Goal: Task Accomplishment & Management: Manage account settings

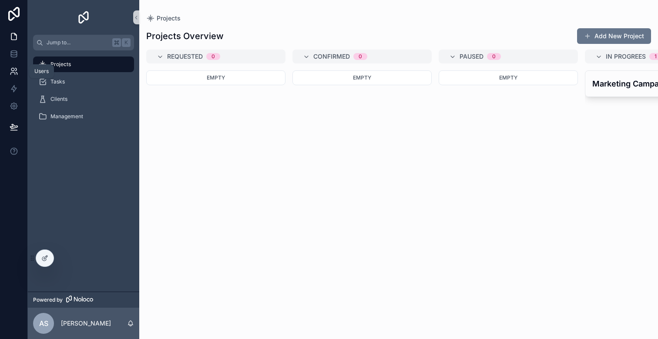
click at [10, 74] on icon at bounding box center [12, 74] width 4 height 2
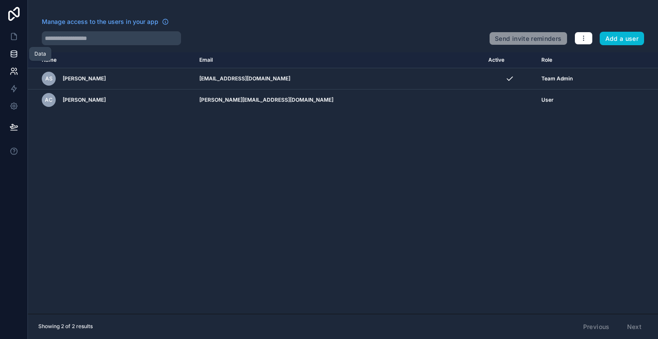
click at [11, 57] on icon at bounding box center [14, 55] width 6 height 3
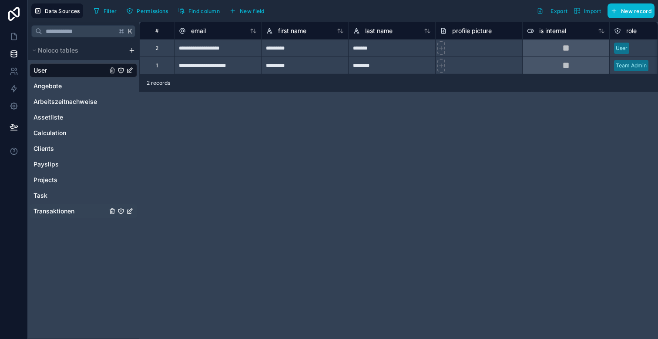
click at [58, 210] on span "Transaktionen" at bounding box center [54, 211] width 41 height 9
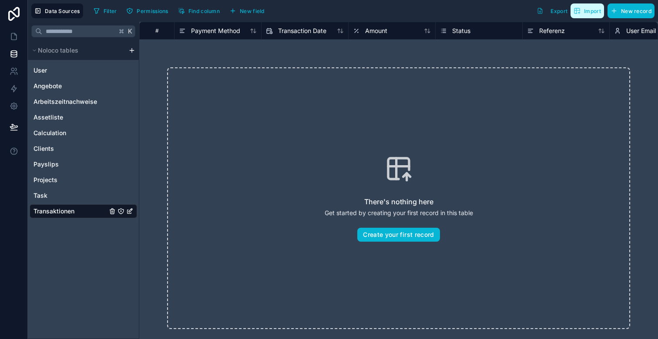
click at [584, 13] on span "Import" at bounding box center [587, 10] width 27 height 7
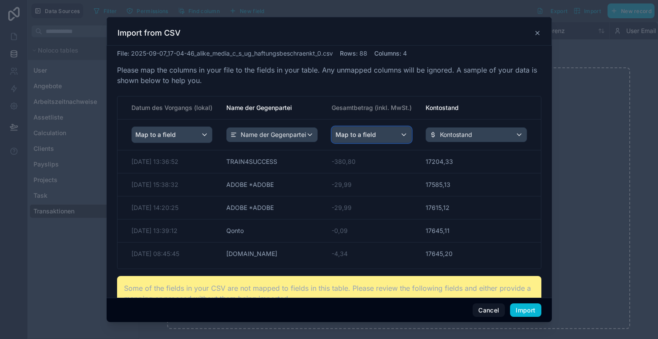
click at [363, 135] on span "Map to a field" at bounding box center [356, 135] width 40 height 16
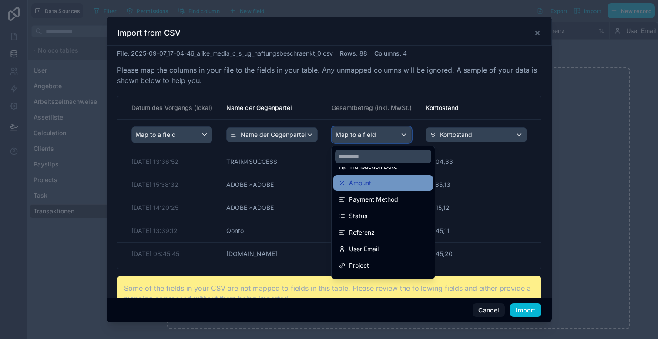
scroll to position [57, 0]
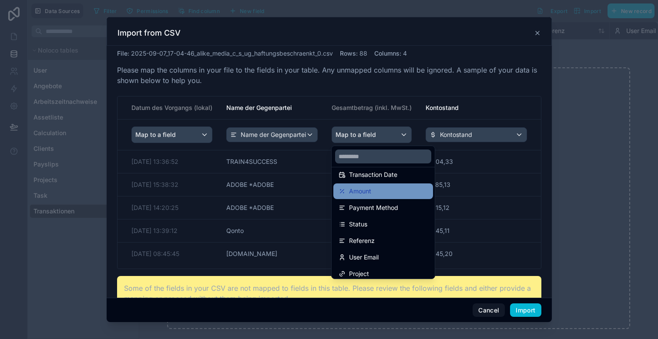
click at [361, 190] on span "Amount" at bounding box center [360, 191] width 22 height 10
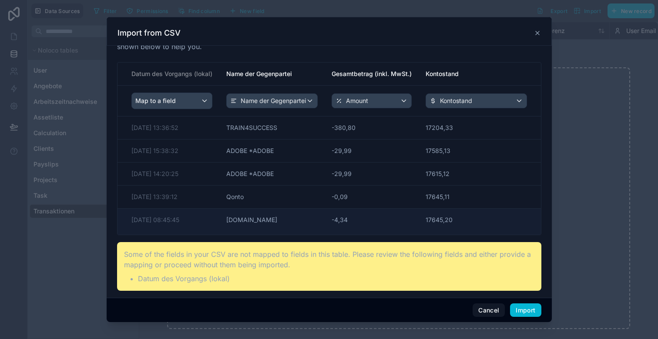
scroll to position [0, 0]
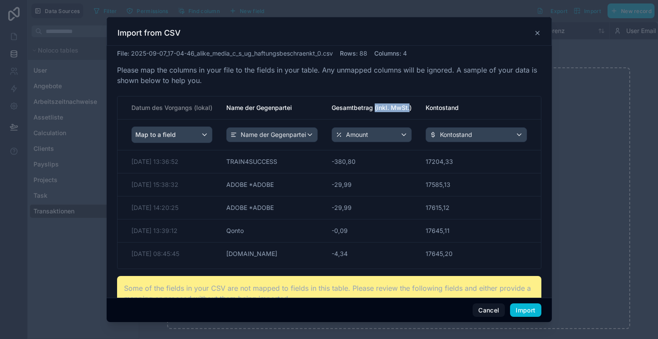
drag, startPoint x: 409, startPoint y: 107, endPoint x: 375, endPoint y: 106, distance: 34.0
click at [375, 106] on th "Gesamtbetrag (inkl. MwSt.)" at bounding box center [372, 108] width 94 height 23
click at [410, 107] on th "Gesamtbetrag (inkl. MwSt.)" at bounding box center [372, 108] width 94 height 23
drag, startPoint x: 418, startPoint y: 141, endPoint x: 399, endPoint y: 139, distance: 19.2
click at [399, 139] on tr "Map to a field Name der Gegenpartei Amount Kontostand" at bounding box center [328, 135] width 423 height 31
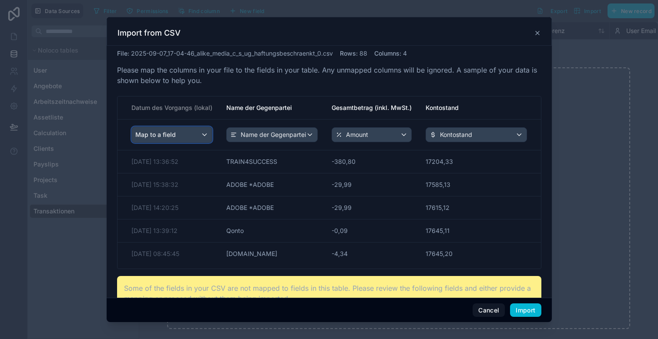
click at [165, 135] on span "Map to a field" at bounding box center [155, 135] width 40 height 16
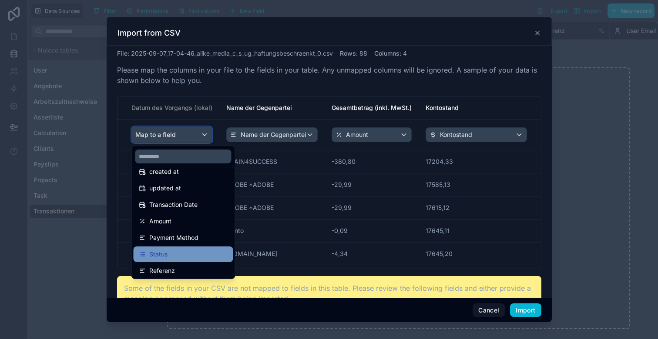
scroll to position [24, 0]
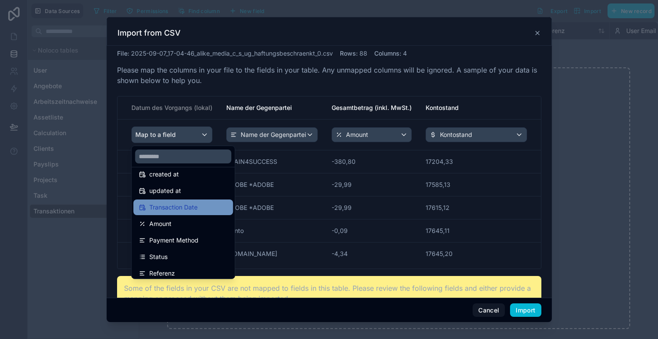
click at [170, 205] on span "Transaction Date" at bounding box center [173, 207] width 48 height 10
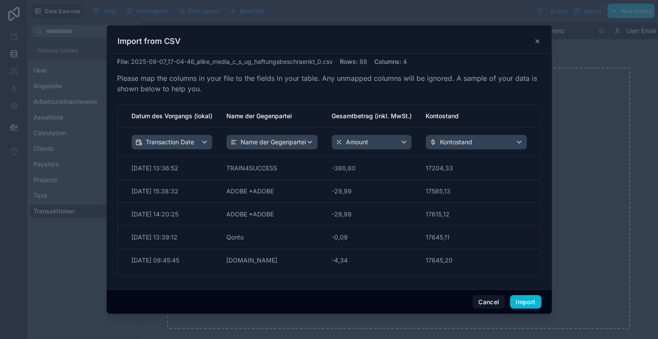
drag, startPoint x: 462, startPoint y: 125, endPoint x: 441, endPoint y: 125, distance: 20.9
click at [441, 125] on th "Kontostand" at bounding box center [480, 116] width 122 height 23
click at [539, 42] on icon at bounding box center [537, 41] width 7 height 7
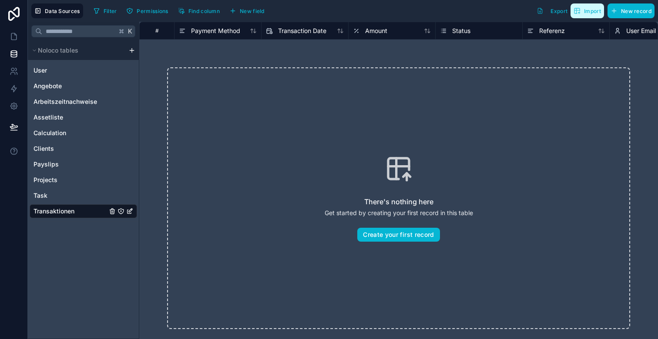
click at [584, 11] on span "Import" at bounding box center [592, 11] width 17 height 7
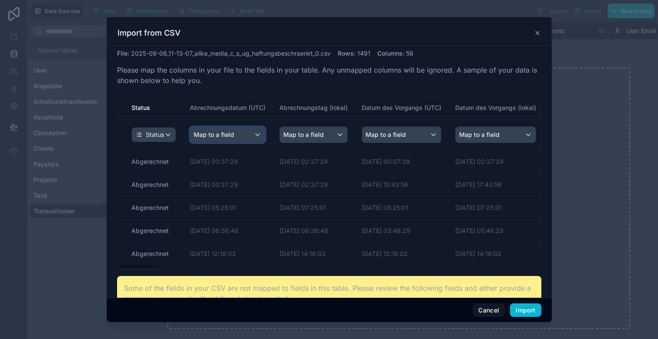
click at [229, 133] on span "Map to a field" at bounding box center [214, 135] width 40 height 16
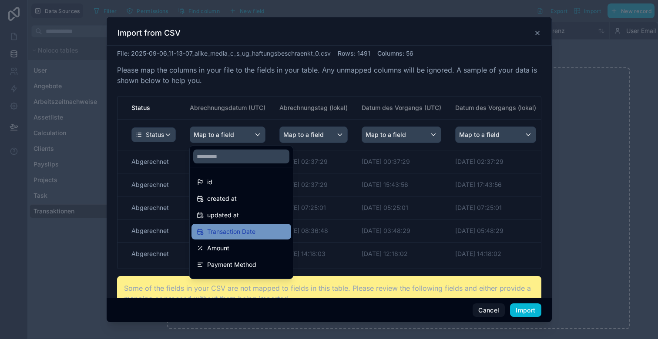
click at [233, 232] on span "Transaction Date" at bounding box center [231, 232] width 48 height 10
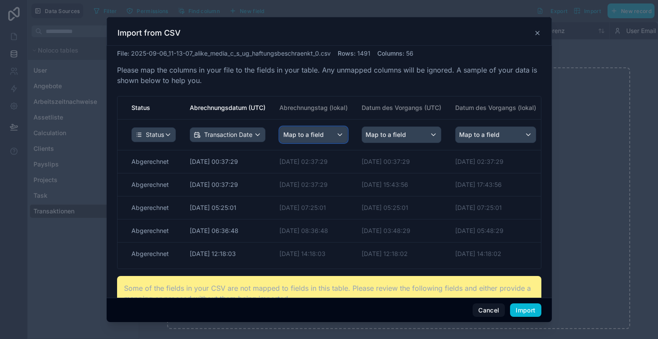
click at [319, 133] on span "Map to a field" at bounding box center [303, 135] width 40 height 16
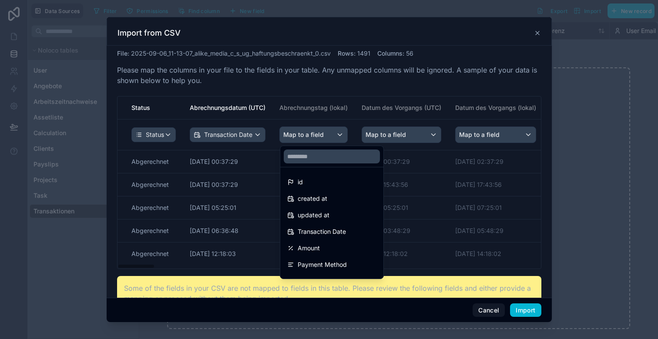
click at [329, 97] on div "scrollable content" at bounding box center [329, 169] width 445 height 305
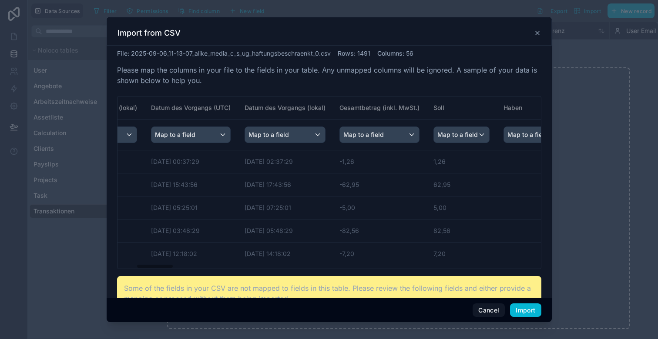
scroll to position [0, 221]
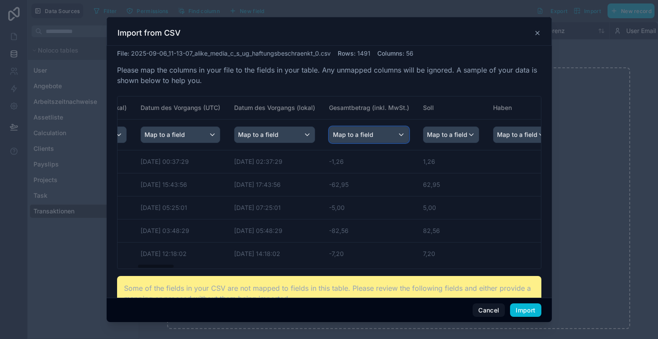
click at [360, 137] on span "Map to a field" at bounding box center [353, 135] width 40 height 16
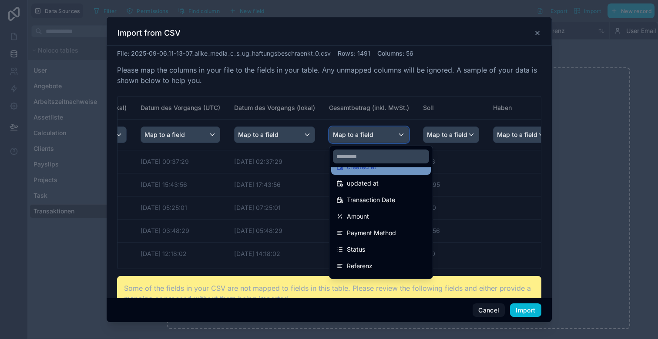
scroll to position [44, 0]
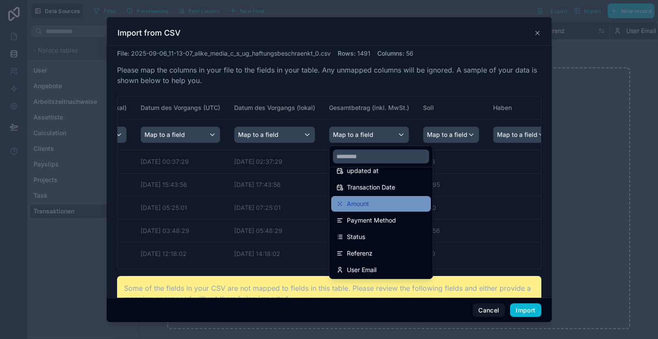
click at [355, 205] on span "Amount" at bounding box center [358, 204] width 22 height 10
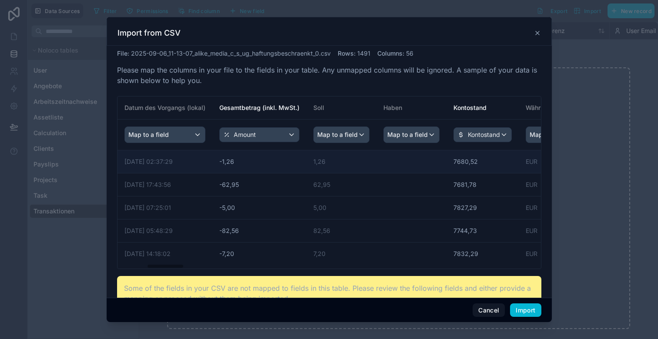
scroll to position [0, 328]
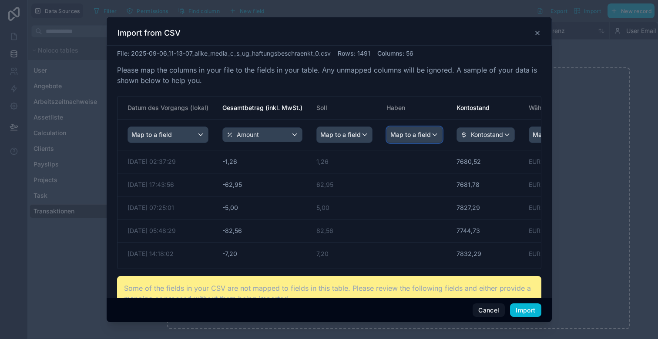
click at [406, 136] on span "Map to a field" at bounding box center [410, 135] width 40 height 16
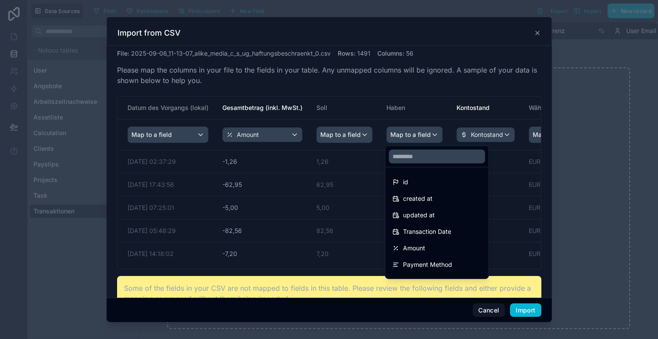
click at [405, 129] on div "scrollable content" at bounding box center [329, 169] width 445 height 305
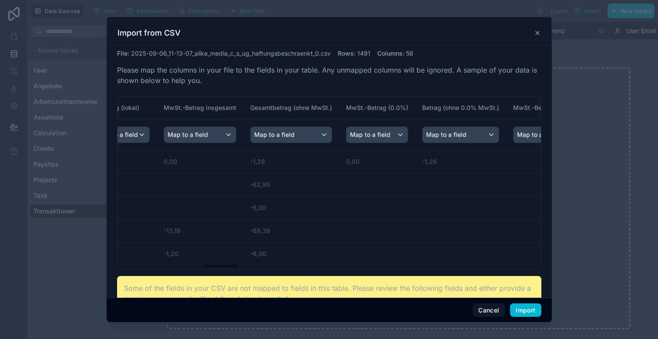
scroll to position [0, 950]
click at [369, 135] on span "Map to a field" at bounding box center [366, 135] width 40 height 16
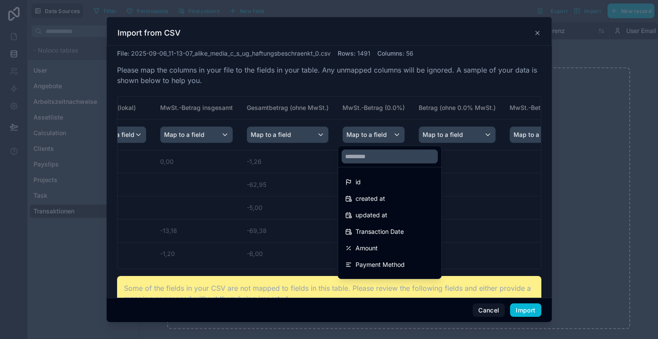
click at [369, 134] on div "scrollable content" at bounding box center [329, 169] width 445 height 305
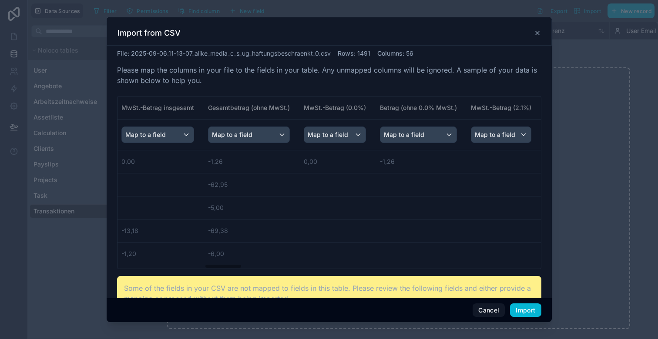
scroll to position [0, 1003]
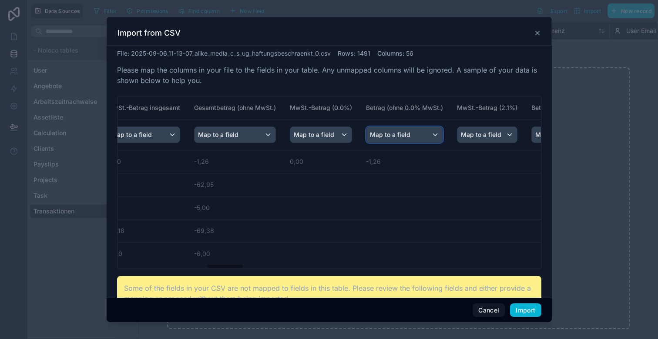
click at [402, 131] on span "Map to a field" at bounding box center [390, 135] width 40 height 16
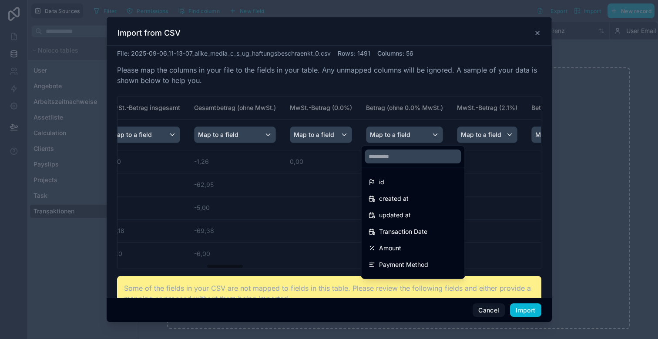
click at [402, 134] on div "scrollable content" at bounding box center [329, 169] width 445 height 305
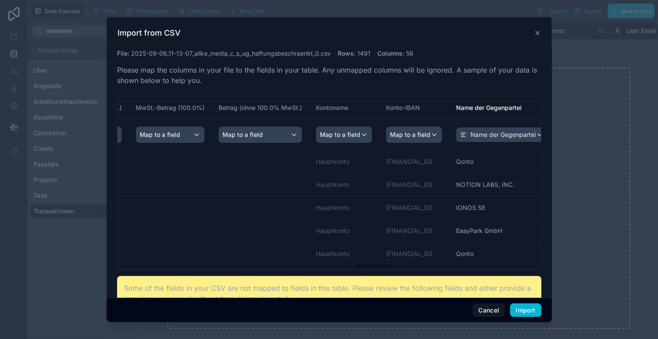
scroll to position [0, 2682]
click at [403, 131] on span "Map to a field" at bounding box center [408, 135] width 40 height 16
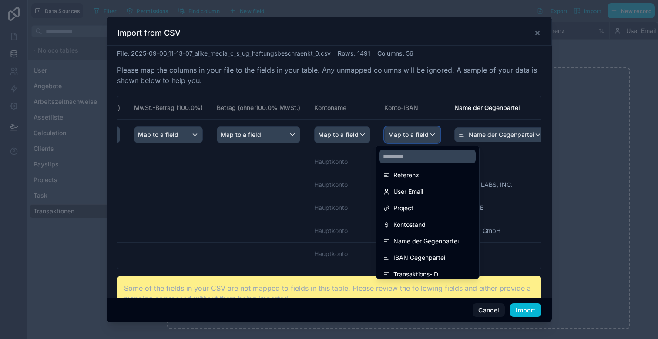
scroll to position [144, 0]
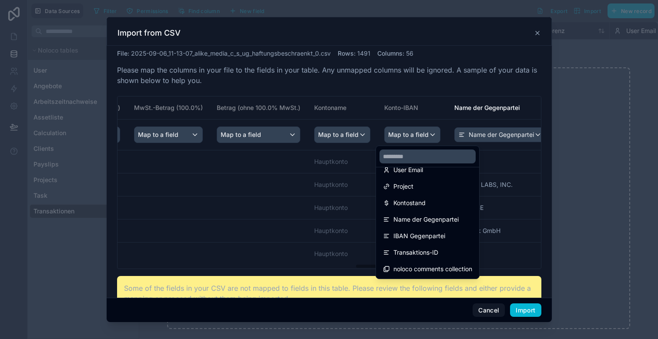
click at [416, 130] on div "scrollable content" at bounding box center [329, 169] width 445 height 305
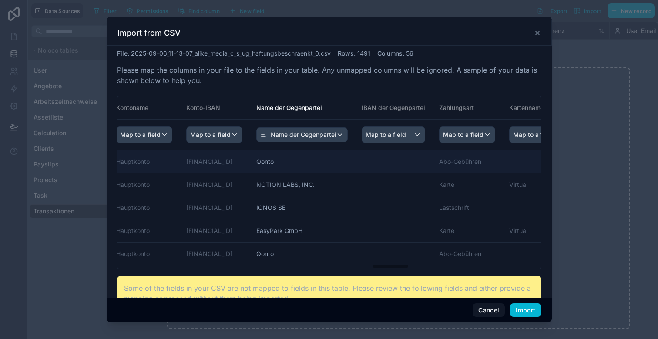
scroll to position [0, 2913]
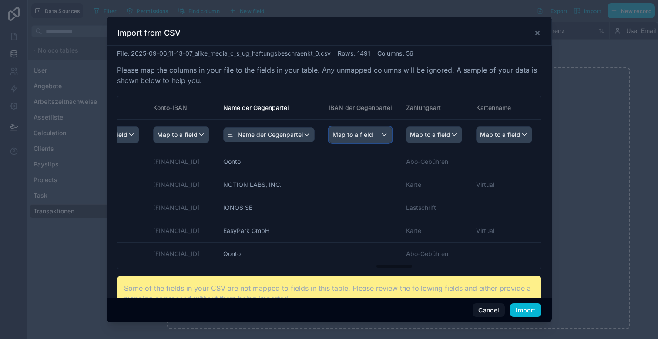
click at [373, 134] on span "Map to a field" at bounding box center [352, 135] width 40 height 16
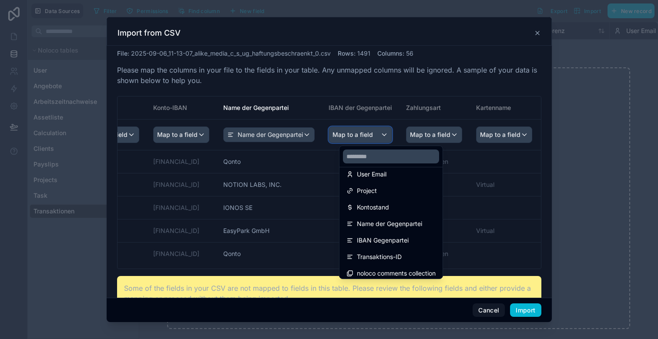
scroll to position [144, 0]
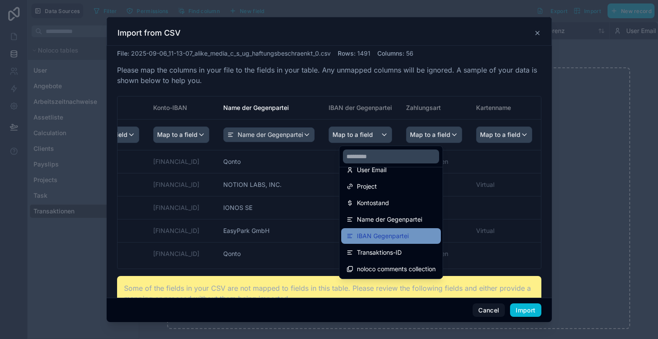
click at [391, 236] on span "IBAN Gegenpartei" at bounding box center [383, 236] width 52 height 10
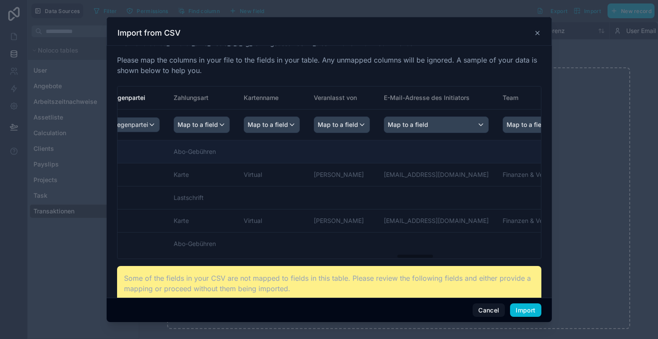
scroll to position [0, 3168]
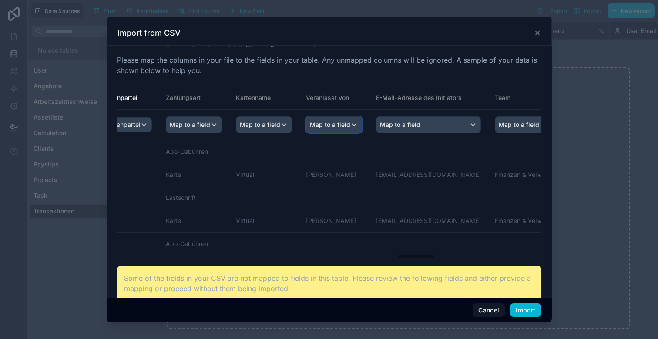
click at [362, 118] on div "Map to a field" at bounding box center [333, 125] width 55 height 16
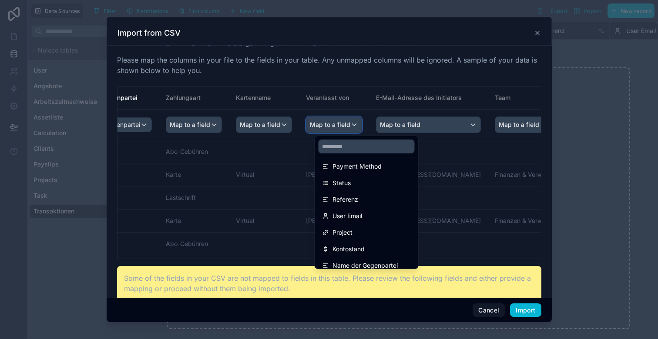
scroll to position [104, 0]
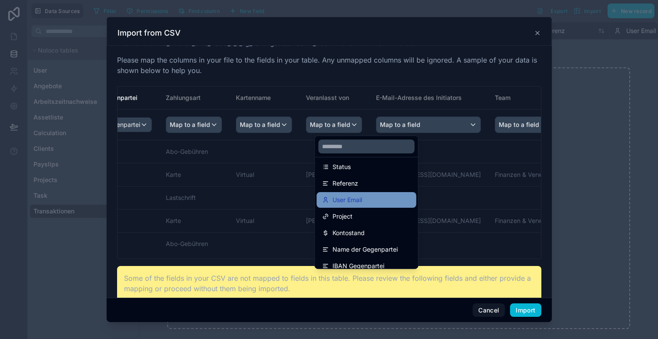
click at [363, 201] on div "User Email" at bounding box center [366, 200] width 89 height 10
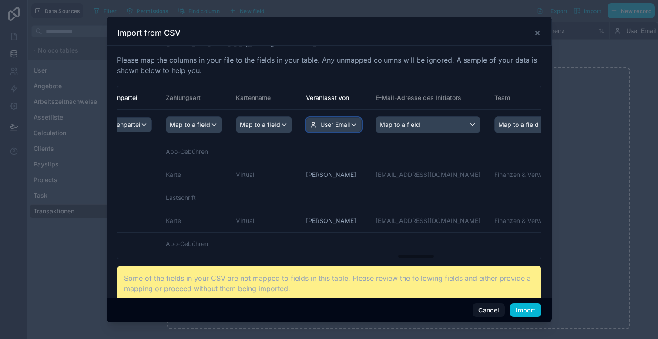
click at [350, 124] on span "User Email" at bounding box center [335, 125] width 30 height 9
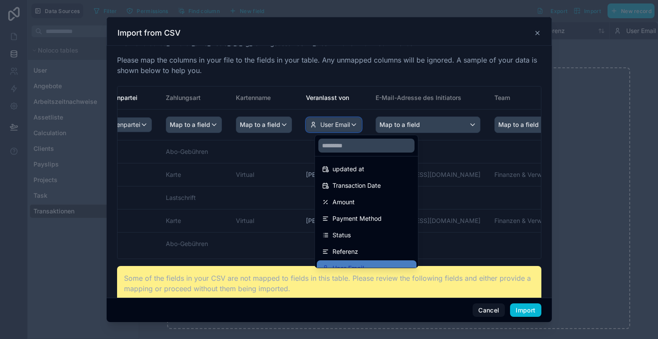
scroll to position [0, 0]
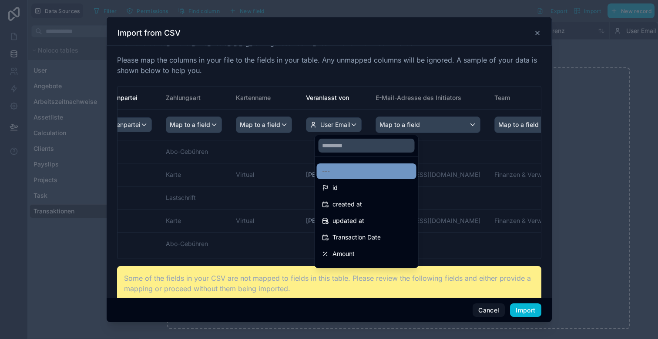
click at [349, 168] on div "---" at bounding box center [366, 171] width 89 height 10
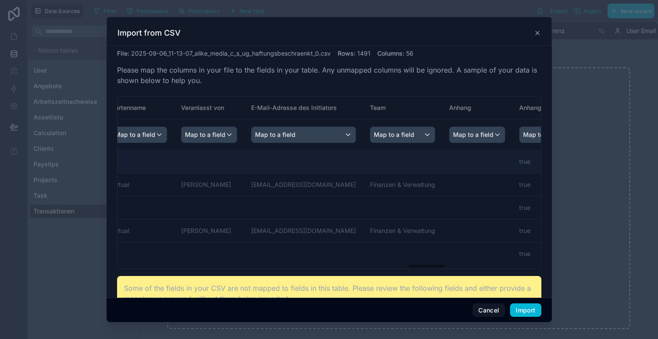
scroll to position [0, 3304]
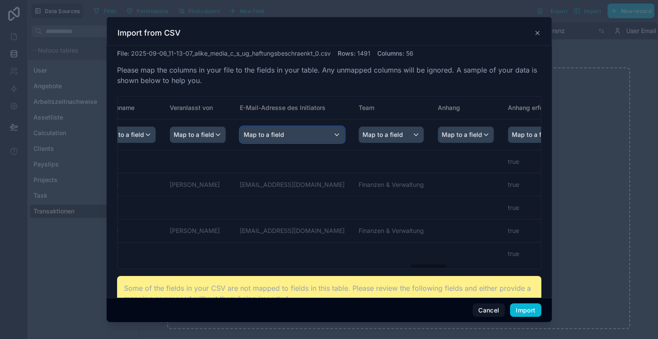
click at [307, 134] on div "Map to a field" at bounding box center [292, 135] width 104 height 16
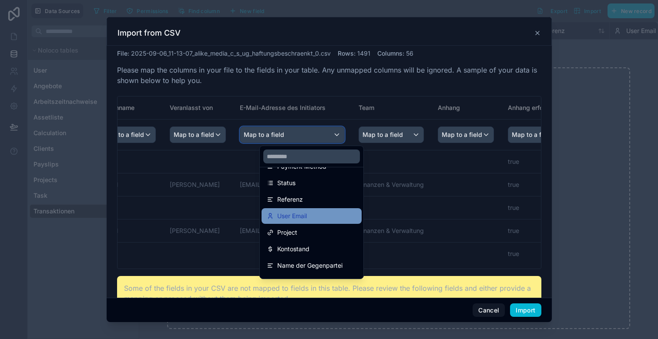
scroll to position [100, 0]
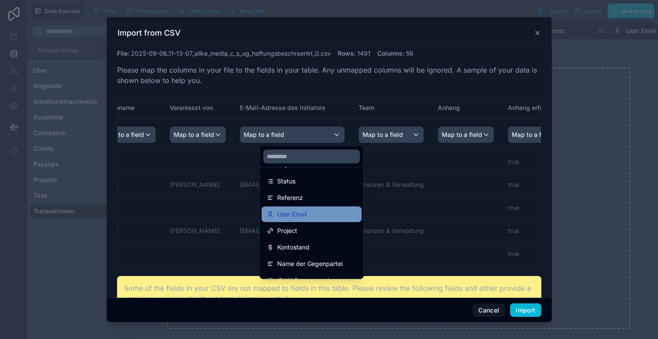
click at [307, 216] on span "User Email" at bounding box center [292, 214] width 30 height 10
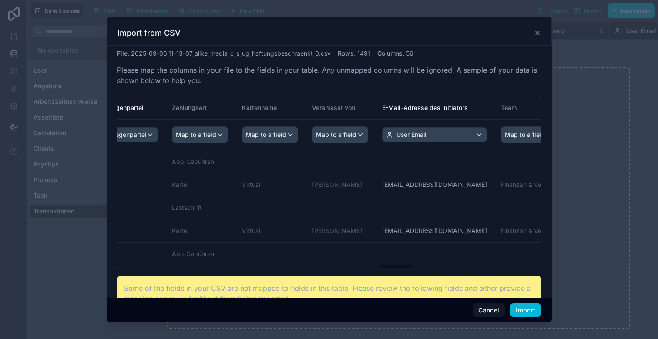
scroll to position [0, 2937]
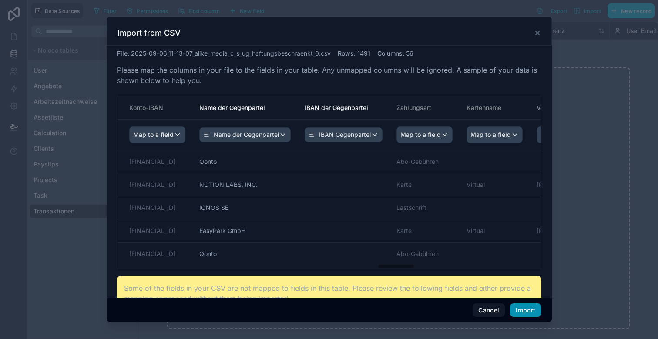
click at [527, 312] on button "Import" at bounding box center [525, 311] width 31 height 14
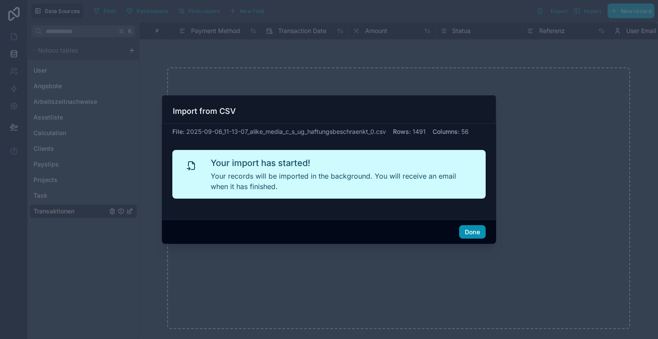
click at [473, 230] on button "Done" at bounding box center [472, 232] width 27 height 14
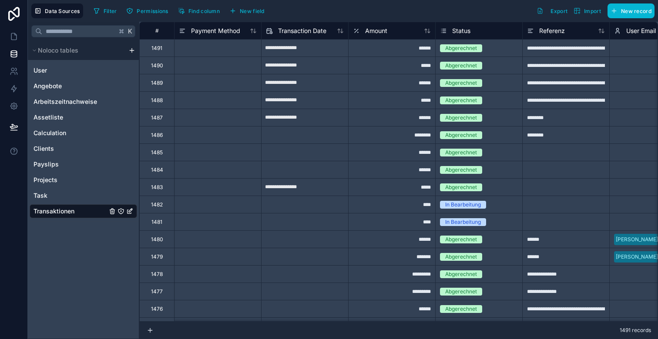
scroll to position [0, 22]
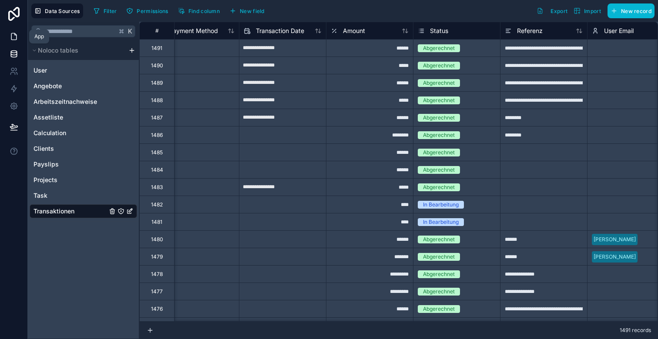
click at [10, 37] on icon at bounding box center [14, 36] width 9 height 9
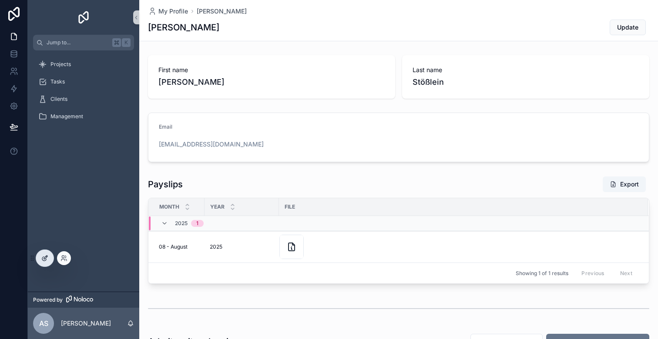
click at [47, 254] on div at bounding box center [44, 258] width 17 height 17
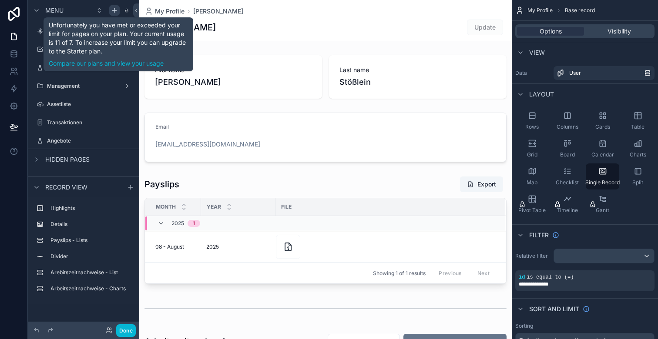
click at [114, 10] on icon "scrollable content" at bounding box center [114, 10] width 4 height 0
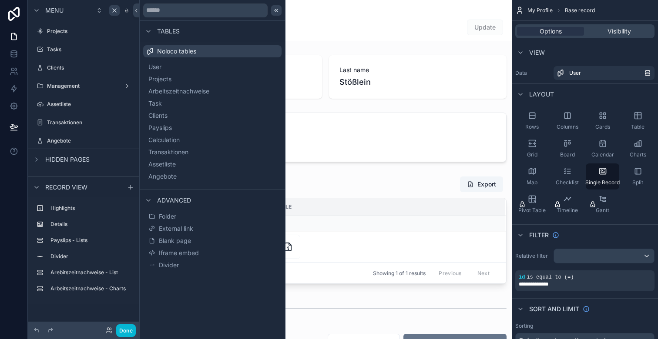
click at [276, 11] on icon at bounding box center [276, 10] width 7 height 7
click at [341, 21] on div "Alexander Update" at bounding box center [325, 27] width 362 height 17
click at [123, 328] on button "Done" at bounding box center [126, 331] width 20 height 13
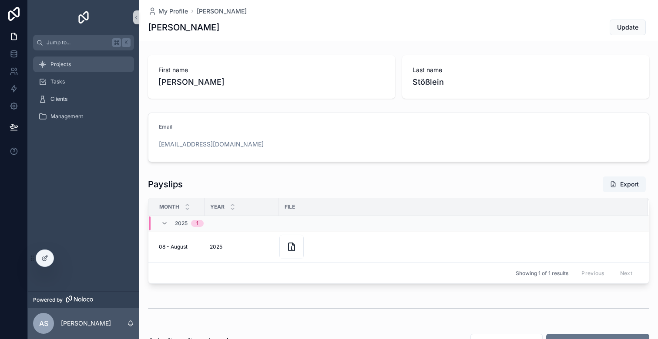
click at [75, 63] on div "Projects" at bounding box center [83, 64] width 91 height 14
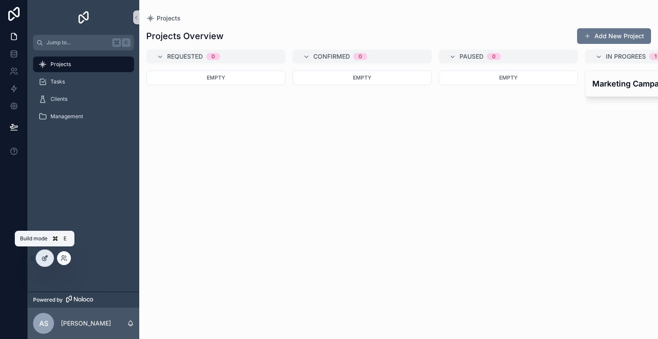
click at [47, 258] on icon at bounding box center [45, 257] width 3 height 3
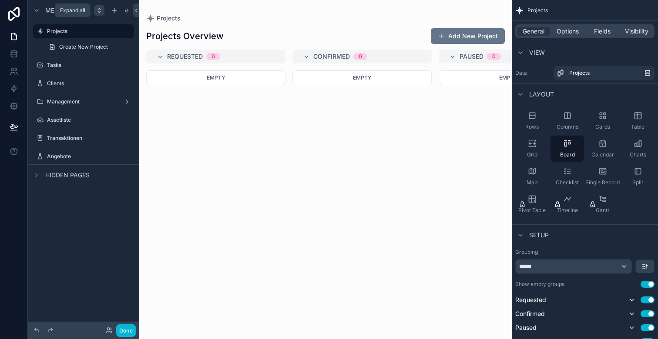
click at [96, 11] on icon "scrollable content" at bounding box center [99, 10] width 7 height 7
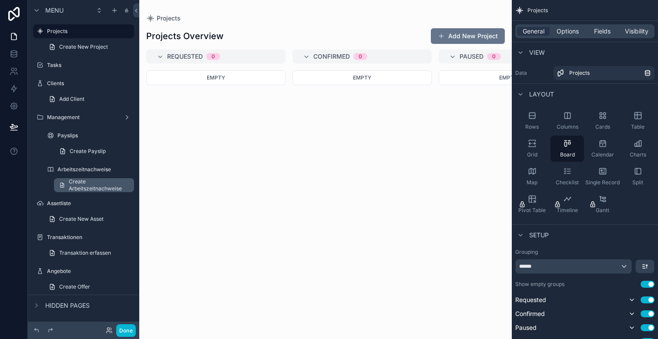
scroll to position [1, 0]
click at [100, 9] on icon "scrollable content" at bounding box center [99, 8] width 2 height 1
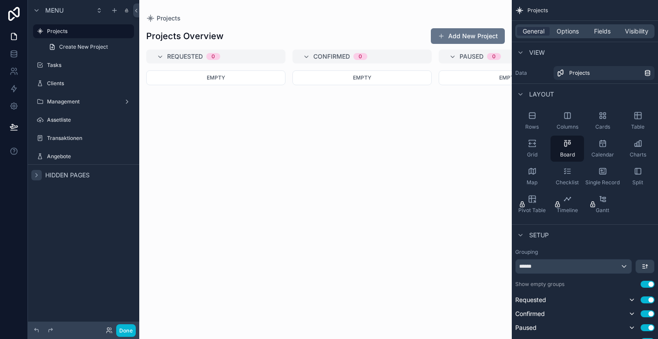
click at [36, 175] on icon "scrollable content" at bounding box center [37, 175] width 2 height 3
click at [129, 195] on icon "scrollable content" at bounding box center [127, 194] width 7 height 7
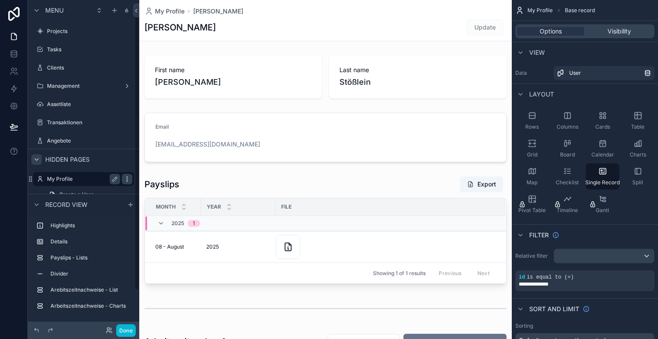
scroll to position [6, 0]
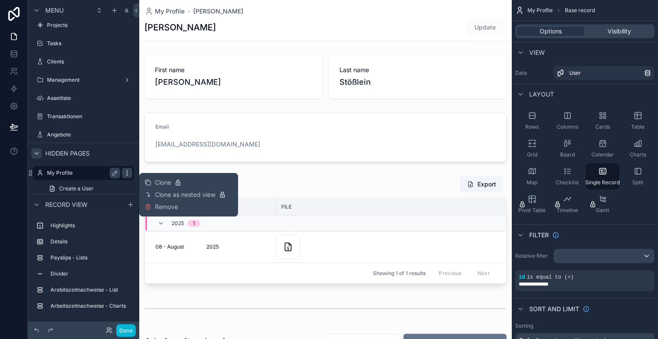
click at [128, 173] on icon "scrollable content" at bounding box center [127, 173] width 7 height 7
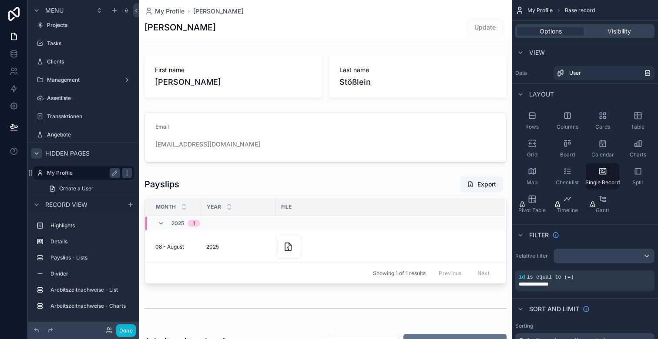
click at [67, 174] on label "My Profile" at bounding box center [82, 173] width 70 height 7
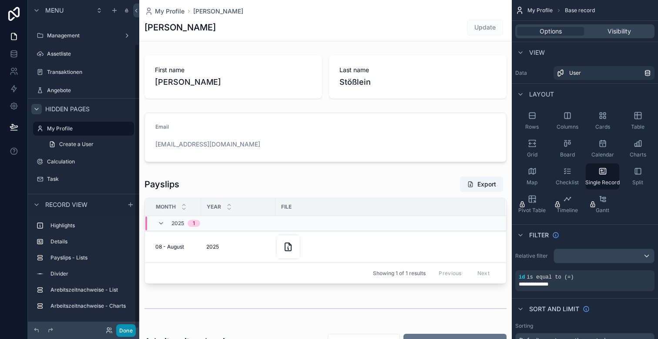
click at [127, 329] on button "Done" at bounding box center [126, 331] width 20 height 13
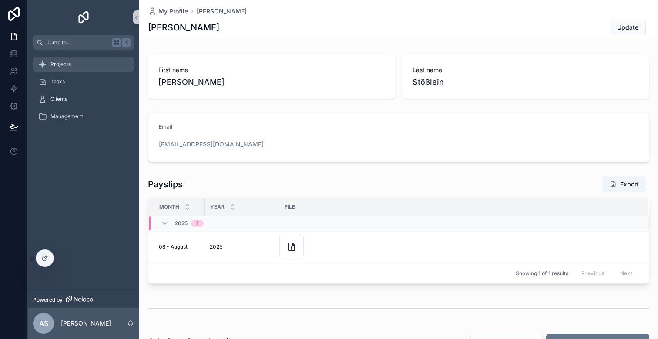
click at [73, 65] on div "Projects" at bounding box center [83, 64] width 91 height 14
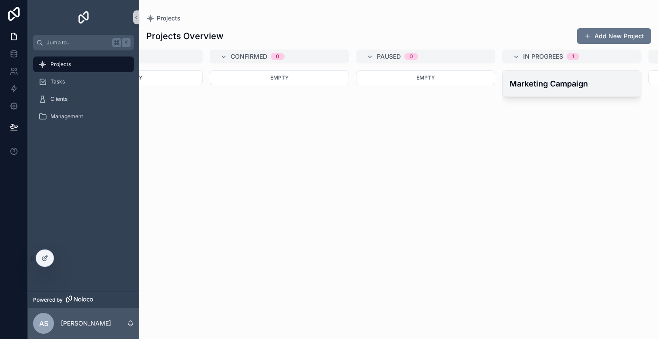
scroll to position [0, 100]
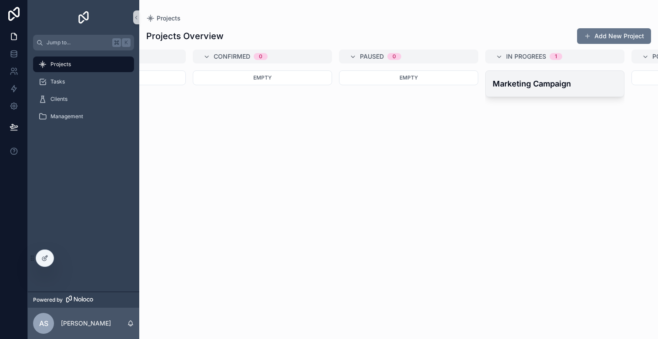
click at [537, 80] on h4 "Marketing Campaign" at bounding box center [555, 84] width 124 height 12
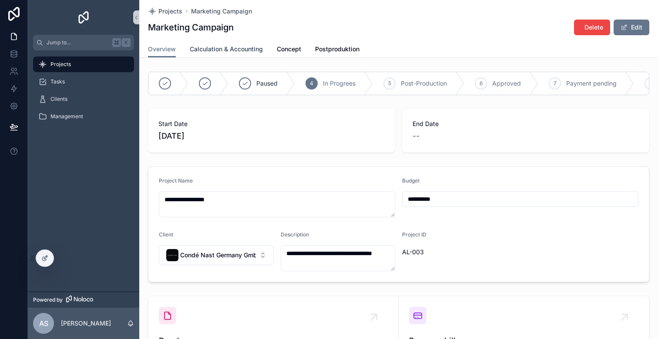
click at [220, 49] on span "Calculation & Accounting" at bounding box center [226, 49] width 73 height 9
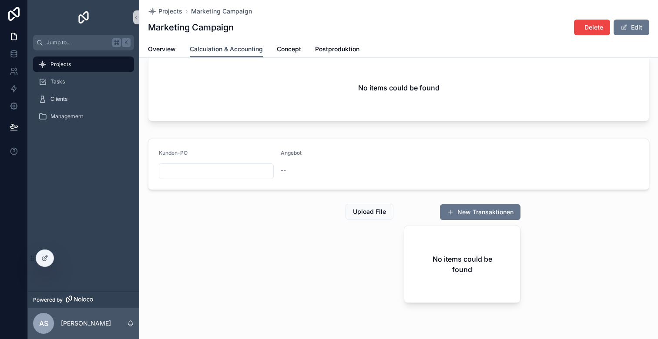
scroll to position [68, 0]
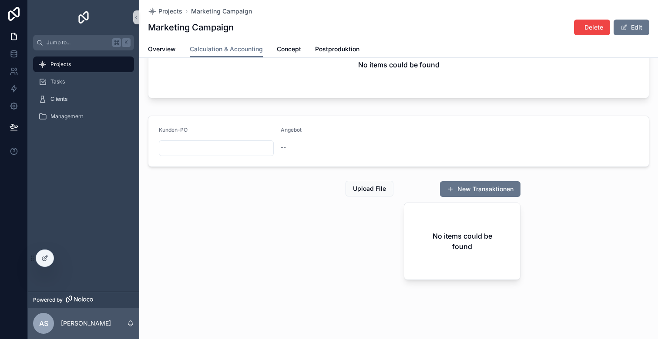
click at [418, 213] on div "No items could be found" at bounding box center [462, 241] width 116 height 77
click at [41, 263] on div at bounding box center [44, 258] width 17 height 17
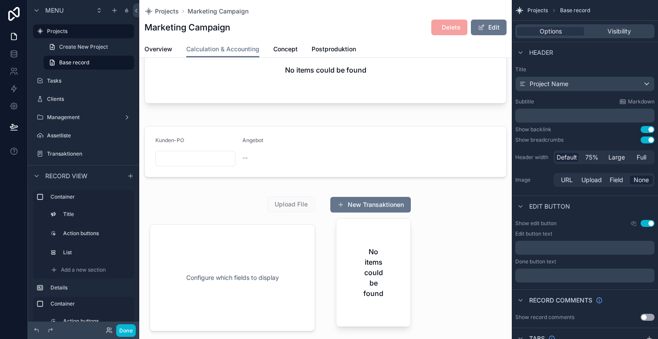
click at [372, 258] on div "scrollable content" at bounding box center [419, 264] width 186 height 152
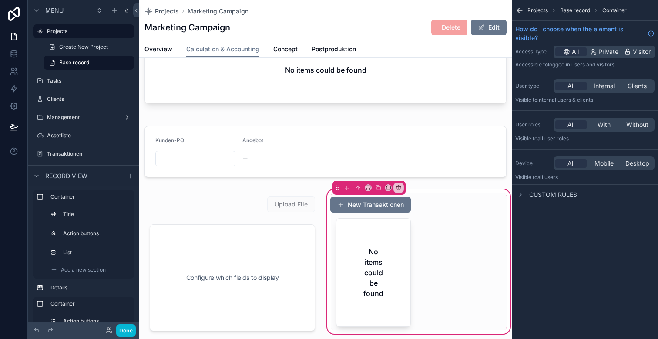
click at [433, 222] on div "New Transaktionen No items could be found" at bounding box center [419, 262] width 176 height 138
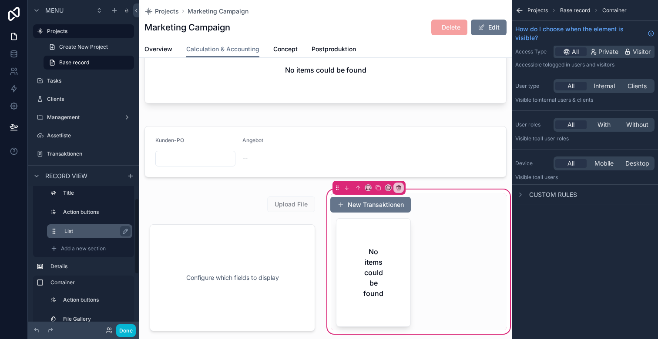
scroll to position [22, 0]
click at [75, 230] on label "List" at bounding box center [94, 230] width 61 height 7
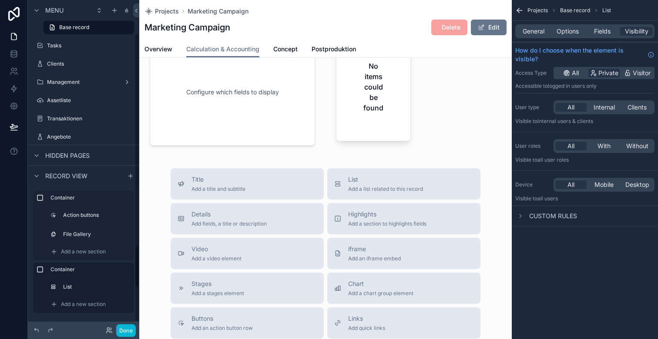
scroll to position [43, 0]
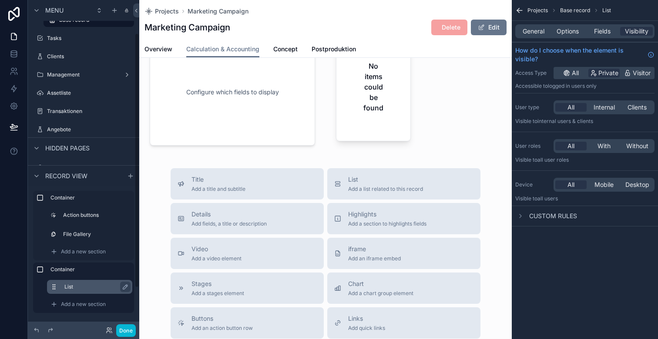
click at [73, 289] on label "List" at bounding box center [94, 287] width 61 height 7
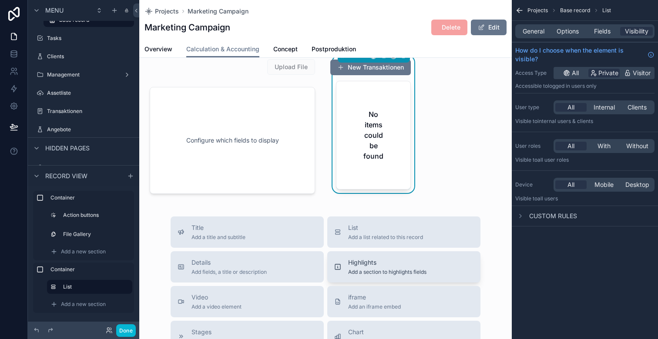
scroll to position [191, 0]
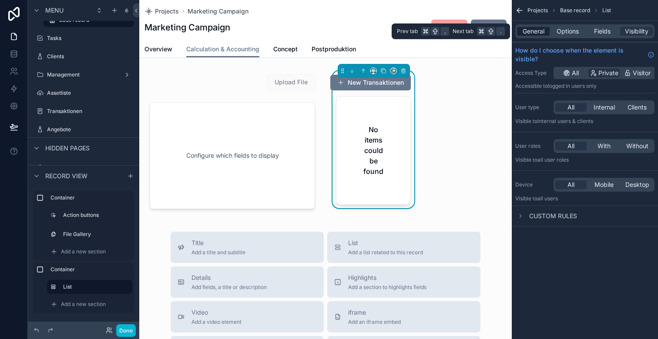
click at [545, 31] on div "General" at bounding box center [533, 31] width 33 height 9
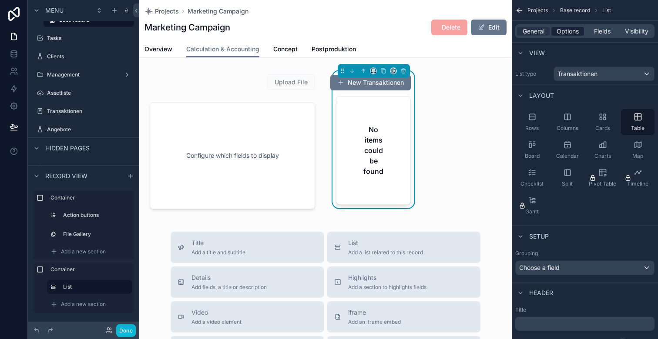
click at [575, 29] on span "Options" at bounding box center [568, 31] width 22 height 9
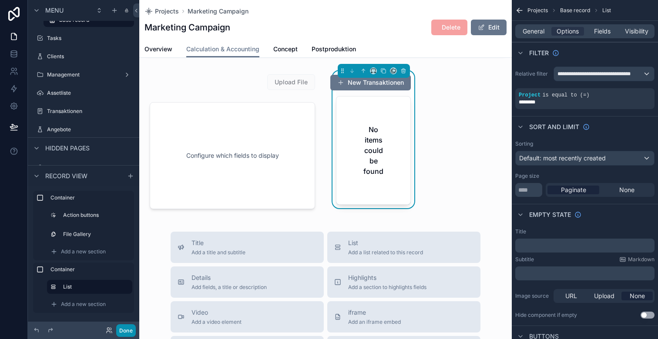
click at [124, 330] on button "Done" at bounding box center [126, 331] width 20 height 13
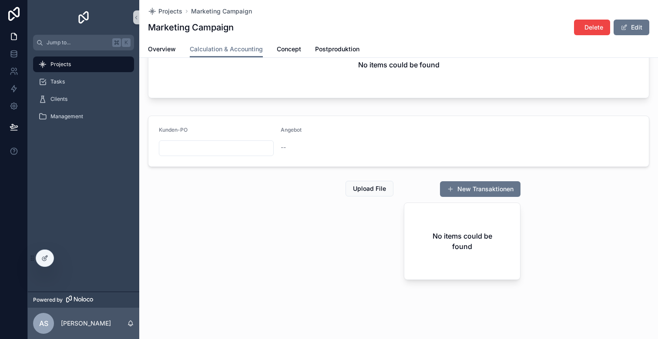
scroll to position [68, 0]
click at [13, 56] on icon at bounding box center [14, 54] width 9 height 9
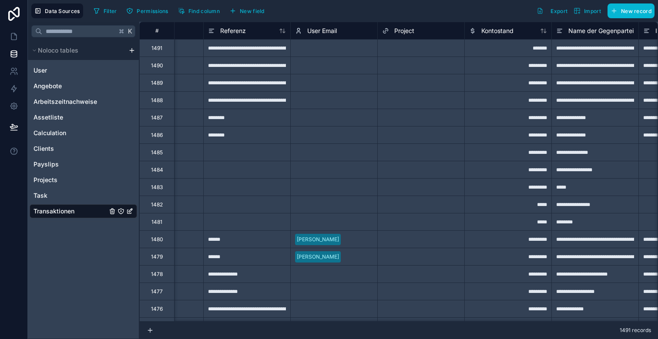
scroll to position [0, 323]
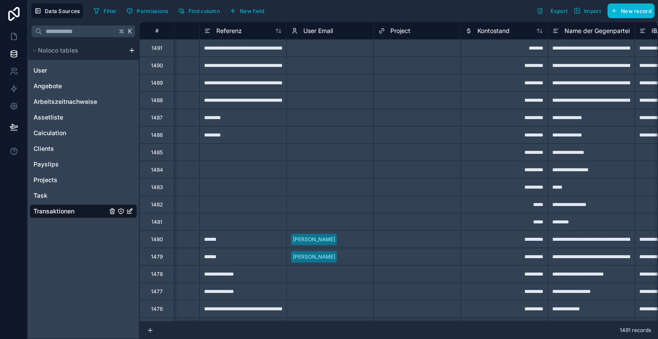
click at [396, 50] on div "Select a Project" at bounding box center [397, 48] width 39 height 7
click at [398, 51] on div "Select a Project" at bounding box center [397, 48] width 39 height 7
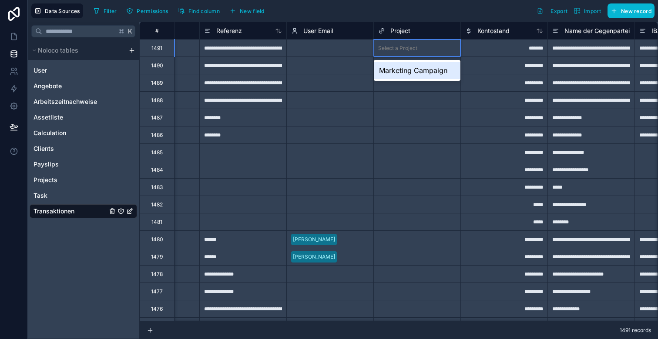
click at [404, 69] on div "Marketing Campaign" at bounding box center [417, 70] width 87 height 17
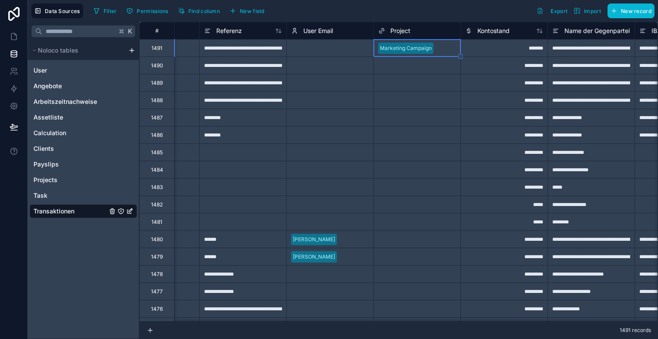
click at [384, 20] on div "Data Sources Filter Permissions Find column New field Export Import New record" at bounding box center [343, 11] width 630 height 22
click at [17, 33] on icon at bounding box center [14, 36] width 9 height 9
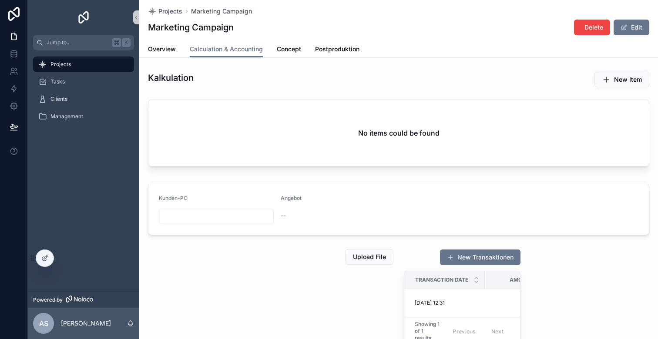
scroll to position [66, 0]
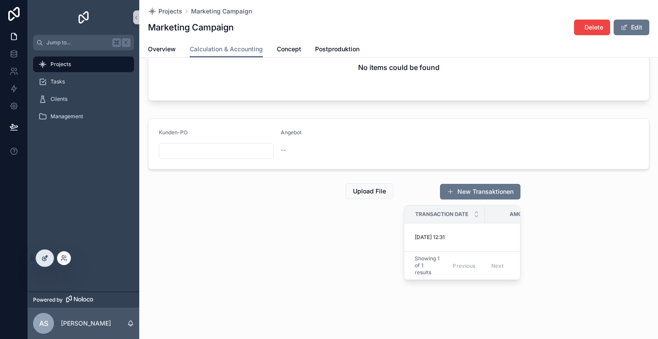
click at [48, 261] on div at bounding box center [44, 258] width 17 height 17
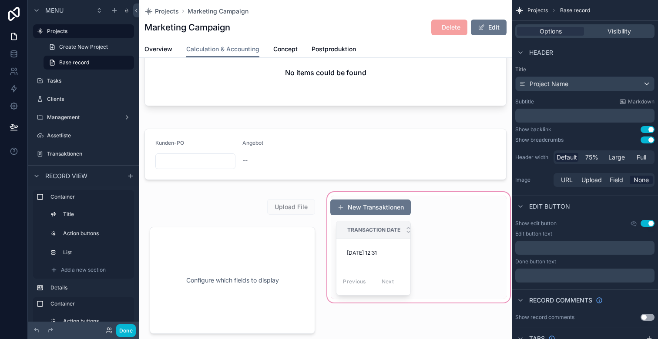
click at [459, 212] on div "scrollable content" at bounding box center [419, 267] width 186 height 152
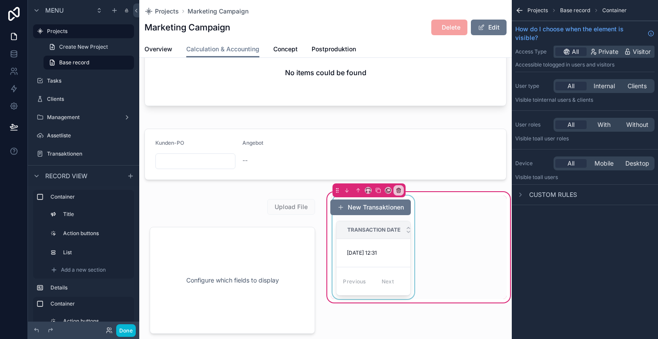
click at [385, 245] on div "scrollable content" at bounding box center [373, 248] width 85 height 104
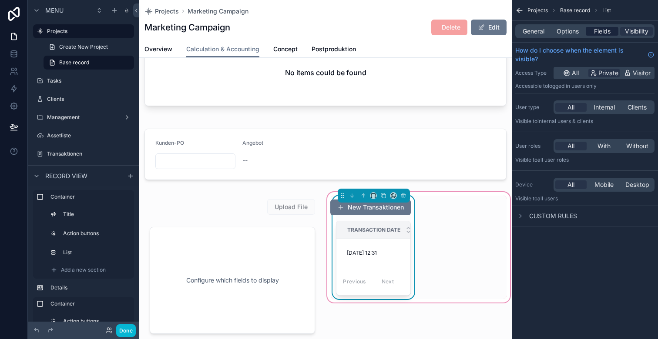
click at [601, 32] on span "Fields" at bounding box center [602, 31] width 17 height 9
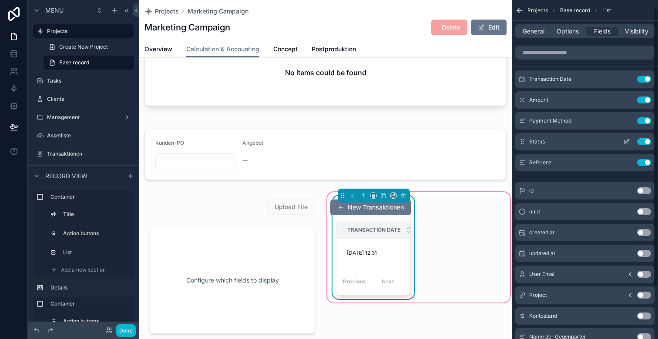
scroll to position [16, 0]
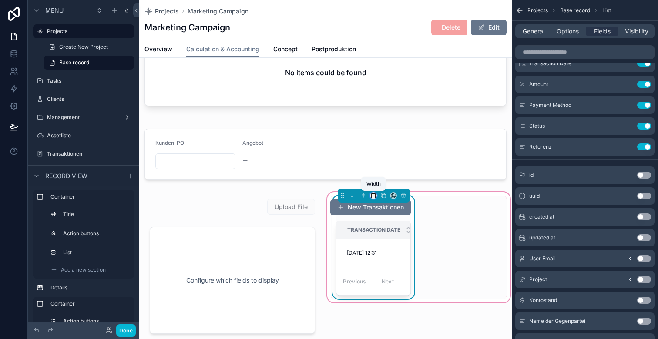
click at [373, 195] on icon "scrollable content" at bounding box center [373, 196] width 6 height 6
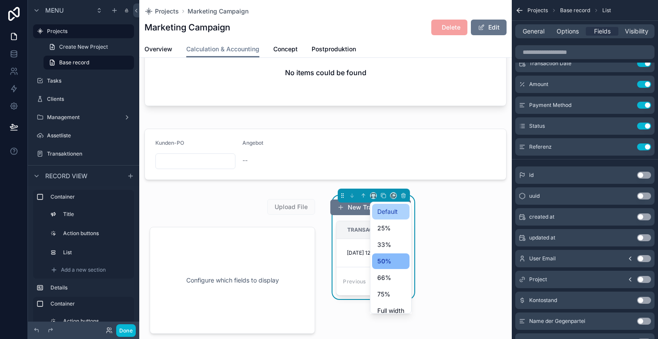
click at [386, 218] on div "Default" at bounding box center [390, 212] width 37 height 16
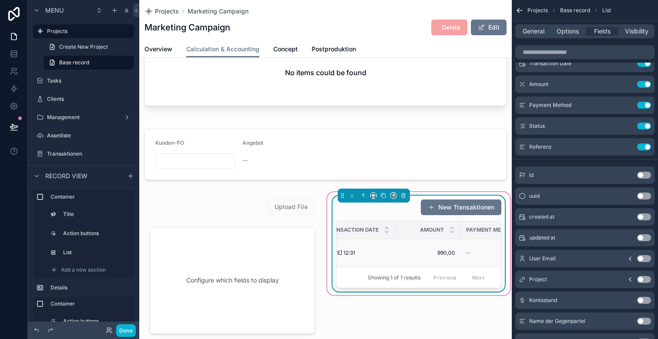
scroll to position [0, 0]
click at [413, 231] on th "Transaction Date" at bounding box center [376, 231] width 81 height 18
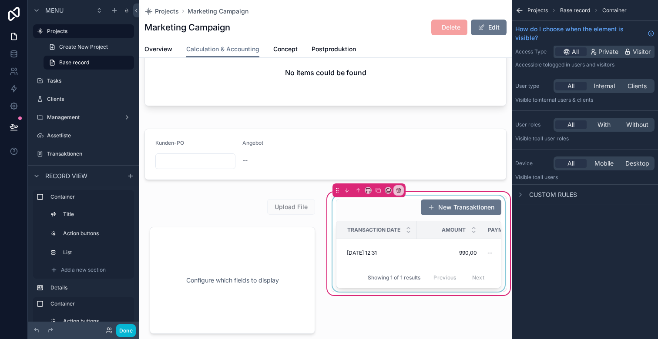
click at [390, 232] on span "Transaction Date" at bounding box center [373, 230] width 53 height 7
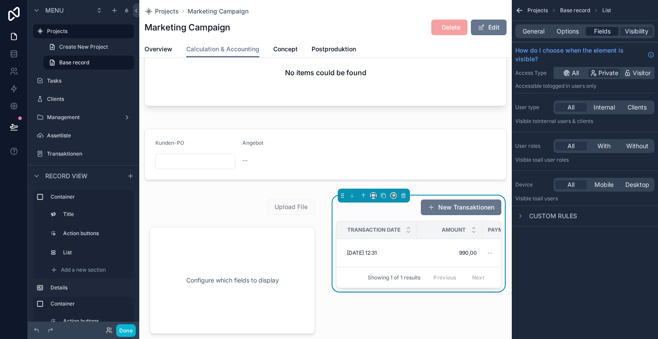
click at [602, 30] on span "Fields" at bounding box center [602, 31] width 17 height 9
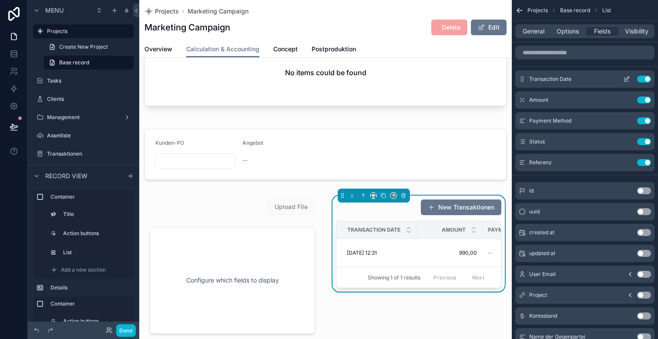
click at [624, 79] on icon "scrollable content" at bounding box center [626, 80] width 4 height 4
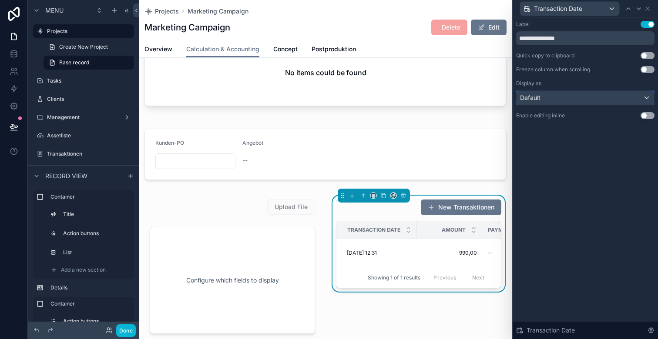
click at [584, 100] on div "Default" at bounding box center [586, 98] width 138 height 14
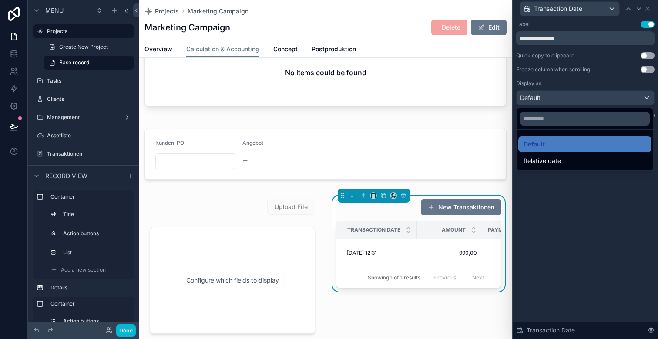
click at [567, 187] on div at bounding box center [585, 169] width 145 height 339
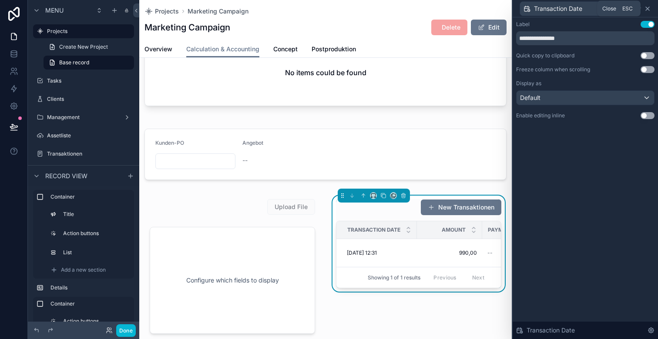
click at [645, 8] on icon at bounding box center [647, 8] width 7 height 7
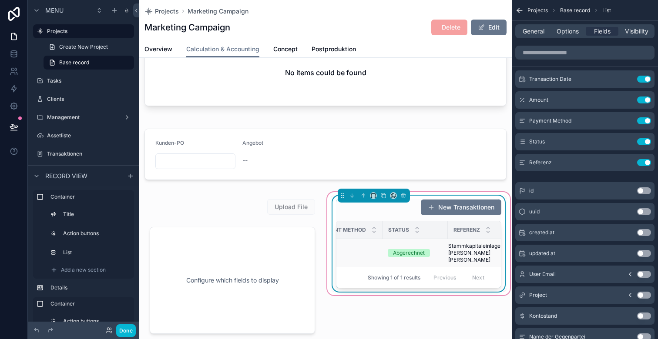
scroll to position [0, 153]
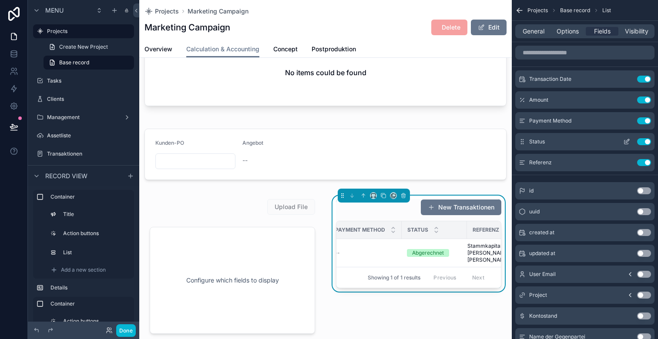
click at [643, 140] on button "Use setting" at bounding box center [644, 141] width 14 height 7
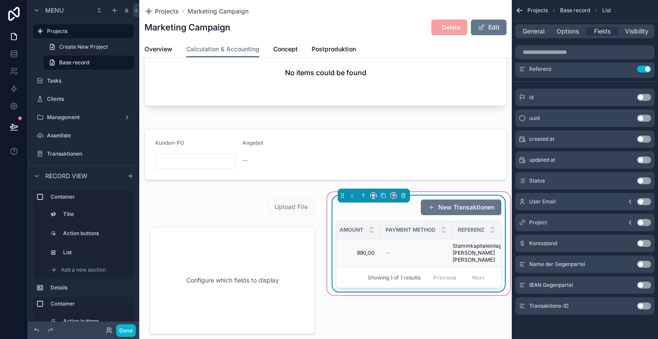
scroll to position [0, 127]
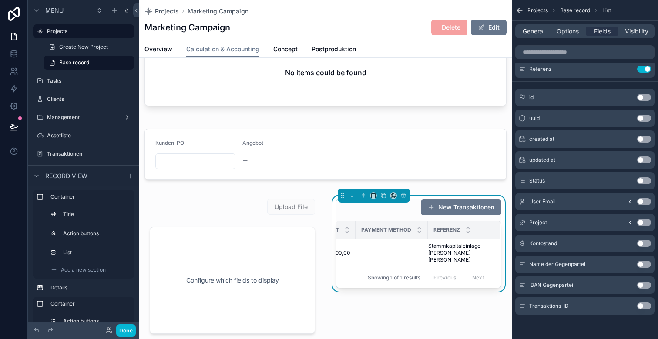
click at [643, 265] on button "Use setting" at bounding box center [644, 264] width 14 height 7
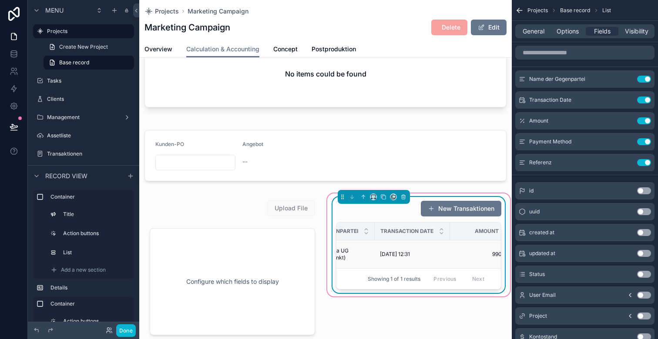
scroll to position [0, 0]
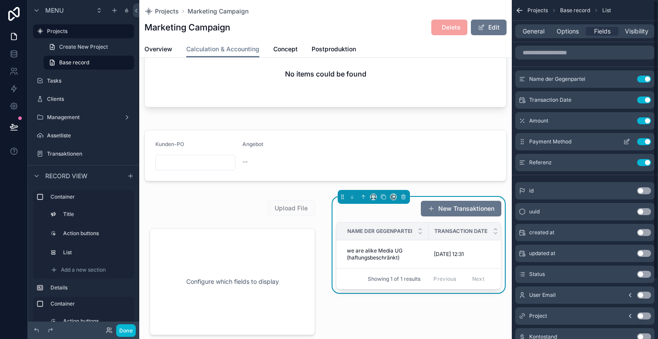
click at [645, 141] on button "Use setting" at bounding box center [644, 141] width 14 height 7
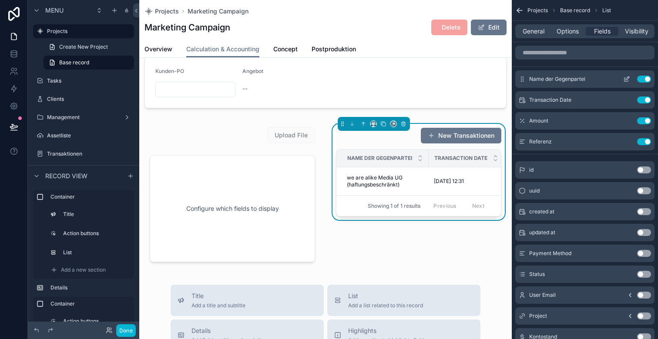
click at [623, 77] on button "scrollable content" at bounding box center [627, 79] width 14 height 7
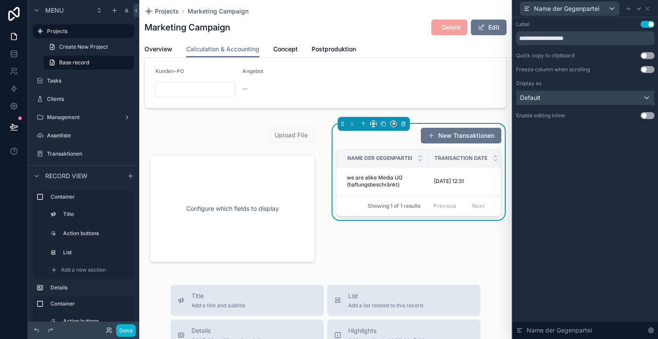
click at [555, 99] on div "Default" at bounding box center [586, 98] width 138 height 14
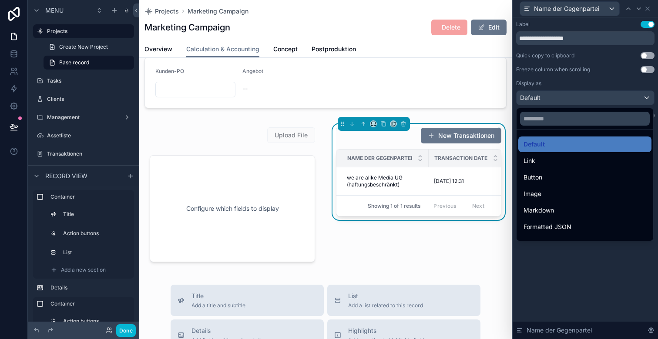
click at [648, 11] on div at bounding box center [585, 169] width 145 height 339
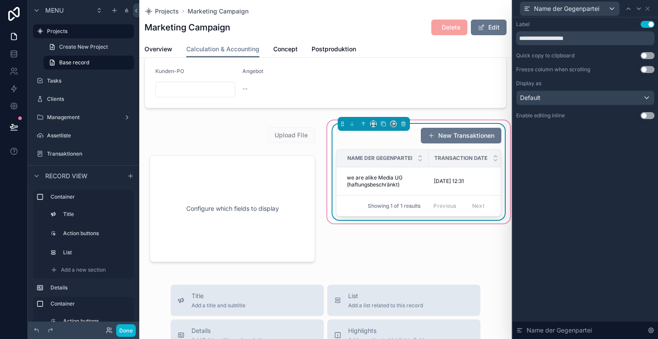
click at [386, 146] on div "New Transaktionen Name der Gegenpartei Transaction Date Amount Referenz we are …" at bounding box center [418, 172] width 165 height 89
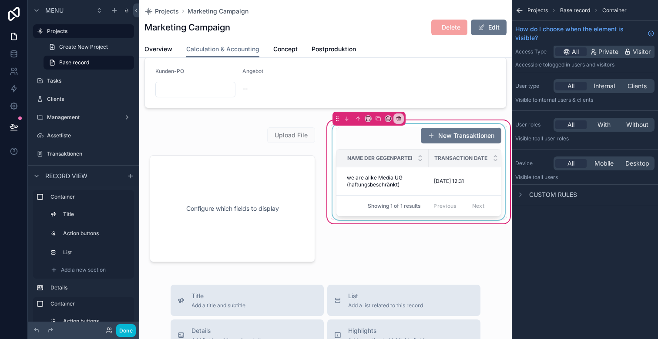
click at [392, 171] on div "scrollable content" at bounding box center [419, 172] width 176 height 96
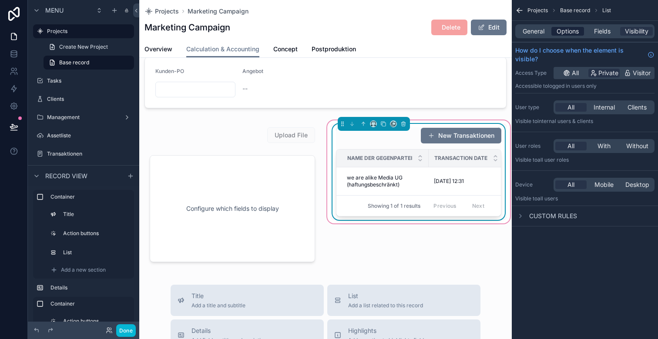
click at [564, 29] on span "Options" at bounding box center [568, 31] width 22 height 9
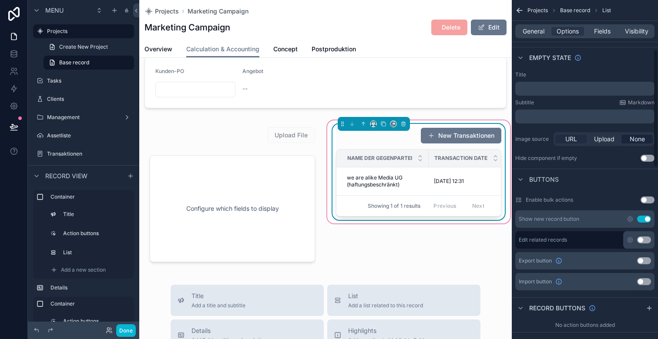
scroll to position [125, 0]
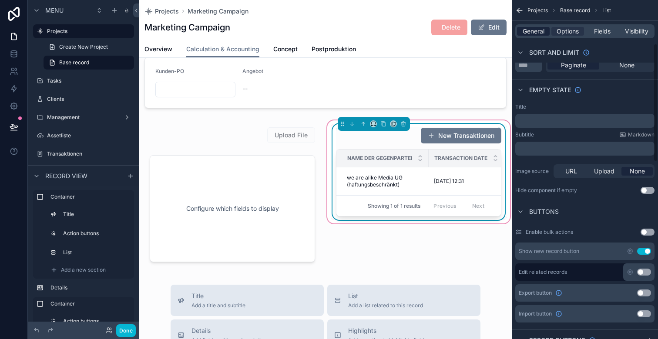
click at [531, 34] on span "General" at bounding box center [534, 31] width 22 height 9
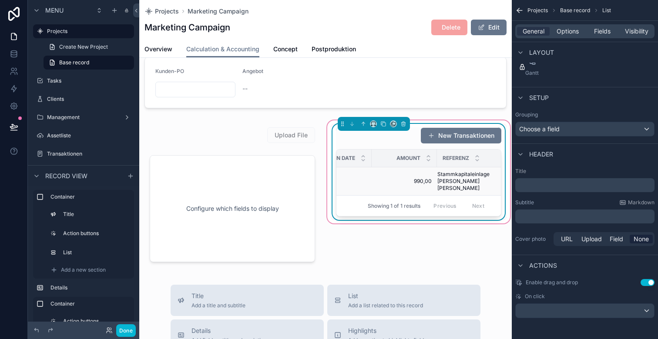
scroll to position [0, 142]
click at [569, 36] on div "General Options Fields Visibility" at bounding box center [584, 31] width 139 height 14
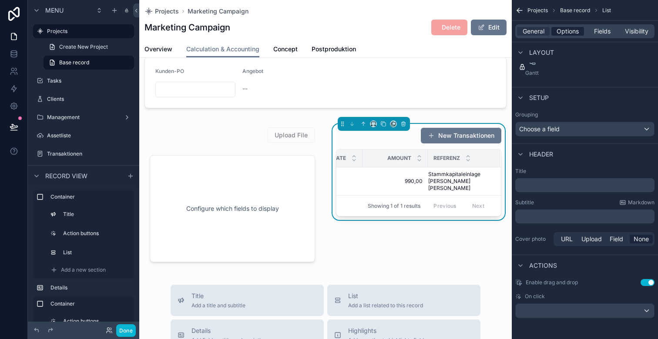
click at [571, 32] on span "Options" at bounding box center [568, 31] width 22 height 9
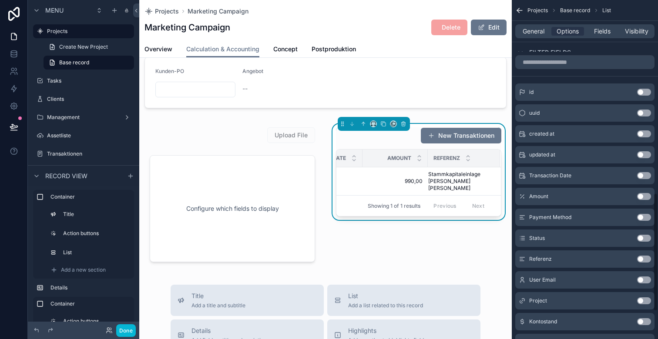
scroll to position [553, 0]
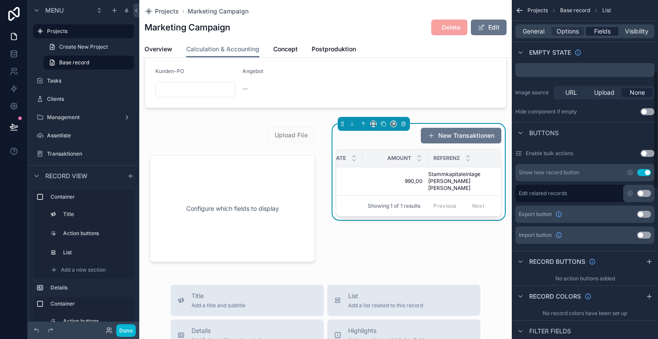
click at [603, 32] on span "Fields" at bounding box center [602, 31] width 17 height 9
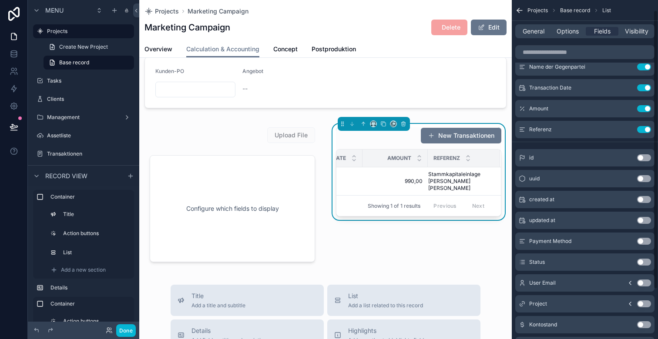
scroll to position [0, 0]
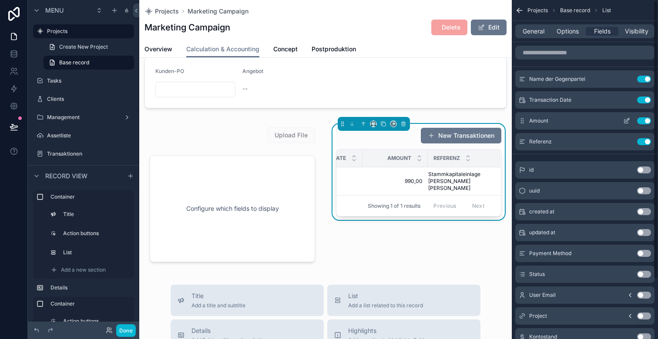
click at [626, 120] on icon "scrollable content" at bounding box center [627, 119] width 3 height 3
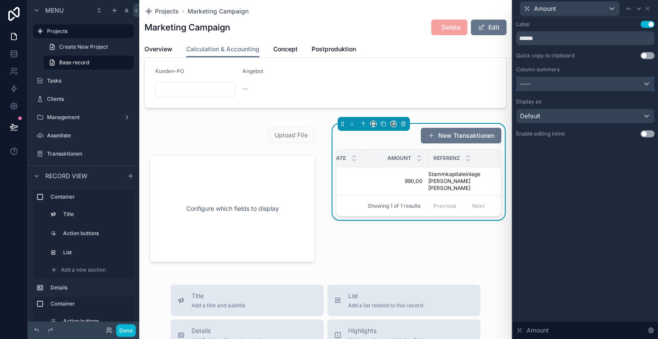
click at [602, 84] on div "----" at bounding box center [586, 84] width 138 height 14
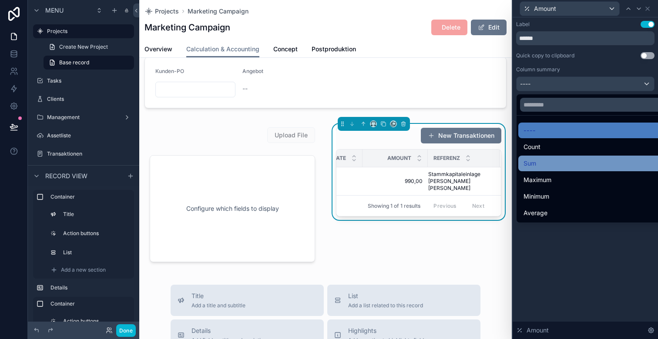
click at [587, 161] on div "Sum" at bounding box center [596, 163] width 144 height 10
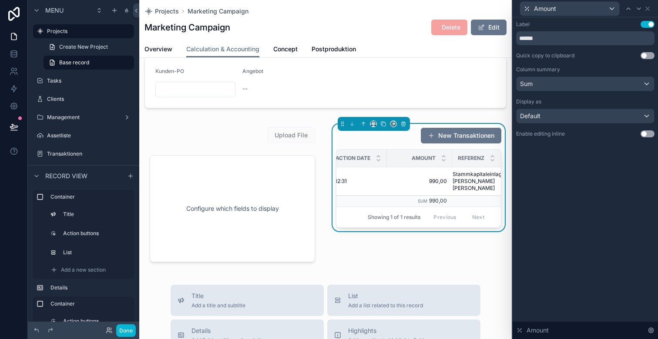
scroll to position [0, 142]
click at [603, 113] on div "Default" at bounding box center [586, 116] width 138 height 14
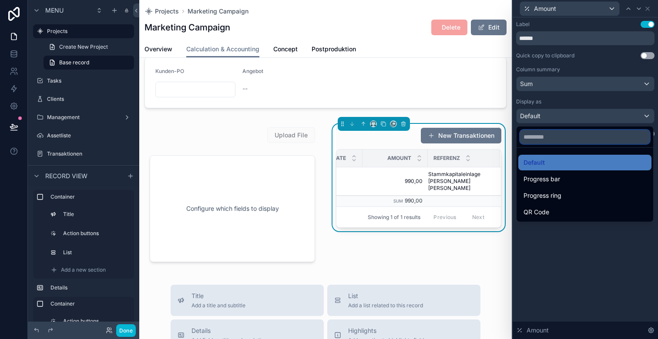
click at [577, 134] on input "text" at bounding box center [585, 137] width 130 height 14
click at [572, 91] on div at bounding box center [585, 169] width 145 height 339
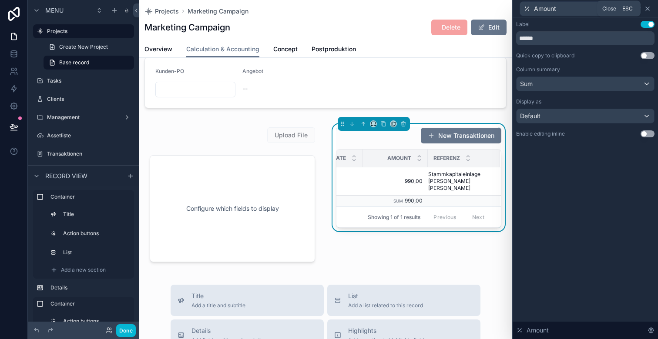
click at [647, 7] on icon at bounding box center [647, 8] width 7 height 7
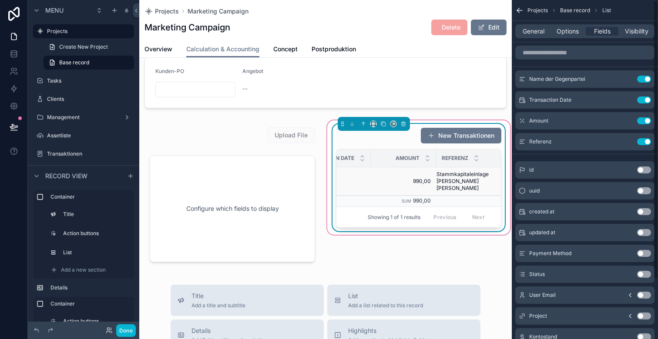
scroll to position [0, 130]
click at [127, 333] on button "Done" at bounding box center [126, 331] width 20 height 13
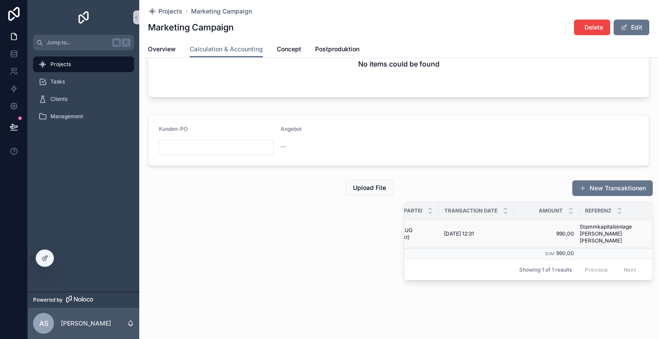
scroll to position [0, 0]
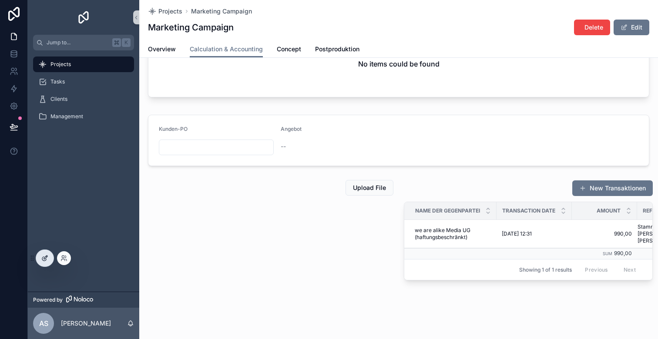
click at [47, 260] on icon at bounding box center [44, 258] width 7 height 7
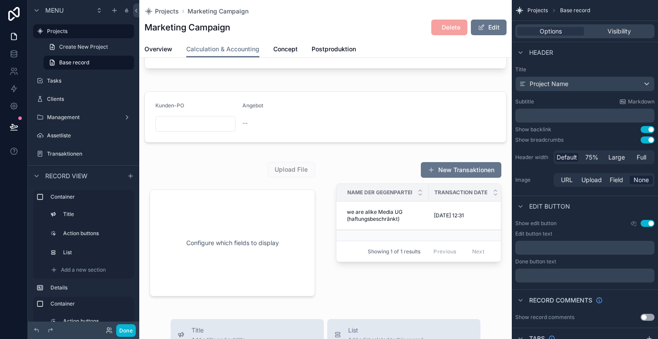
scroll to position [110, 0]
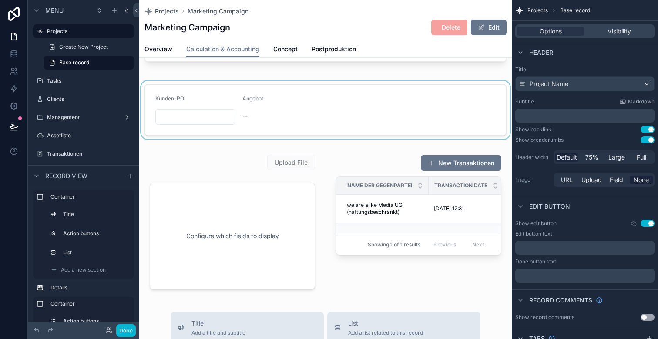
click at [315, 113] on div "scrollable content" at bounding box center [325, 110] width 373 height 58
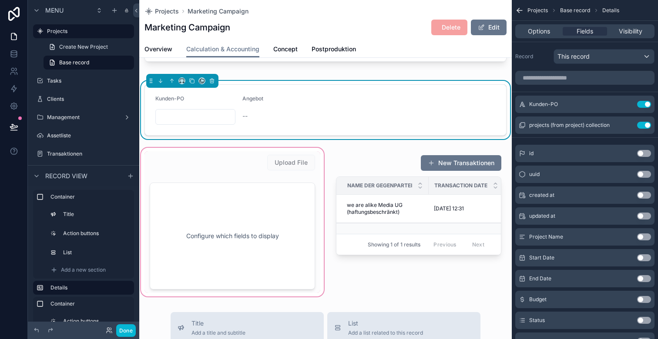
click at [263, 233] on div "scrollable content" at bounding box center [232, 222] width 186 height 152
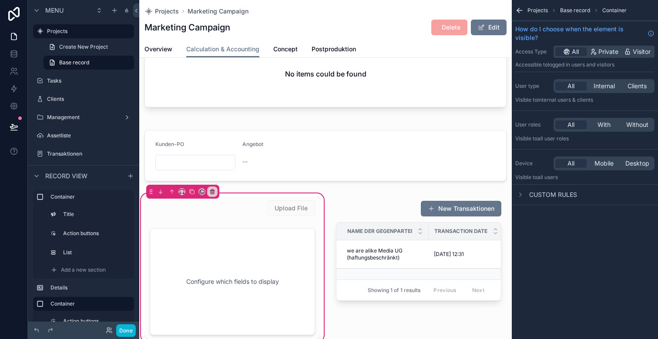
scroll to position [60, 0]
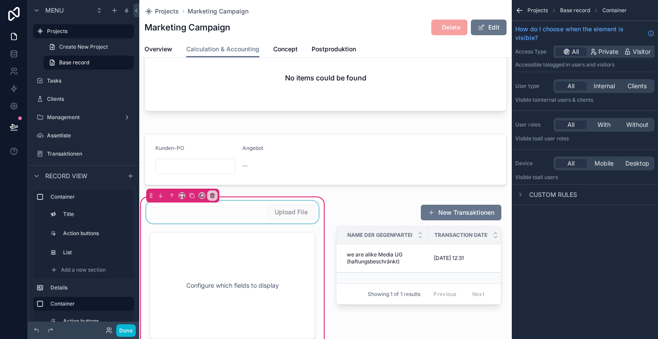
click at [236, 215] on div "scrollable content" at bounding box center [232, 212] width 176 height 23
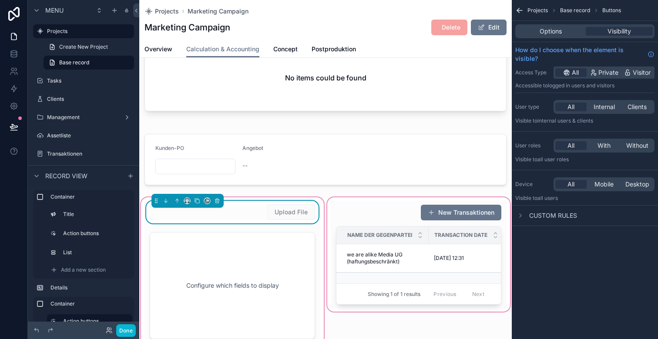
click at [360, 215] on div "scrollable content" at bounding box center [419, 272] width 186 height 152
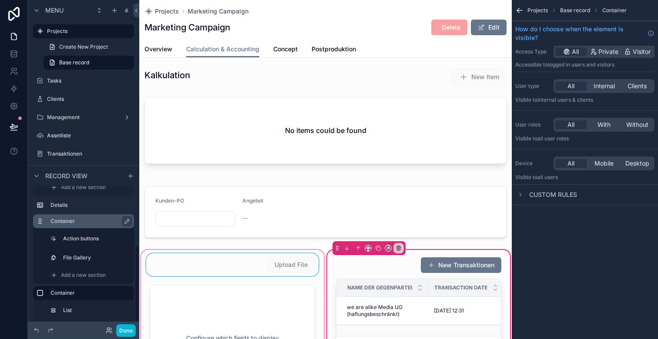
scroll to position [106, 0]
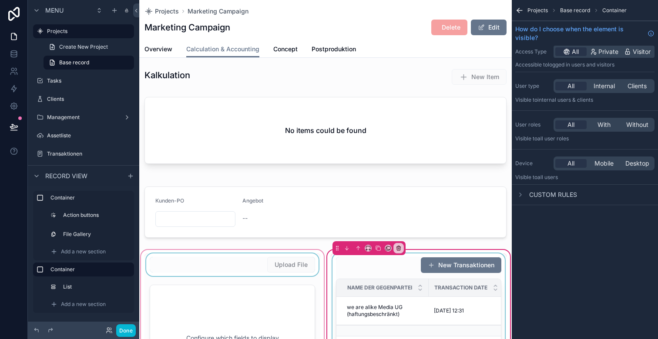
click at [390, 260] on div "scrollable content" at bounding box center [419, 307] width 176 height 107
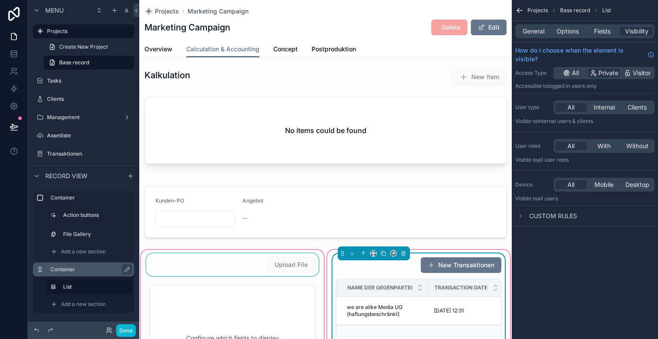
click at [84, 271] on label "Container" at bounding box center [88, 269] width 77 height 7
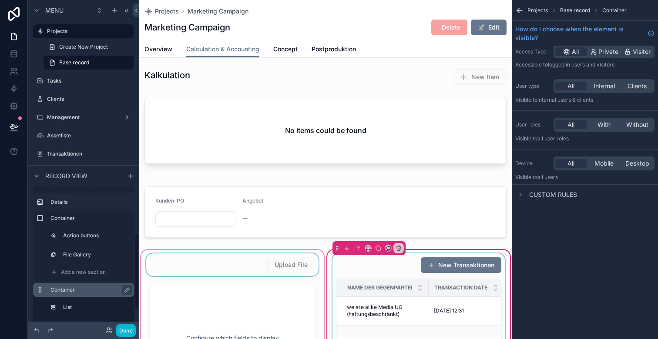
scroll to position [84, 0]
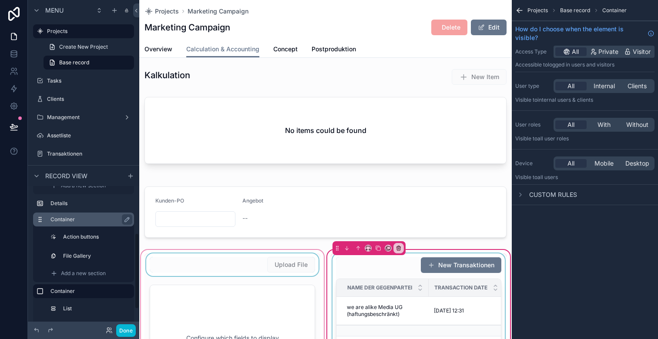
click at [71, 219] on label "Container" at bounding box center [88, 219] width 77 height 7
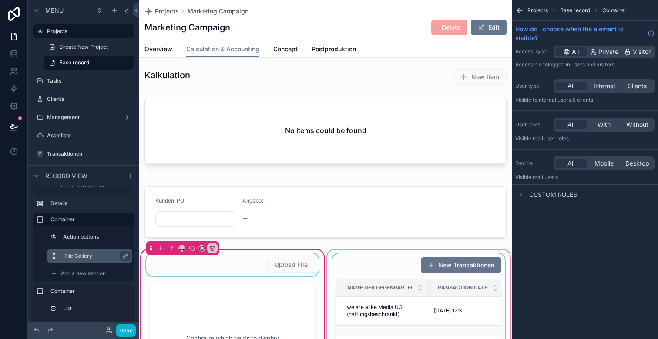
scroll to position [104, 0]
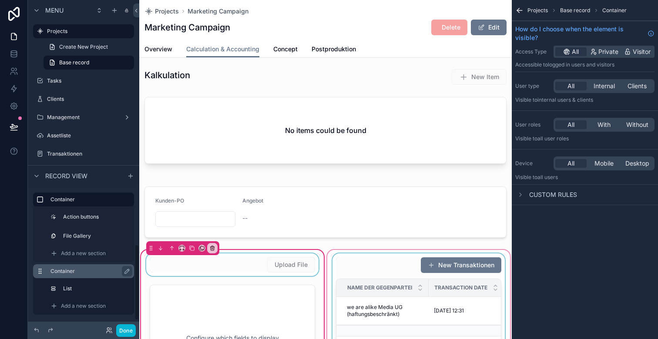
click at [58, 268] on label "Container" at bounding box center [88, 271] width 77 height 7
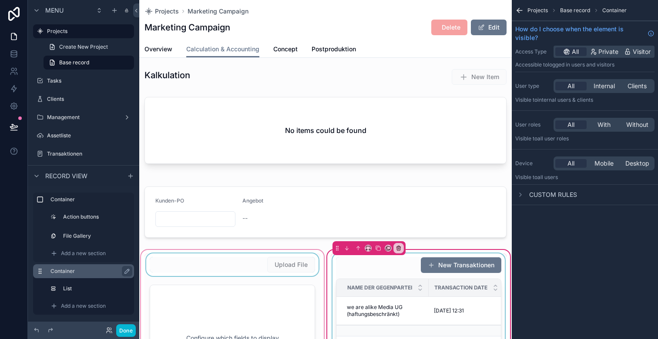
drag, startPoint x: 38, startPoint y: 271, endPoint x: 40, endPoint y: 265, distance: 5.5
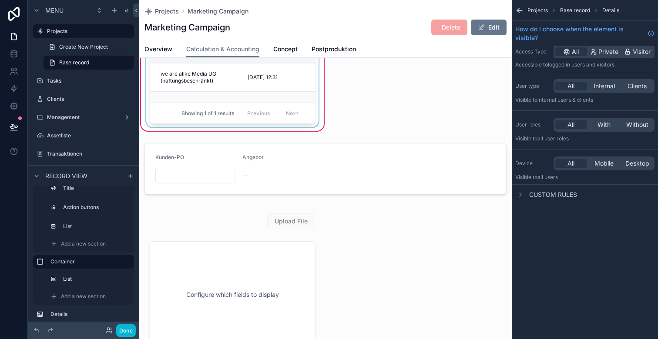
scroll to position [179, 0]
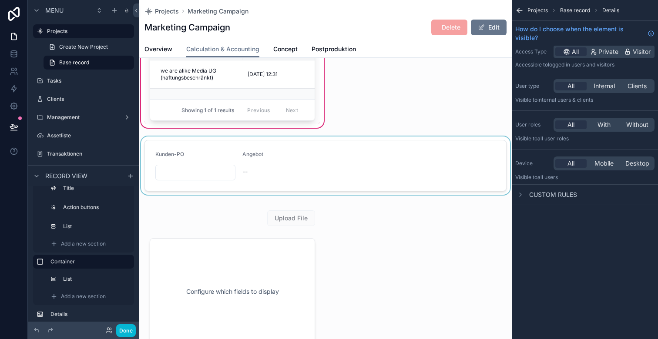
click at [299, 168] on div "scrollable content" at bounding box center [325, 166] width 373 height 58
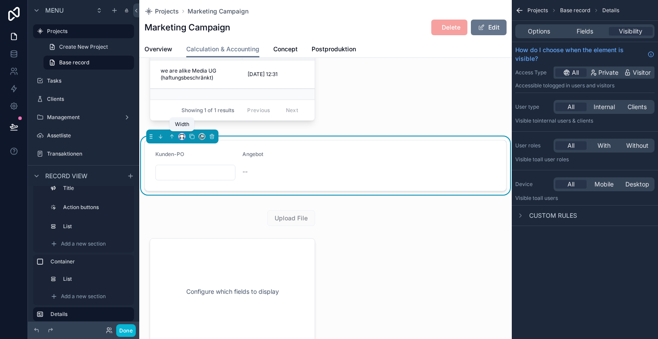
click at [182, 138] on icon "scrollable content" at bounding box center [182, 137] width 6 height 6
click at [201, 203] on div "50%" at bounding box center [199, 202] width 27 height 10
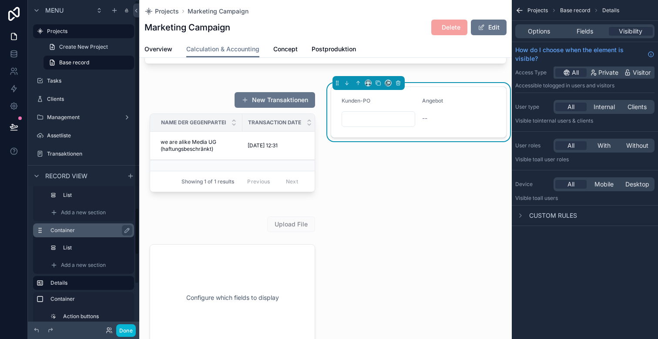
scroll to position [70, 0]
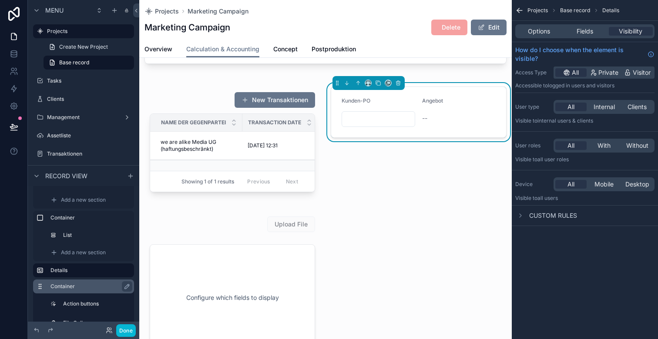
click at [40, 289] on icon "scrollable content" at bounding box center [40, 289] width 0 height 0
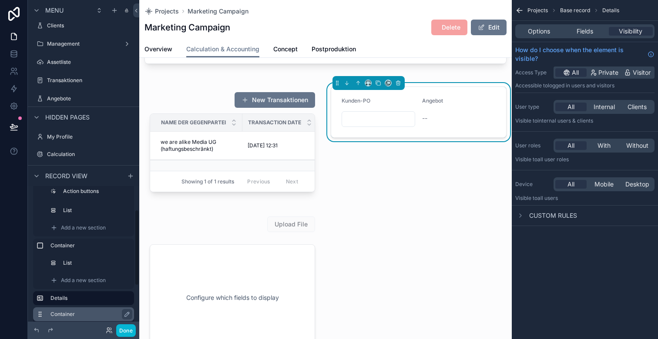
scroll to position [39, 0]
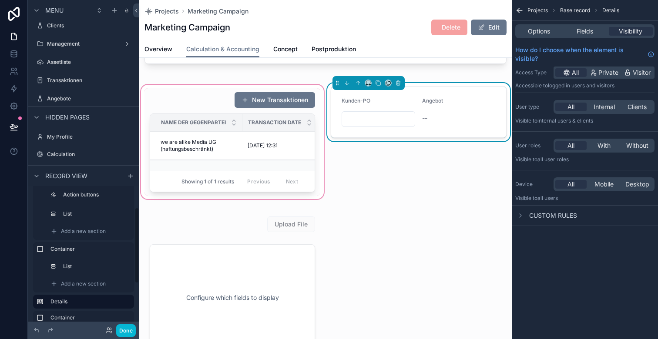
click at [199, 94] on div "scrollable content" at bounding box center [232, 142] width 186 height 118
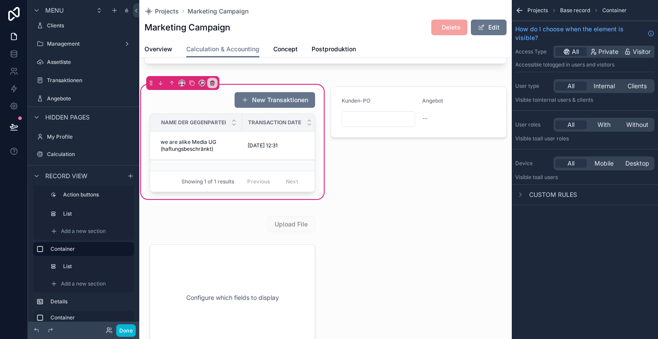
click at [186, 82] on div "scrollable content" at bounding box center [182, 83] width 73 height 14
click at [181, 83] on icon "scrollable content" at bounding box center [182, 83] width 6 height 6
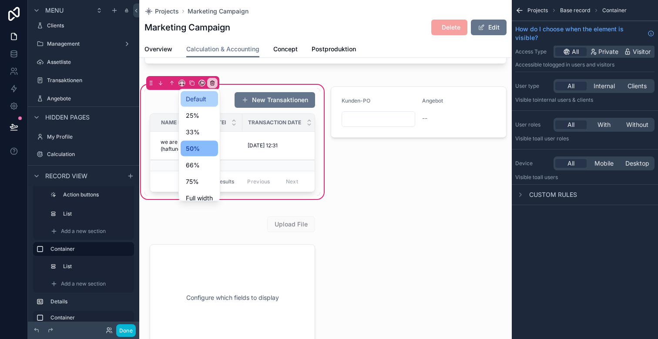
click at [193, 100] on span "Default" at bounding box center [196, 99] width 20 height 10
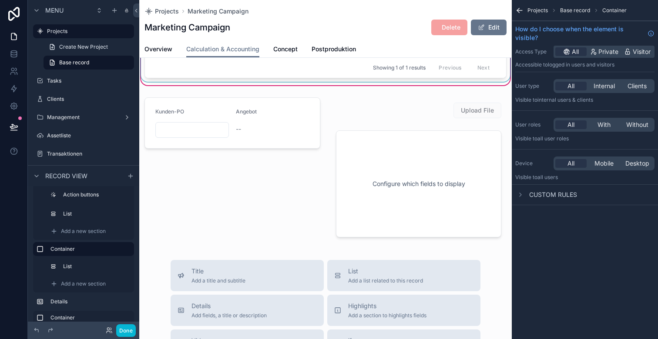
scroll to position [226, 0]
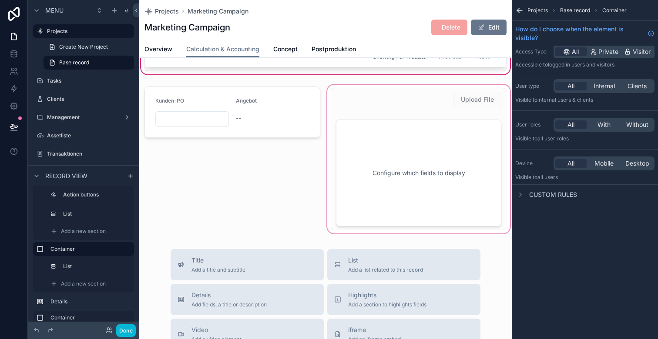
click at [402, 100] on div "scrollable content" at bounding box center [419, 159] width 186 height 152
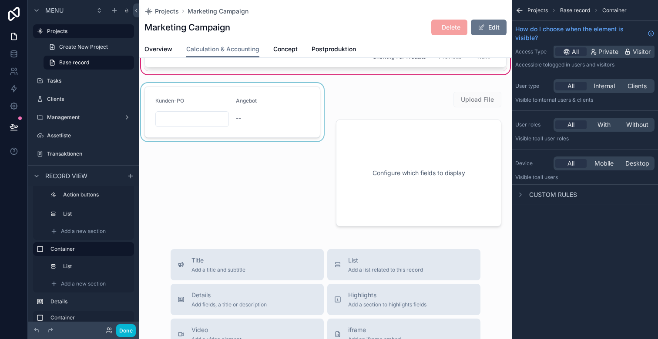
click at [257, 114] on div "scrollable content" at bounding box center [232, 159] width 186 height 152
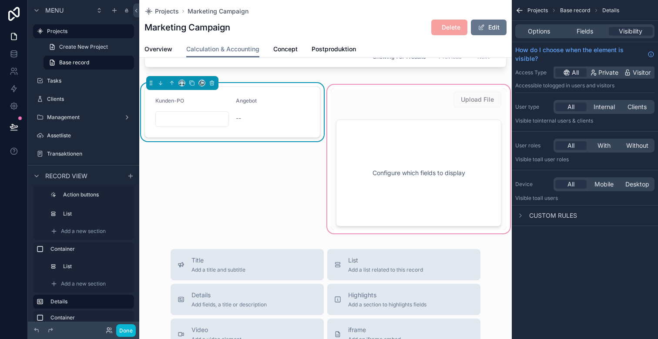
click at [411, 134] on div "scrollable content" at bounding box center [419, 159] width 186 height 152
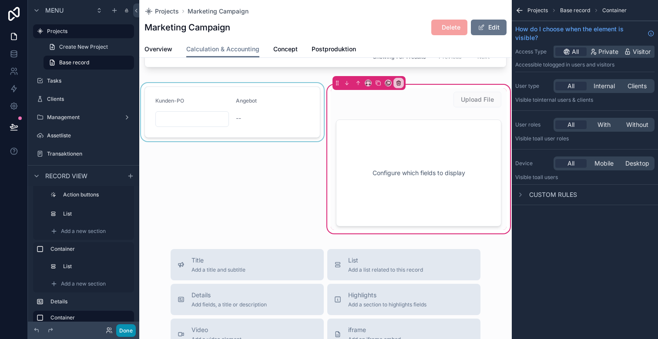
click at [124, 333] on button "Done" at bounding box center [126, 331] width 20 height 13
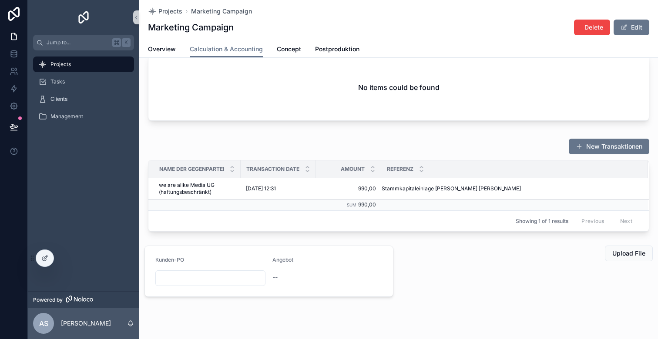
scroll to position [57, 0]
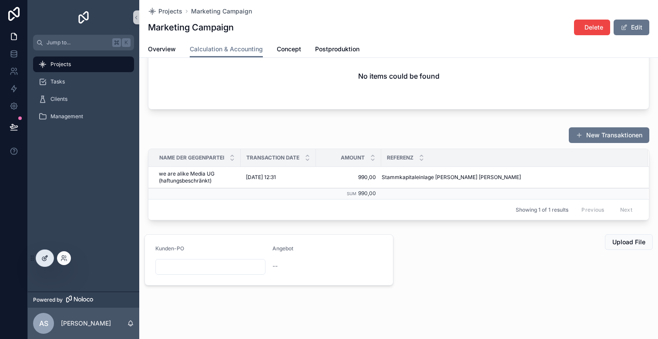
click at [42, 261] on icon at bounding box center [44, 258] width 7 height 7
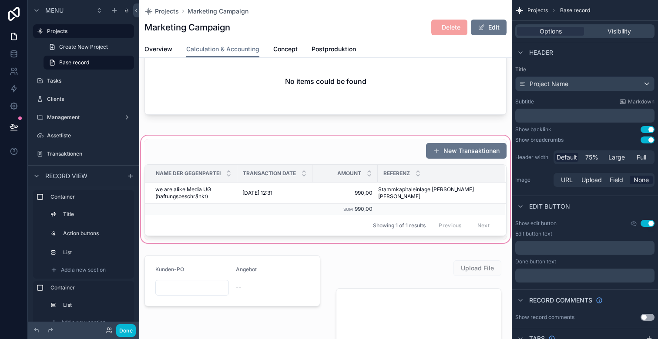
click at [242, 159] on div "scrollable content" at bounding box center [325, 189] width 373 height 111
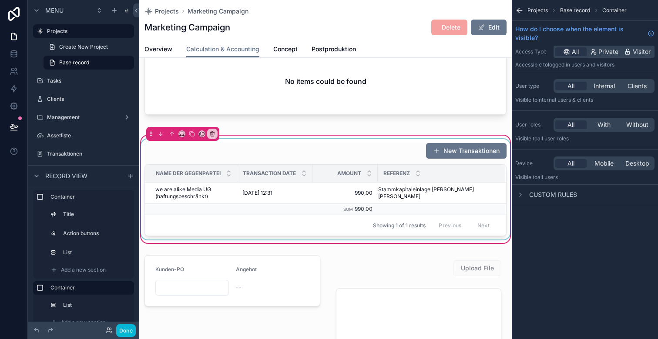
click at [283, 150] on div "scrollable content" at bounding box center [325, 189] width 373 height 101
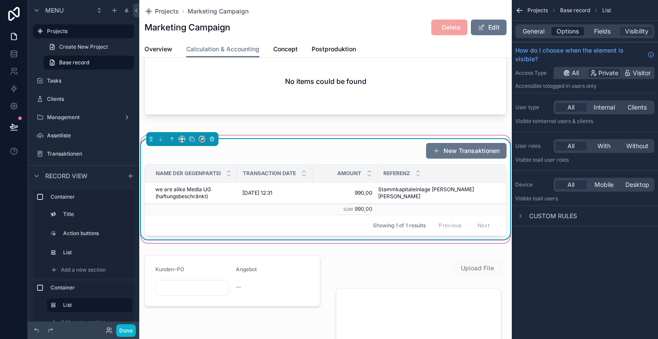
click at [574, 31] on span "Options" at bounding box center [568, 31] width 22 height 9
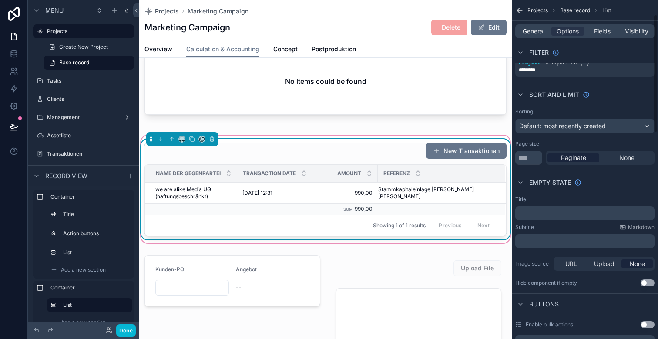
scroll to position [44, 0]
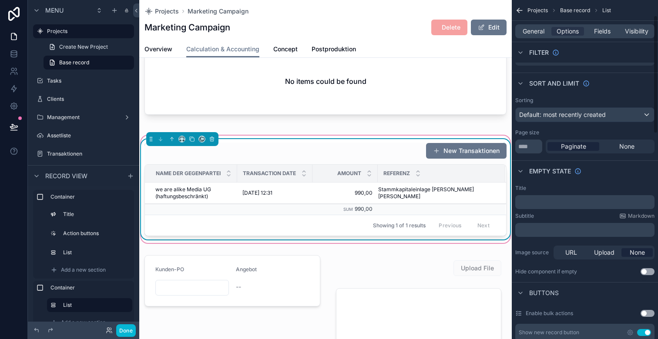
click at [558, 205] on p "﻿" at bounding box center [586, 202] width 134 height 7
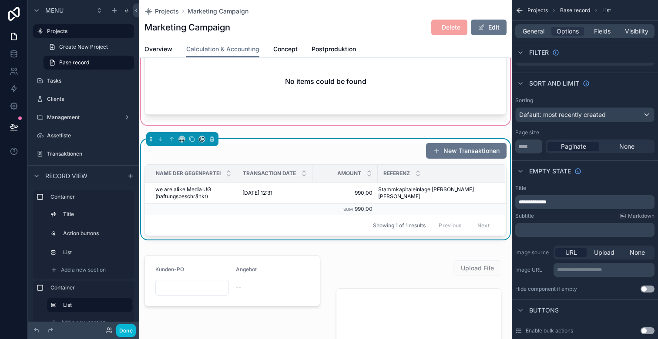
click at [366, 126] on div "scrollable content" at bounding box center [325, 69] width 373 height 116
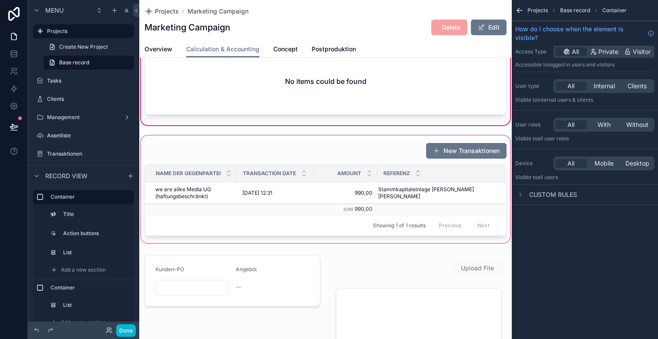
click at [352, 153] on div "scrollable content" at bounding box center [325, 189] width 373 height 111
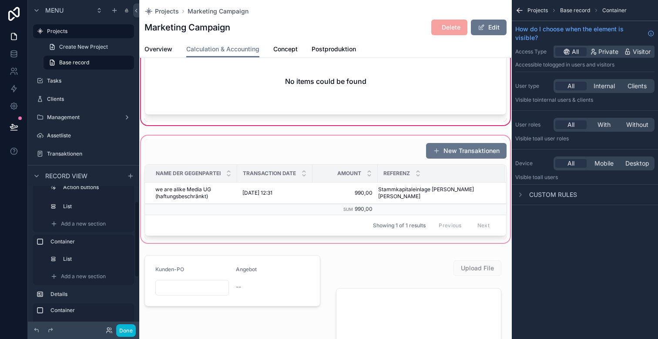
scroll to position [27, 0]
click at [226, 184] on div "scrollable content" at bounding box center [325, 189] width 373 height 111
click at [245, 185] on div "scrollable content" at bounding box center [325, 189] width 373 height 111
click at [249, 184] on div "scrollable content" at bounding box center [325, 189] width 373 height 111
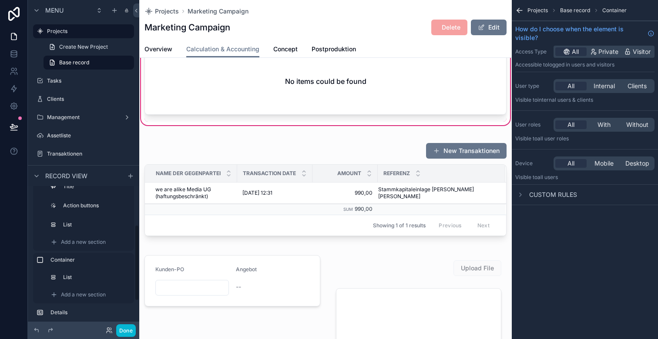
scroll to position [0, 0]
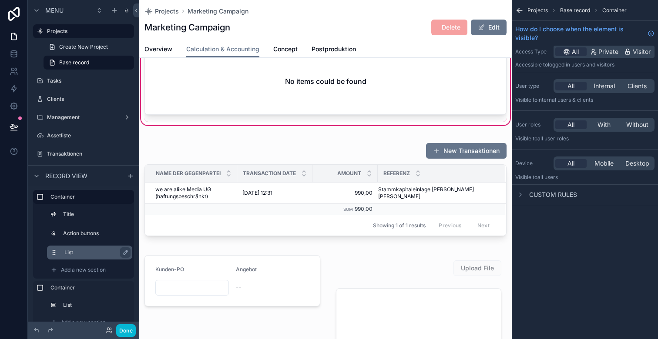
click at [78, 251] on label "List" at bounding box center [94, 252] width 61 height 7
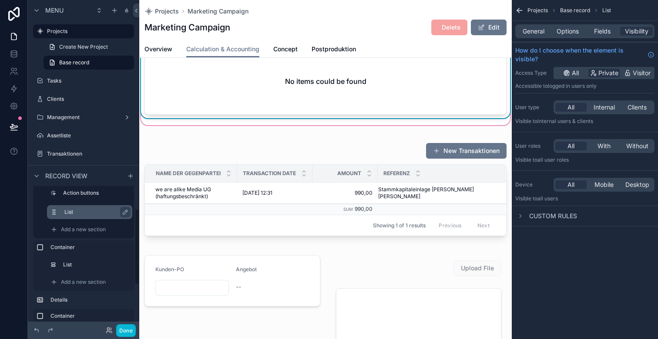
scroll to position [45, 0]
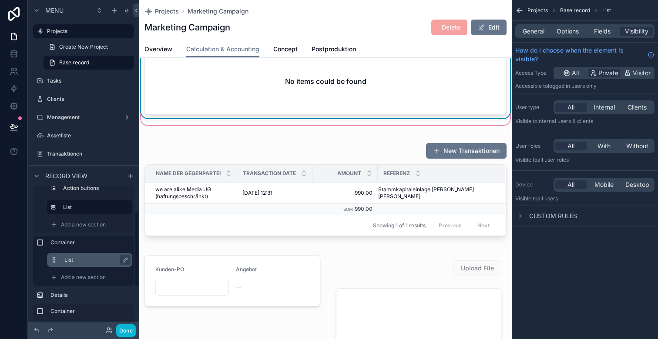
click at [74, 260] on label "List" at bounding box center [94, 260] width 61 height 7
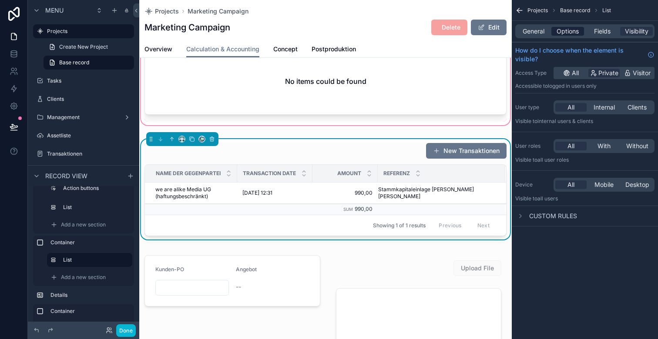
click at [564, 29] on span "Options" at bounding box center [568, 31] width 22 height 9
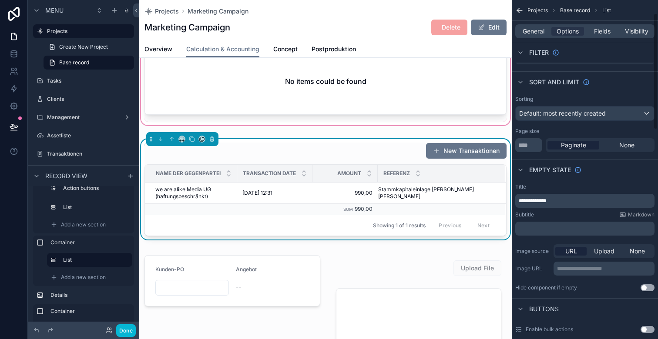
scroll to position [54, 0]
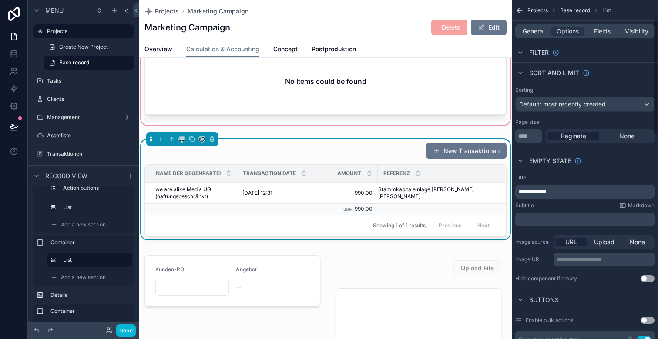
click at [539, 189] on span "**********" at bounding box center [532, 191] width 27 height 5
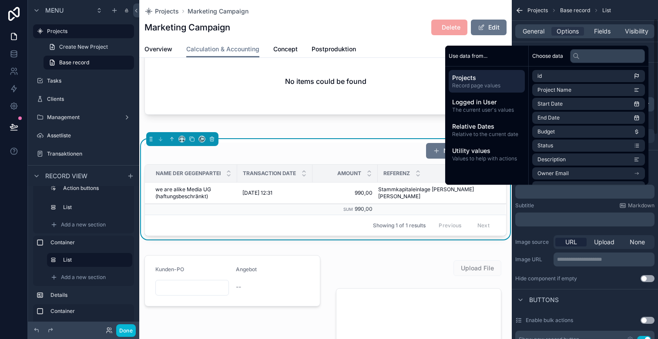
click at [531, 201] on div "**********" at bounding box center [585, 228] width 146 height 115
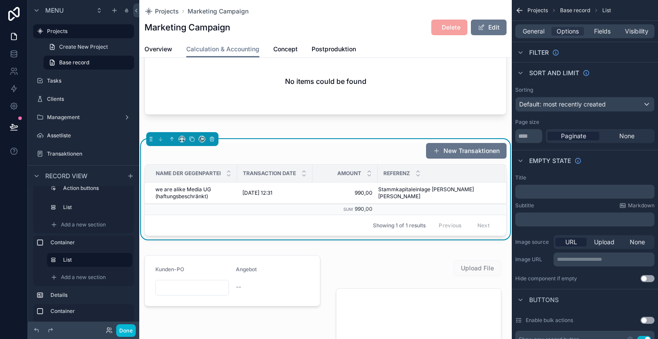
scroll to position [0, 0]
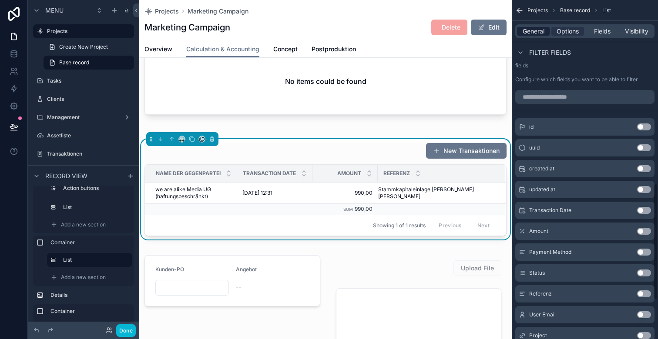
click at [528, 32] on span "General" at bounding box center [534, 31] width 22 height 9
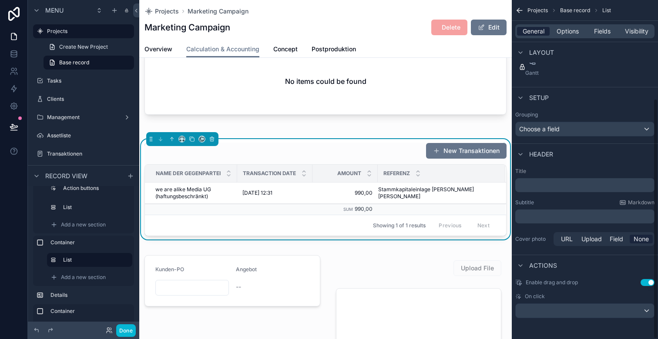
scroll to position [139, 0]
click at [542, 188] on p "﻿" at bounding box center [586, 185] width 134 height 9
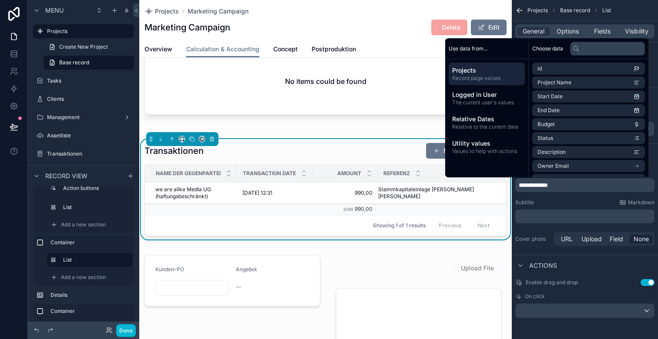
click at [326, 246] on div "Kalkulation New Item No items could be found Transaktionen New Transaktionen Na…" at bounding box center [325, 207] width 373 height 393
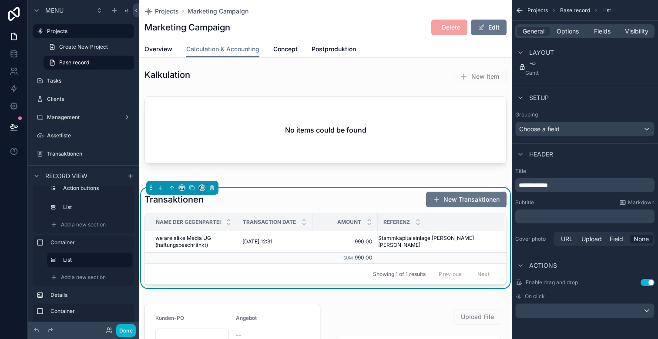
scroll to position [4, 0]
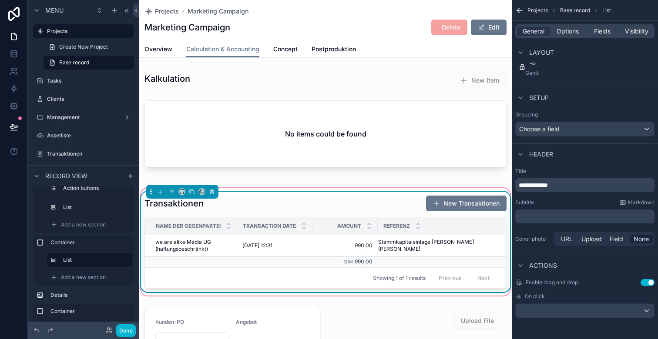
click at [367, 204] on div "Transaktionen New Transaktionen" at bounding box center [325, 203] width 362 height 17
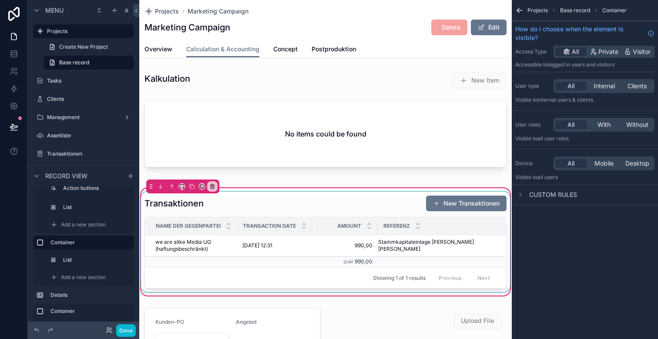
scroll to position [0, 0]
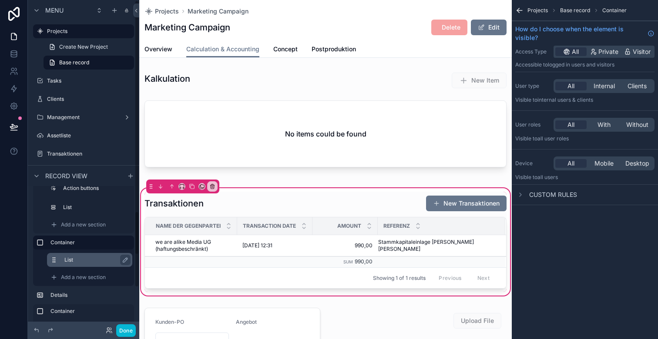
click at [89, 263] on label "List" at bounding box center [94, 260] width 61 height 7
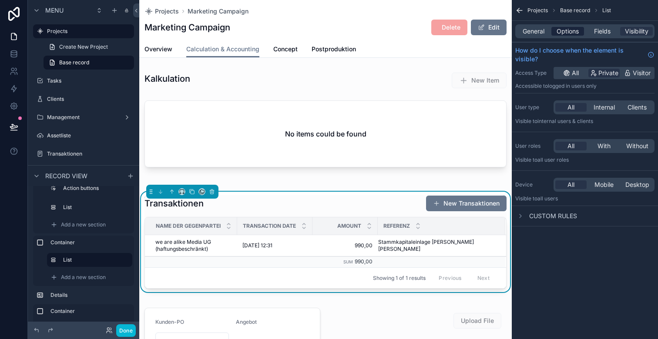
click at [567, 30] on span "Options" at bounding box center [568, 31] width 22 height 9
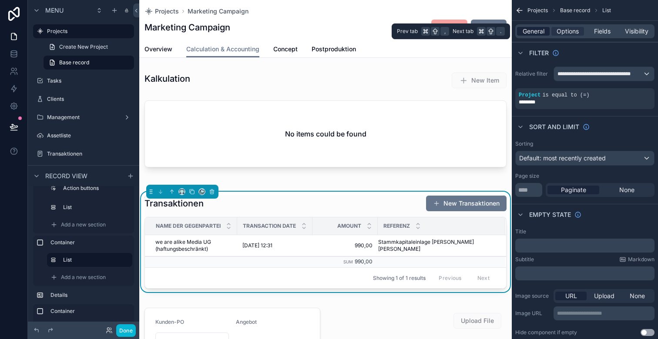
click at [530, 31] on span "General" at bounding box center [534, 31] width 22 height 9
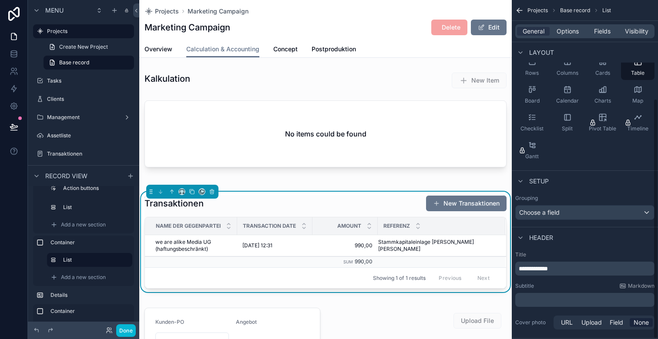
scroll to position [139, 0]
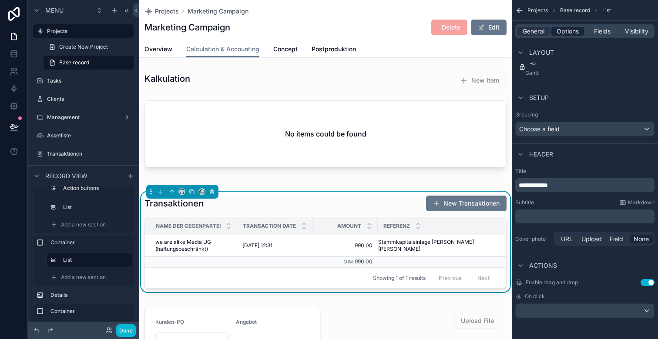
click at [567, 34] on span "Options" at bounding box center [568, 31] width 22 height 9
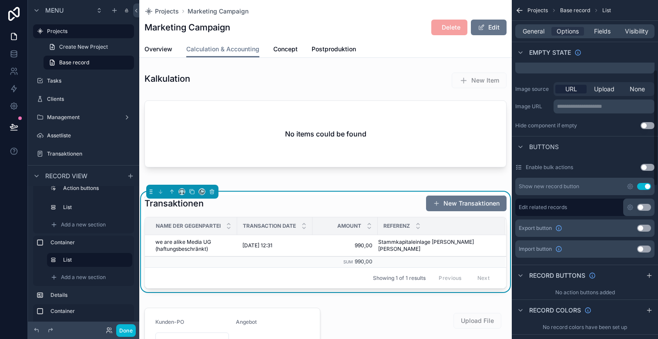
scroll to position [198, 0]
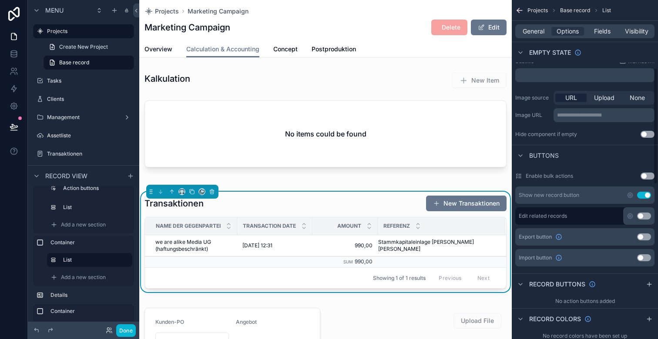
click at [645, 195] on button "Use setting" at bounding box center [644, 195] width 14 height 7
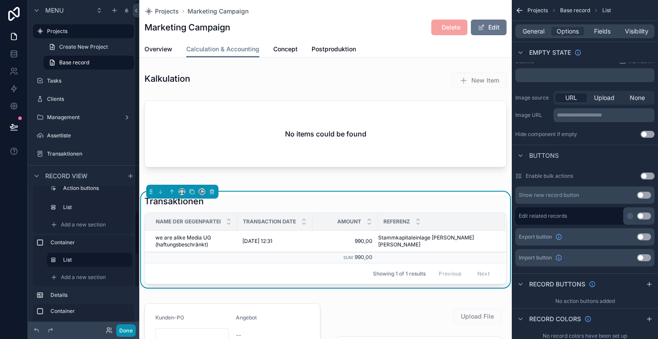
click at [127, 334] on button "Done" at bounding box center [126, 331] width 20 height 13
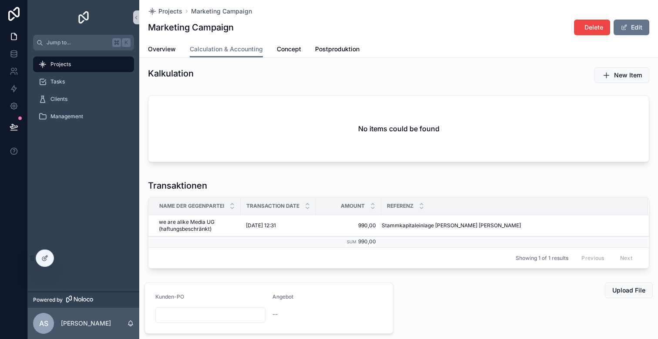
scroll to position [0, 0]
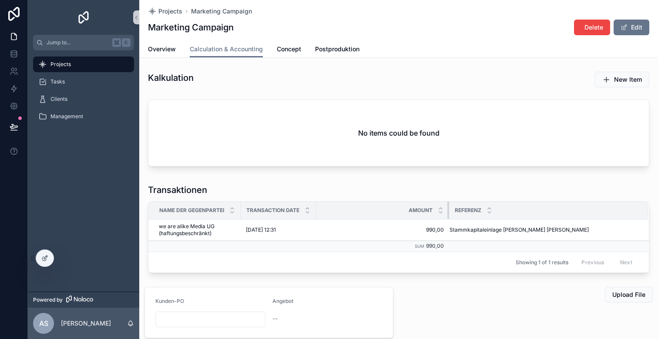
drag, startPoint x: 381, startPoint y: 211, endPoint x: 443, endPoint y: 211, distance: 62.2
click at [447, 211] on div "scrollable content" at bounding box center [448, 210] width 3 height 17
drag, startPoint x: 240, startPoint y: 211, endPoint x: 282, endPoint y: 211, distance: 42.6
click at [282, 211] on tr "Name der Gegenpartei Transaction Date Amount Referenz" at bounding box center [398, 211] width 500 height 18
click at [167, 49] on span "Overview" at bounding box center [162, 49] width 28 height 9
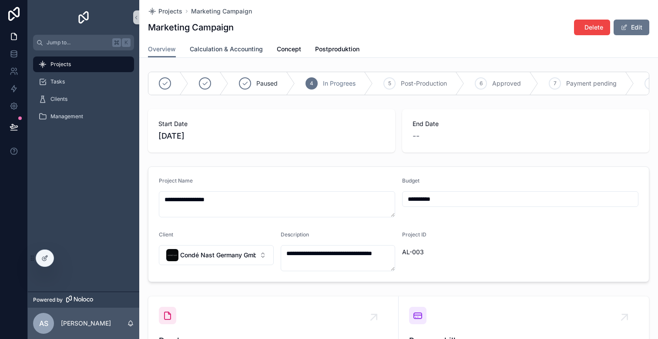
click at [247, 50] on span "Calculation & Accounting" at bounding box center [226, 49] width 73 height 9
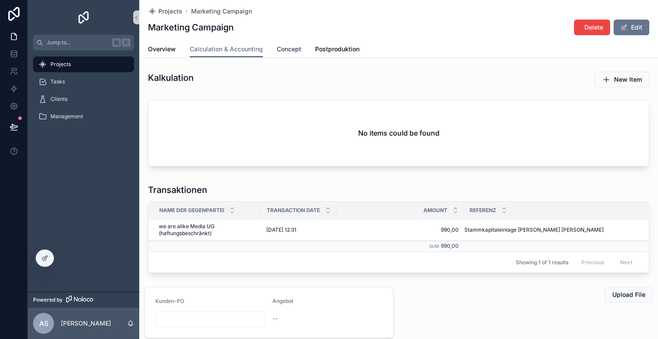
click at [290, 50] on span "Concept" at bounding box center [289, 49] width 24 height 9
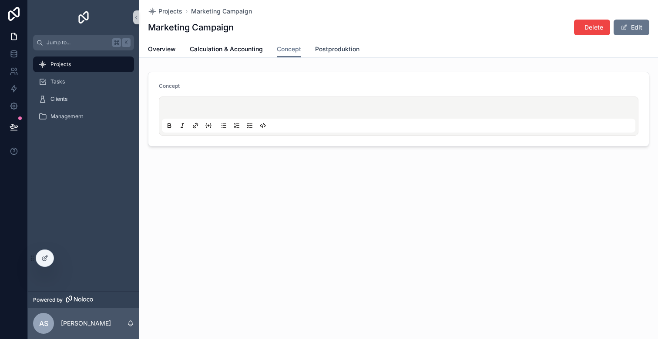
click at [339, 48] on span "Postproduktion" at bounding box center [337, 49] width 44 height 9
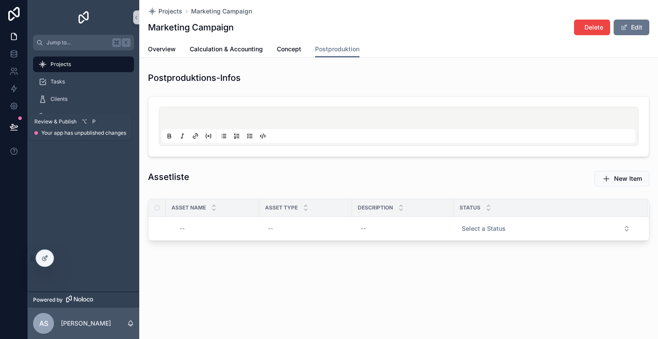
click at [17, 128] on icon at bounding box center [14, 127] width 9 height 9
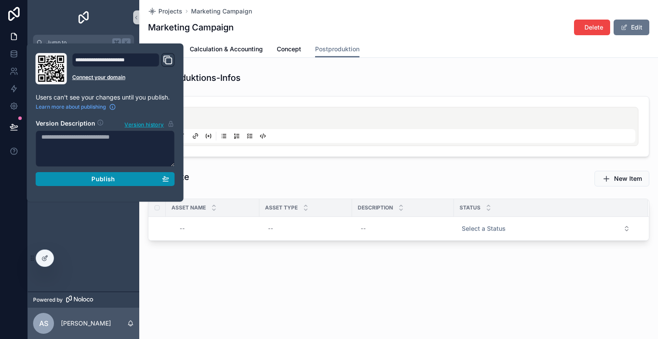
click at [84, 182] on div "Publish" at bounding box center [105, 179] width 128 height 8
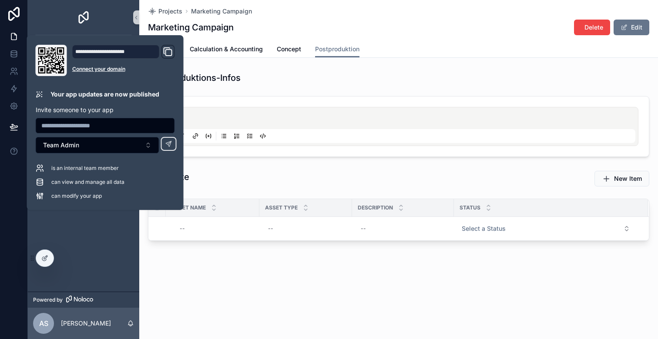
click at [101, 233] on div "Projects Tasks Clients Management" at bounding box center [83, 171] width 111 height 242
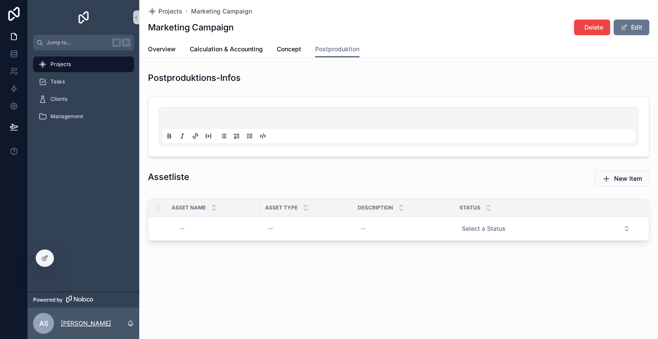
click at [85, 325] on p "[PERSON_NAME]" at bounding box center [86, 323] width 50 height 9
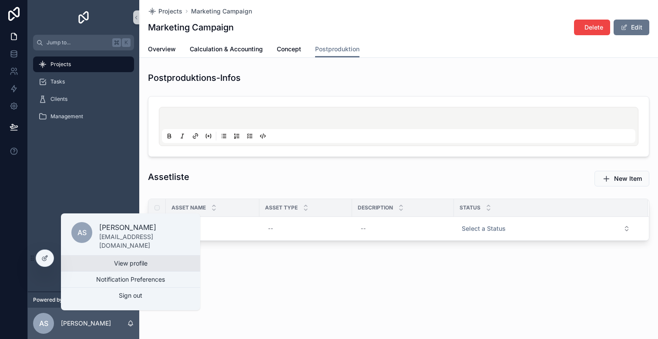
click at [100, 265] on link "View profile" at bounding box center [130, 264] width 139 height 16
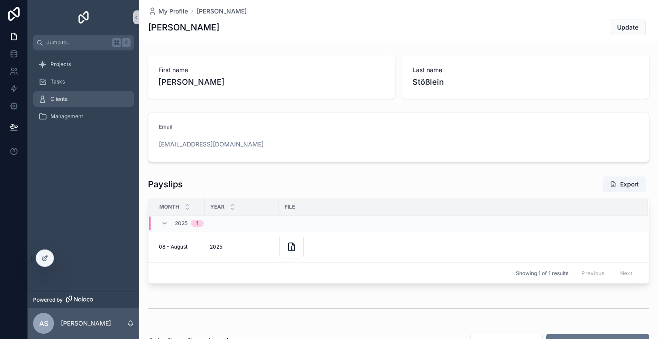
click at [67, 99] on span "Clients" at bounding box center [58, 99] width 17 height 7
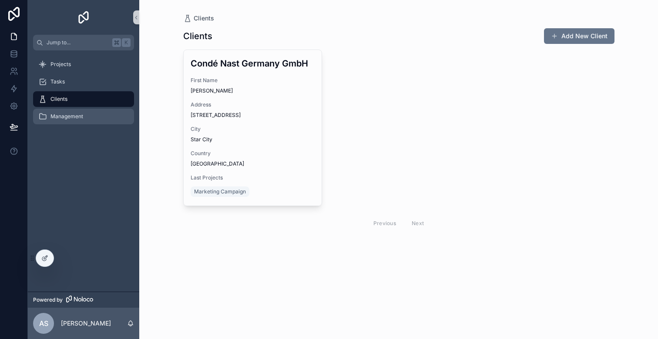
click at [76, 118] on span "Management" at bounding box center [66, 116] width 33 height 7
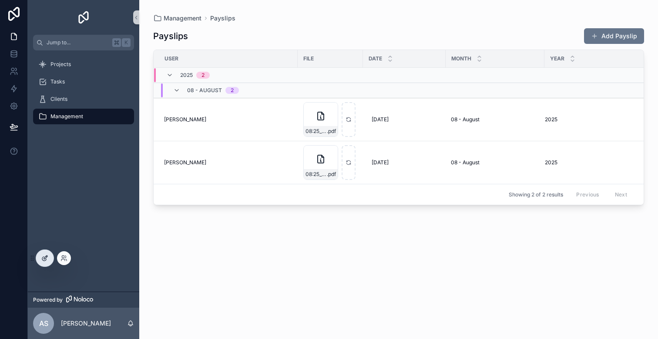
click at [47, 257] on icon at bounding box center [46, 256] width 1 height 1
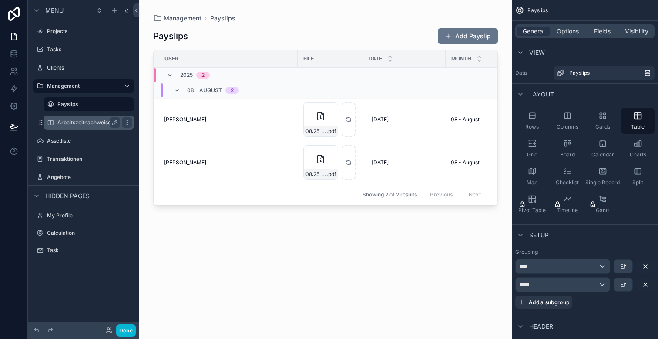
click at [85, 121] on label "Arbeitszeitnachweise" at bounding box center [86, 122] width 59 height 7
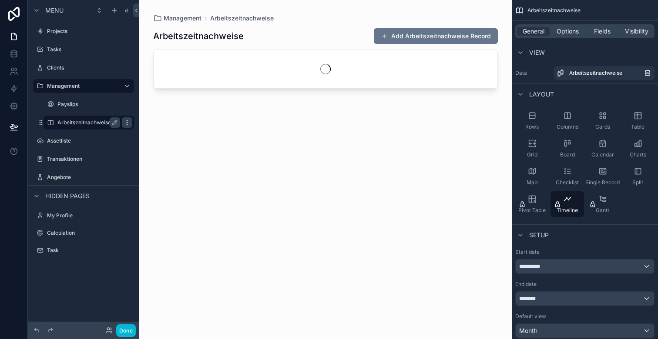
click at [128, 121] on icon "scrollable content" at bounding box center [127, 122] width 7 height 7
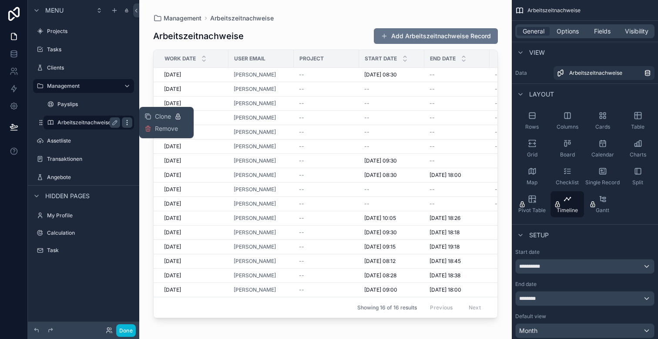
click at [128, 121] on icon "scrollable content" at bounding box center [127, 122] width 7 height 7
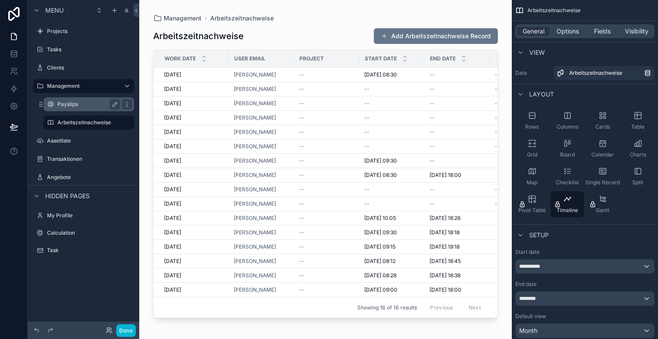
click at [94, 104] on label "Payslips" at bounding box center [86, 104] width 59 height 7
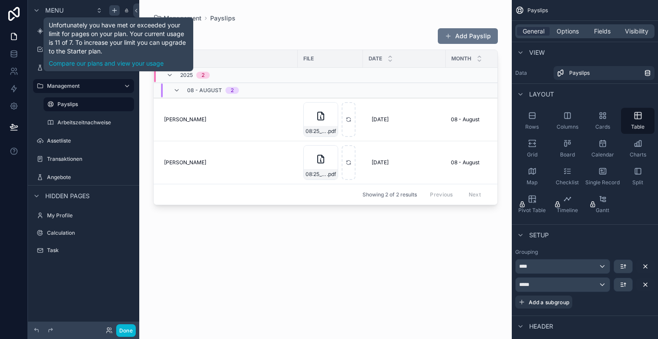
click at [114, 13] on icon "scrollable content" at bounding box center [114, 10] width 7 height 7
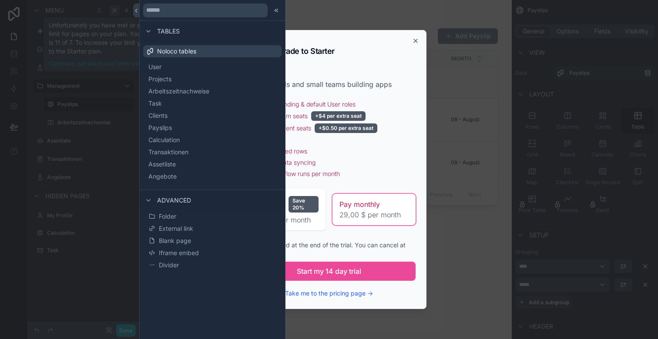
click at [401, 39] on div "Upgrade to Starter For individuals and small teams building apps Noloco brandin…" at bounding box center [329, 169] width 195 height 279
click at [420, 40] on div "Upgrade to Starter For individuals and small teams building apps Noloco brandin…" at bounding box center [329, 169] width 195 height 279
click at [414, 40] on icon "button" at bounding box center [415, 40] width 3 height 3
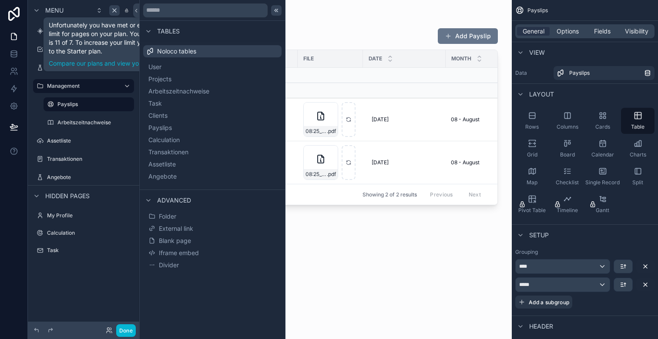
click at [280, 8] on div at bounding box center [276, 10] width 10 height 10
click at [168, 156] on span "Transaktionen" at bounding box center [179, 152] width 40 height 9
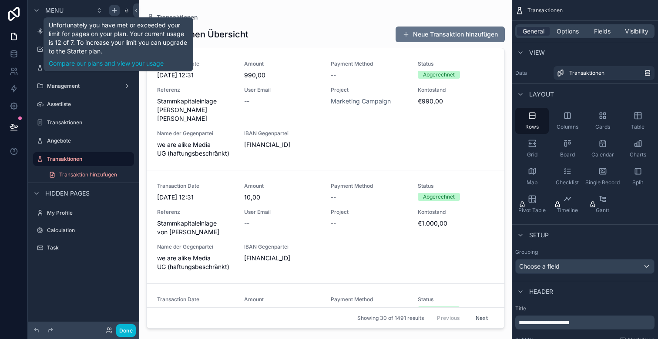
click at [295, 42] on div "scrollable content" at bounding box center [325, 164] width 373 height 329
click at [267, 149] on span "DE67100101230352975645" at bounding box center [282, 145] width 77 height 9
click at [635, 118] on icon "scrollable content" at bounding box center [637, 116] width 7 height 7
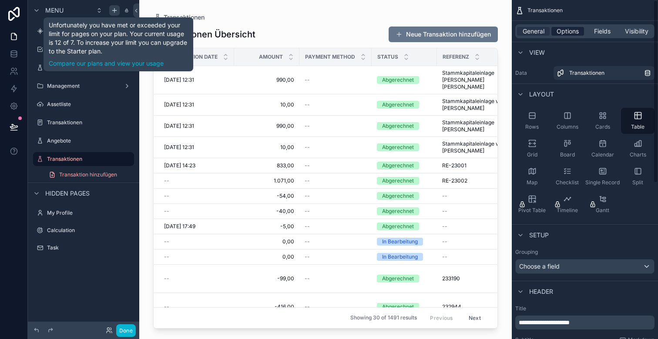
click at [571, 33] on span "Options" at bounding box center [568, 31] width 22 height 9
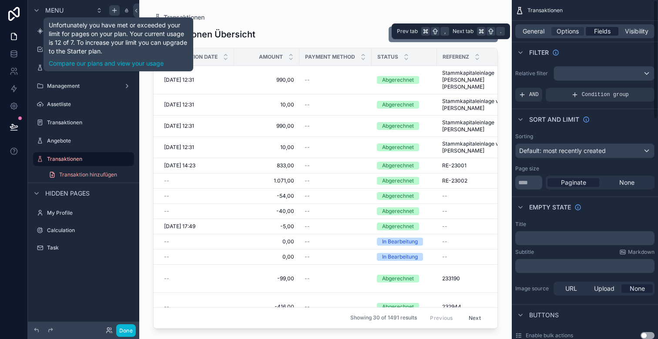
click at [601, 33] on span "Fields" at bounding box center [602, 31] width 17 height 9
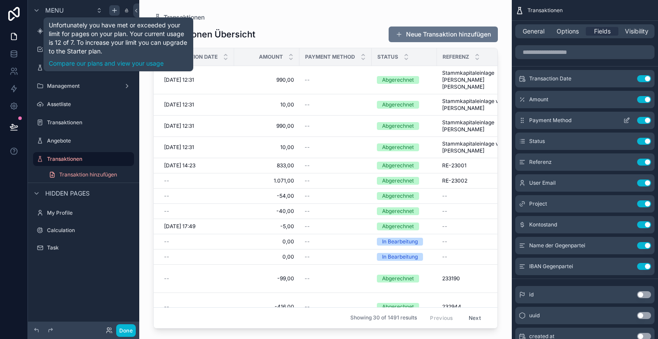
click at [642, 120] on button "Use setting" at bounding box center [644, 120] width 14 height 7
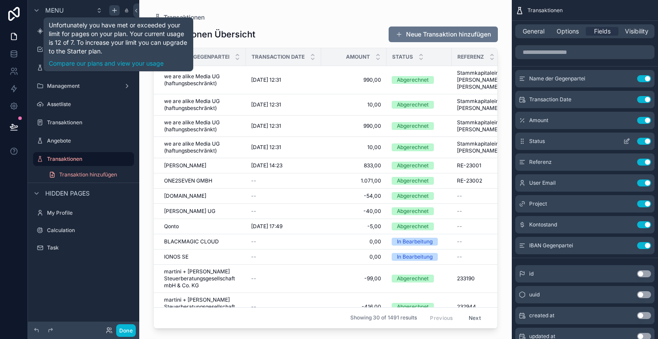
click at [646, 141] on button "Use setting" at bounding box center [644, 141] width 14 height 7
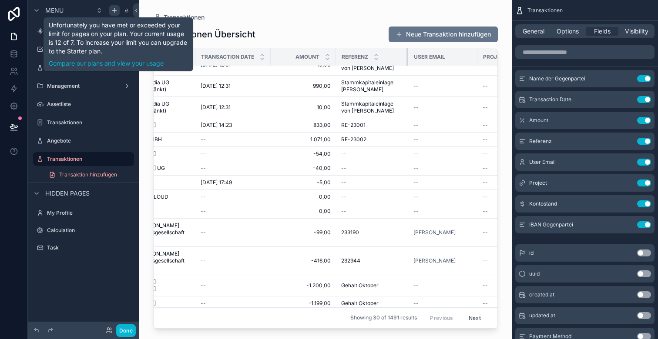
scroll to position [33, 50]
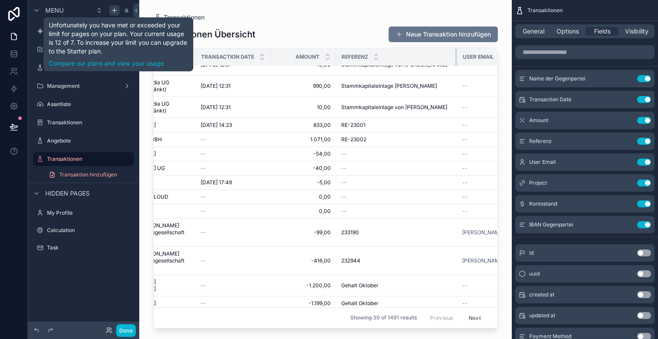
drag, startPoint x: 407, startPoint y: 56, endPoint x: 456, endPoint y: 55, distance: 48.3
click at [456, 55] on div "scrollable content" at bounding box center [456, 56] width 3 height 17
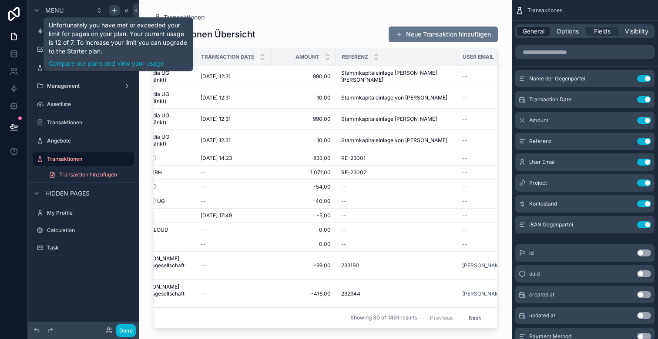
click at [538, 31] on span "General" at bounding box center [534, 31] width 22 height 9
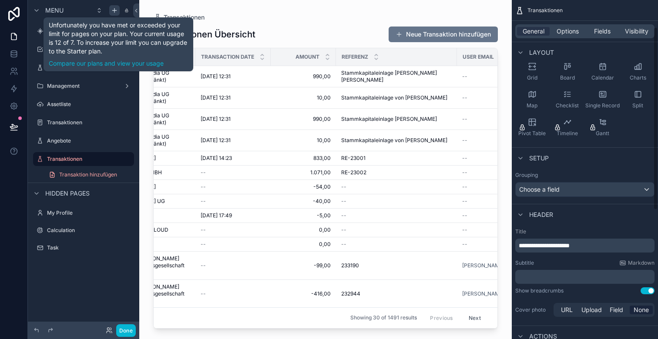
scroll to position [0, 0]
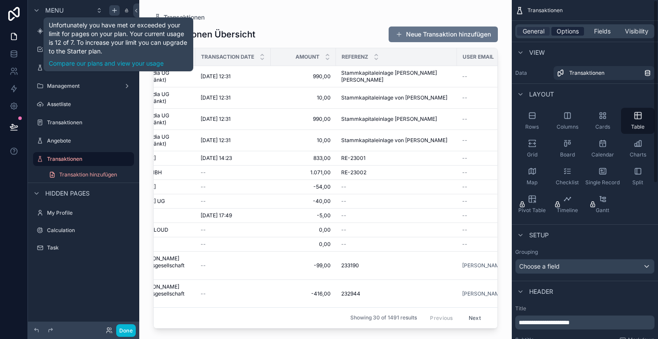
click at [568, 34] on span "Options" at bounding box center [568, 31] width 22 height 9
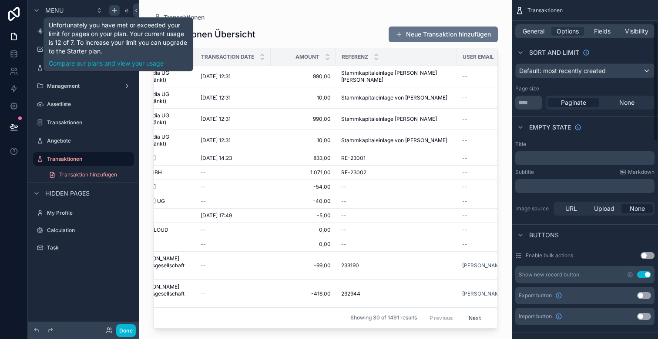
scroll to position [64, 0]
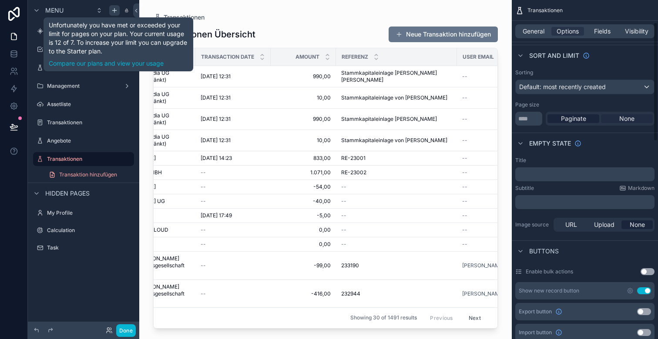
click at [623, 118] on span "None" at bounding box center [626, 118] width 15 height 9
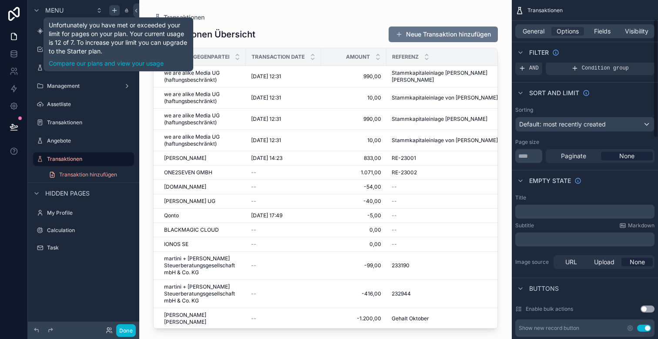
scroll to position [0, 0]
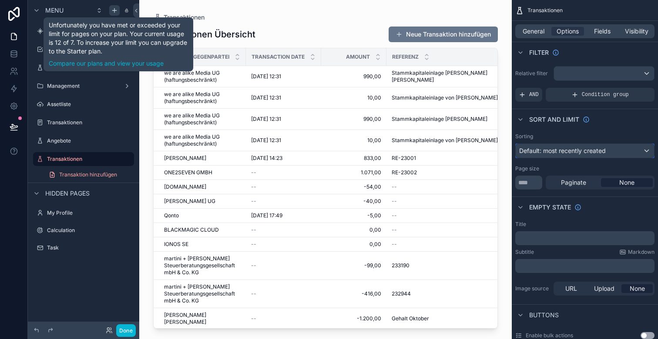
click at [568, 153] on span "Default: most recently created" at bounding box center [562, 150] width 87 height 7
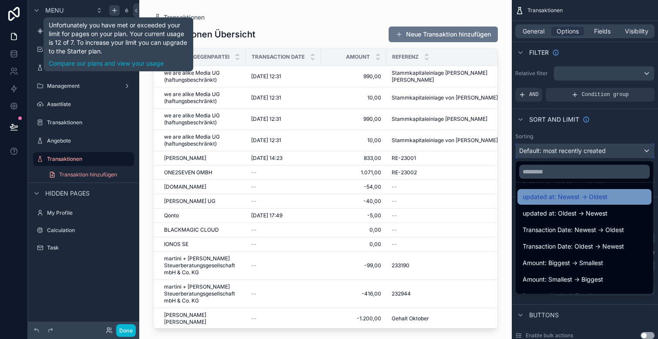
scroll to position [52, 0]
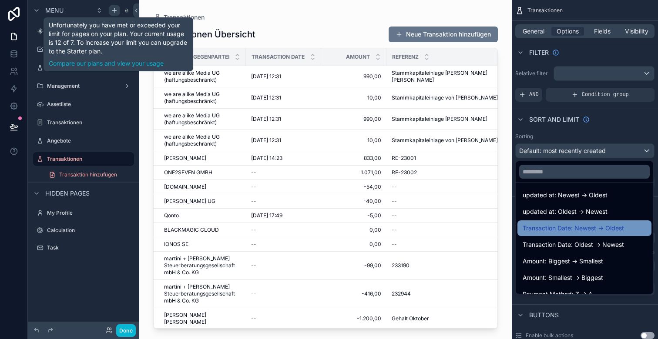
click at [577, 231] on span "Transaction Date: Newest -> Oldest" at bounding box center [573, 228] width 101 height 10
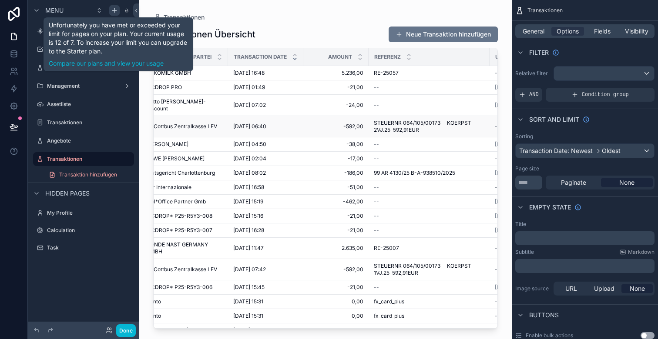
scroll to position [0, 0]
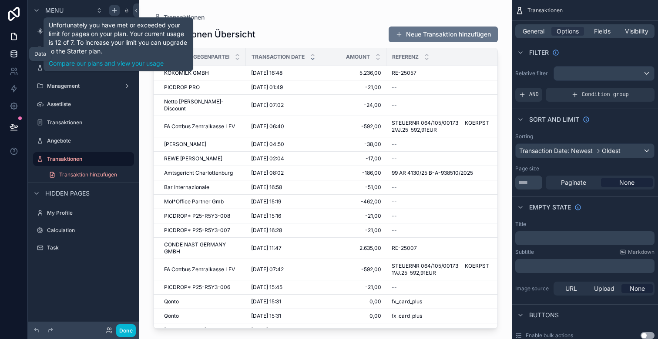
click at [13, 54] on icon at bounding box center [14, 54] width 9 height 9
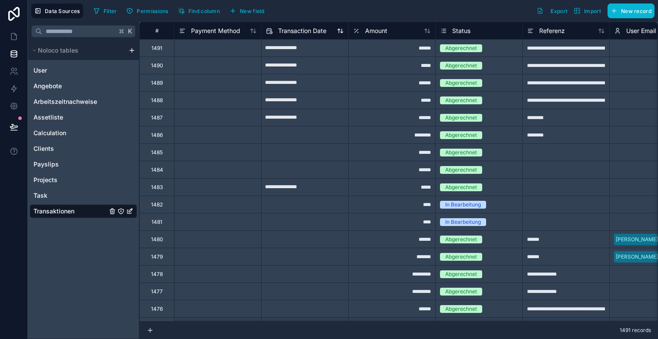
click at [302, 30] on span "Transaction Date" at bounding box center [302, 31] width 48 height 9
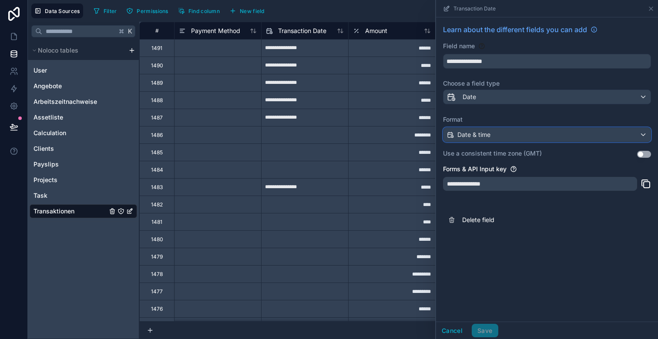
click at [506, 138] on div "Date & time" at bounding box center [546, 135] width 207 height 14
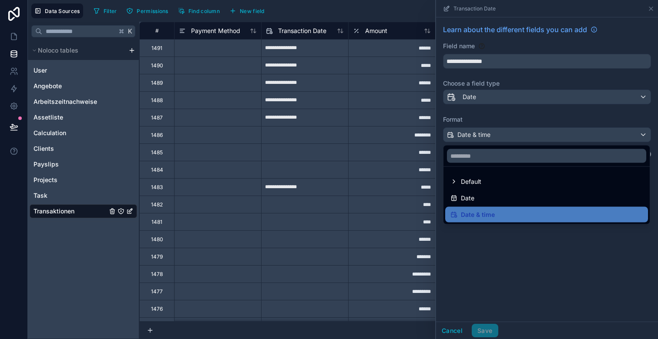
click at [500, 138] on div at bounding box center [547, 169] width 222 height 339
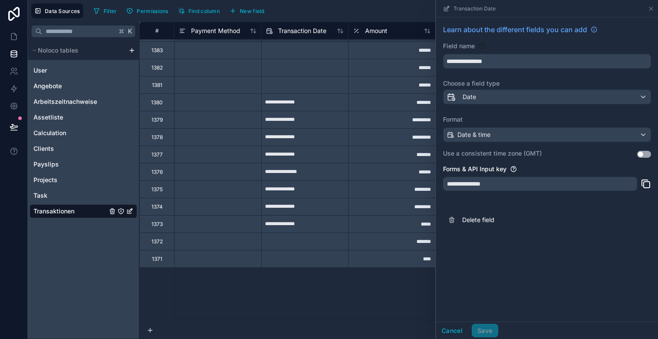
scroll to position [2329, 0]
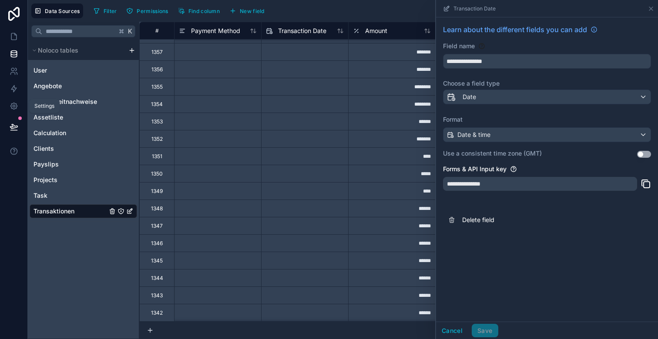
click at [15, 123] on icon at bounding box center [14, 127] width 9 height 9
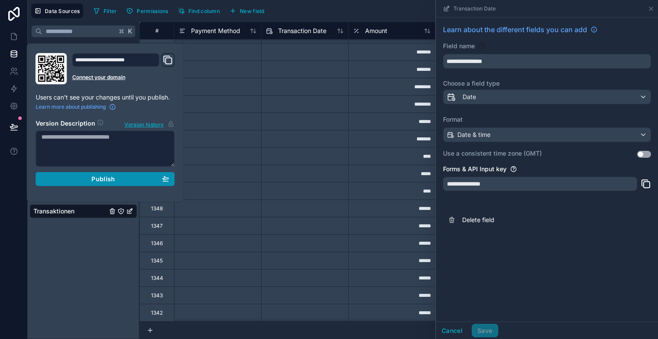
click at [82, 181] on div "Publish" at bounding box center [105, 179] width 128 height 8
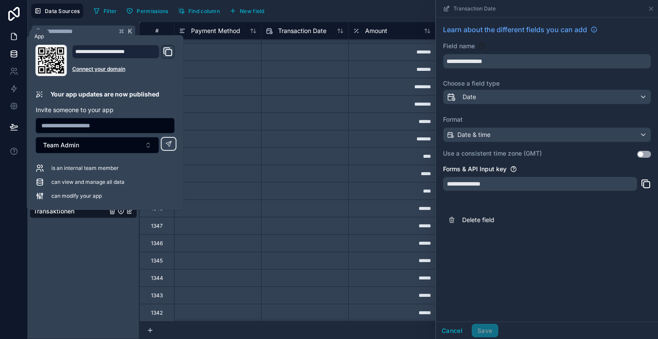
click at [12, 31] on link at bounding box center [13, 36] width 27 height 17
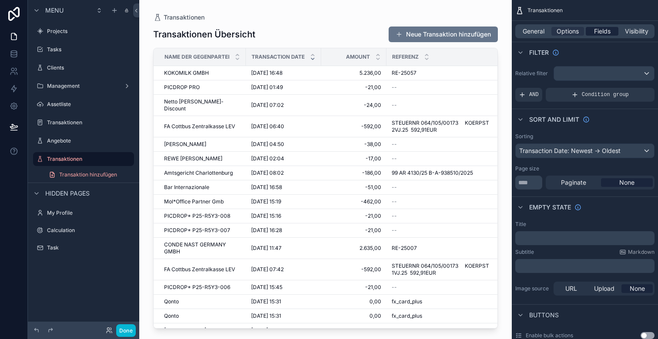
click at [601, 34] on span "Fields" at bounding box center [602, 31] width 17 height 9
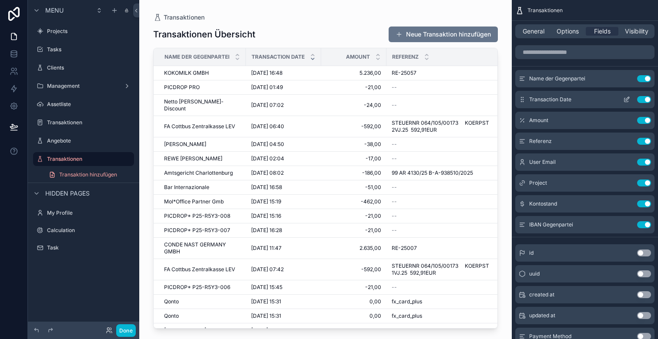
click at [628, 98] on icon "scrollable content" at bounding box center [626, 99] width 7 height 7
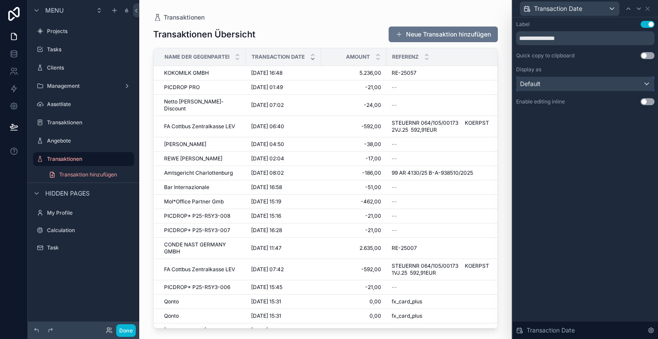
click at [600, 84] on div "Default" at bounding box center [586, 84] width 138 height 14
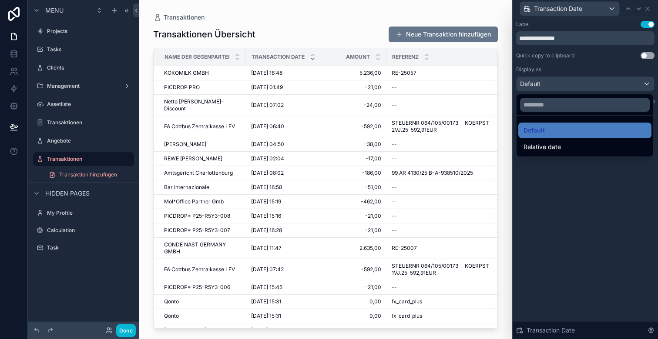
click at [574, 80] on div at bounding box center [585, 169] width 145 height 339
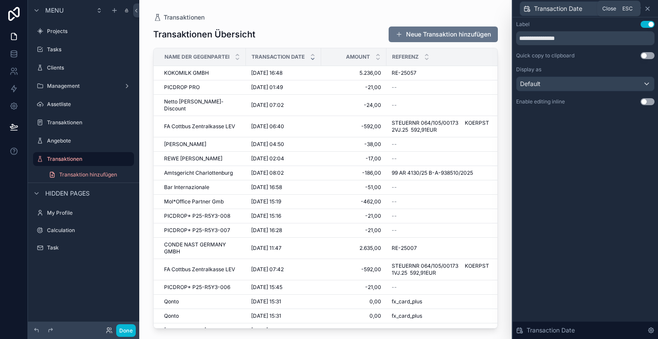
click at [650, 9] on icon at bounding box center [647, 8] width 7 height 7
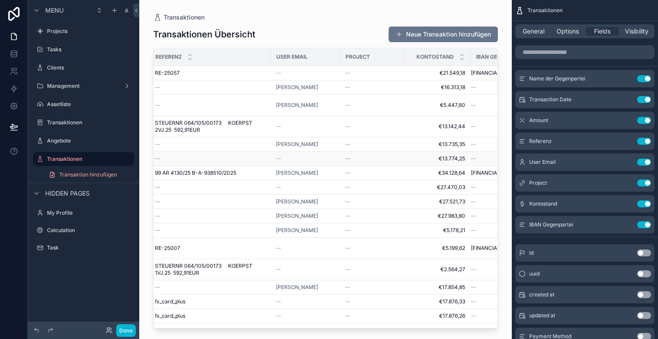
scroll to position [0, 236]
click at [627, 185] on icon "scrollable content" at bounding box center [626, 183] width 7 height 7
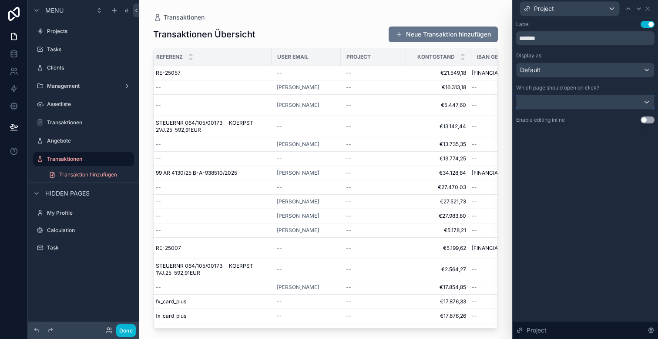
click at [626, 107] on div at bounding box center [586, 102] width 138 height 14
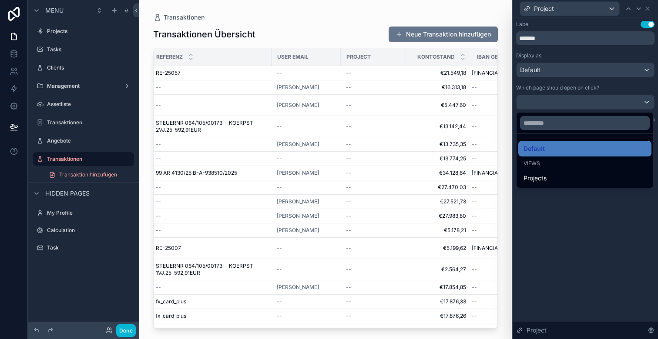
click at [614, 105] on div at bounding box center [585, 169] width 145 height 339
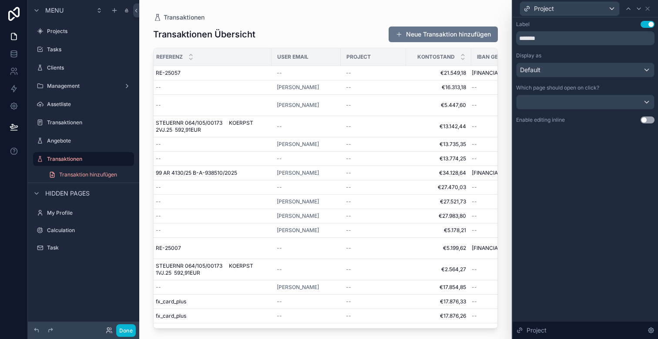
click at [647, 119] on button "Use setting" at bounding box center [648, 120] width 14 height 7
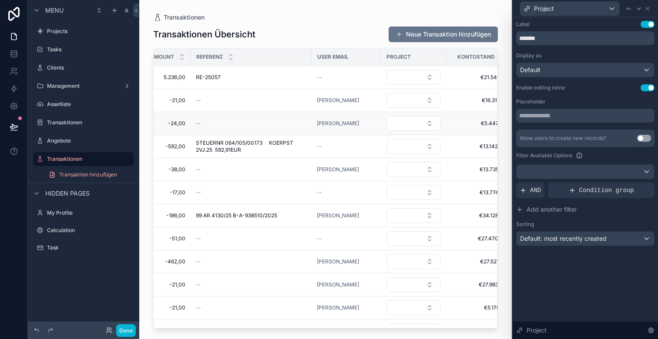
scroll to position [0, 0]
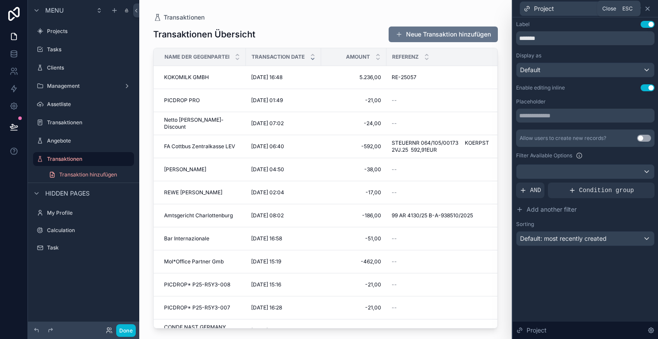
click at [650, 10] on icon at bounding box center [647, 8] width 7 height 7
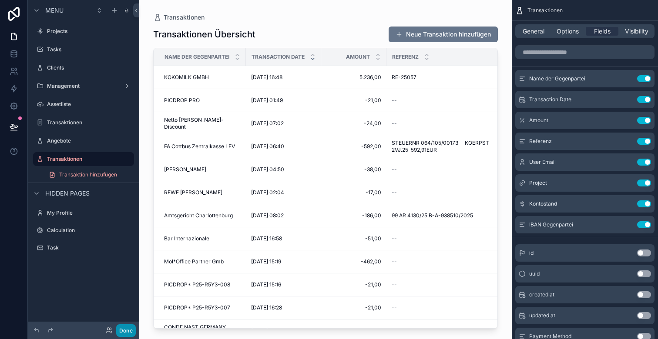
click at [129, 332] on button "Done" at bounding box center [126, 331] width 20 height 13
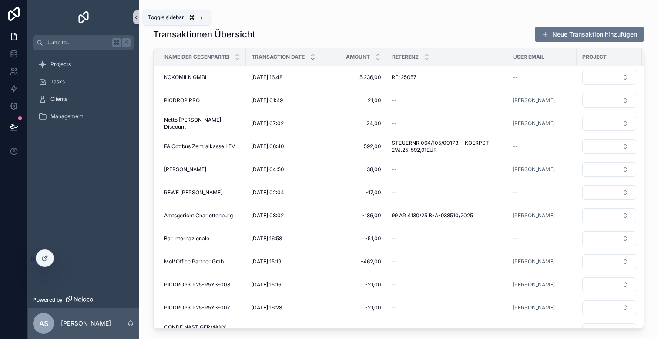
click at [137, 17] on icon "scrollable content" at bounding box center [136, 17] width 6 height 7
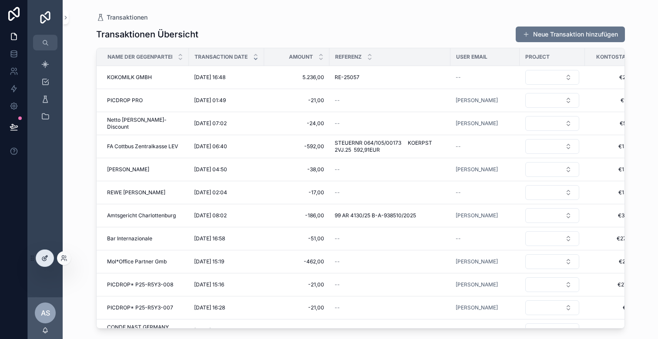
click at [45, 262] on div at bounding box center [44, 258] width 17 height 17
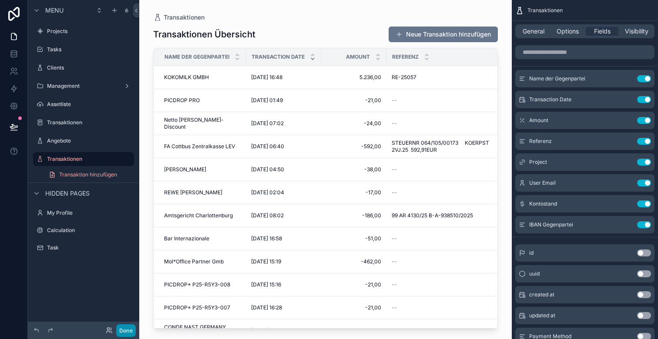
click at [129, 329] on button "Done" at bounding box center [126, 331] width 20 height 13
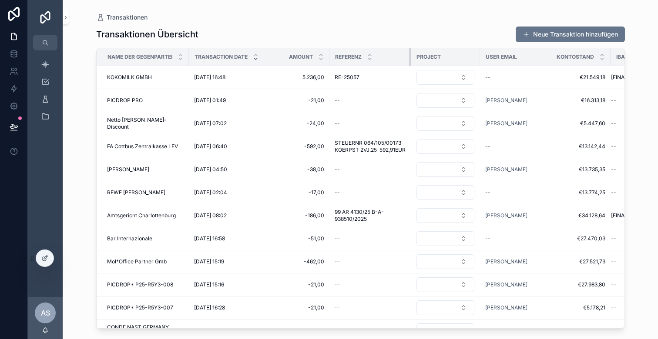
drag, startPoint x: 449, startPoint y: 57, endPoint x: 410, endPoint y: 60, distance: 39.7
click at [410, 60] on div "scrollable content" at bounding box center [410, 56] width 3 height 17
click at [449, 79] on button "Select Button" at bounding box center [445, 77] width 58 height 15
click at [440, 77] on button "Select Button" at bounding box center [445, 77] width 58 height 15
click at [440, 79] on button "Select Button" at bounding box center [445, 77] width 58 height 15
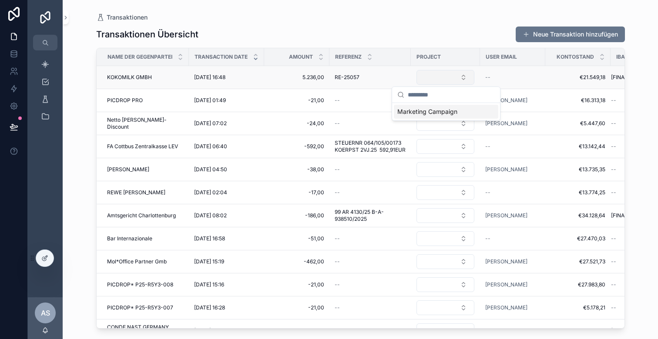
click at [433, 76] on button "Select Button" at bounding box center [445, 77] width 58 height 15
click at [45, 261] on icon at bounding box center [44, 259] width 4 height 4
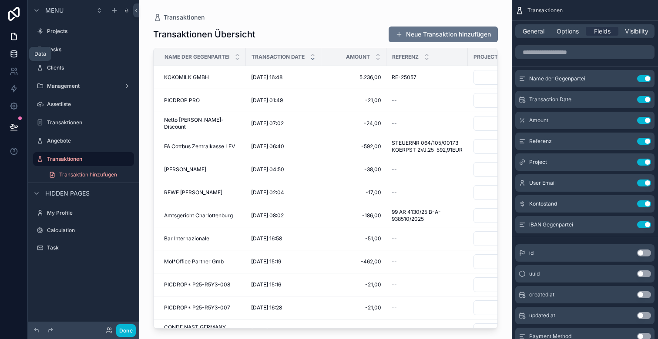
click at [13, 55] on icon at bounding box center [14, 53] width 6 height 3
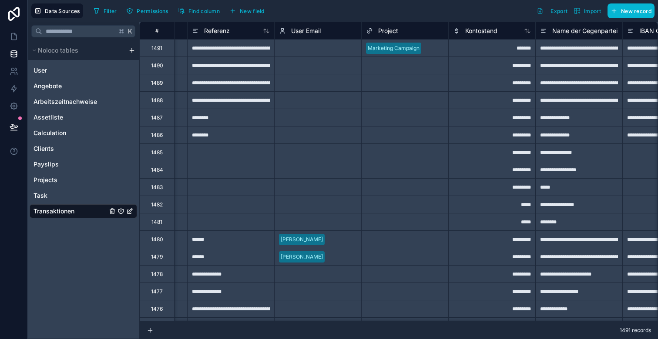
scroll to position [0, 352]
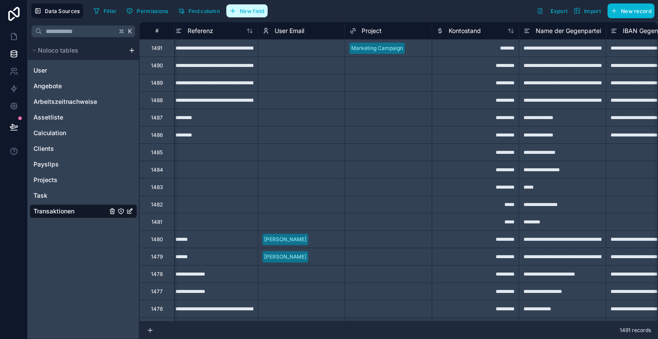
click at [258, 10] on span "New field" at bounding box center [252, 11] width 25 height 7
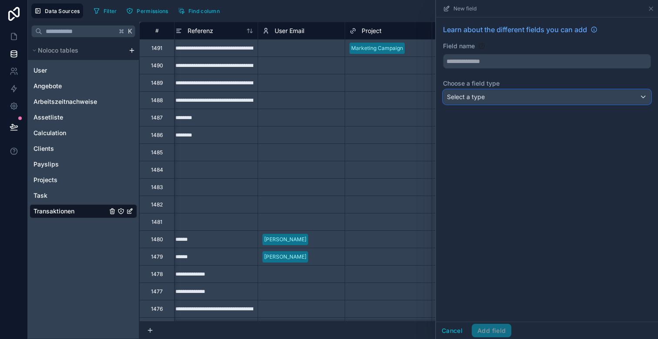
click at [498, 98] on div "Select a type" at bounding box center [546, 97] width 207 height 14
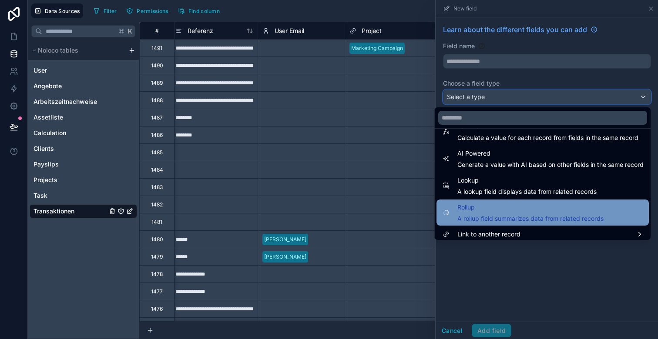
scroll to position [252, 0]
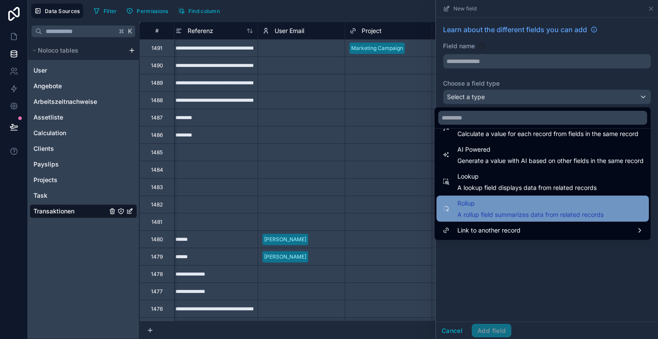
click at [509, 207] on span "Rollup" at bounding box center [530, 203] width 146 height 10
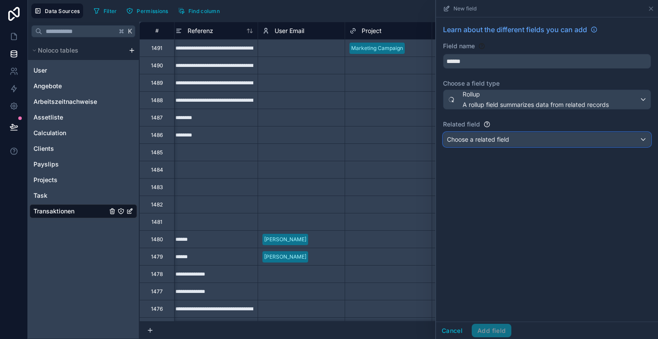
click at [503, 137] on span "Choose a related field" at bounding box center [478, 139] width 62 height 7
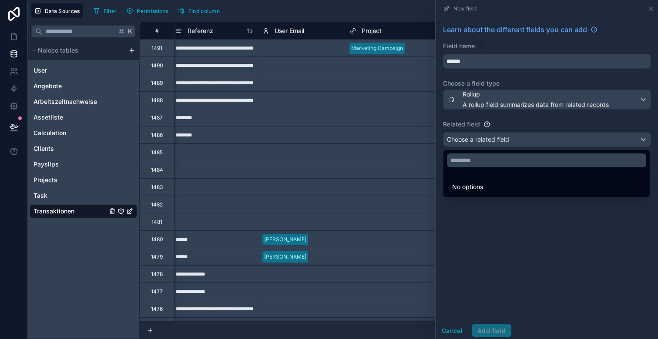
click at [505, 99] on div at bounding box center [547, 169] width 222 height 339
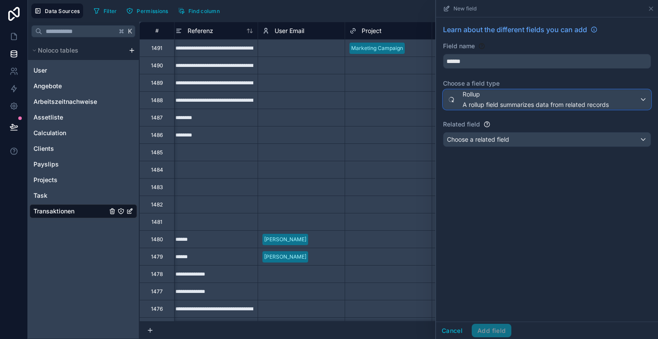
click at [502, 109] on span "A rollup field summarizes data from related records" at bounding box center [536, 105] width 146 height 9
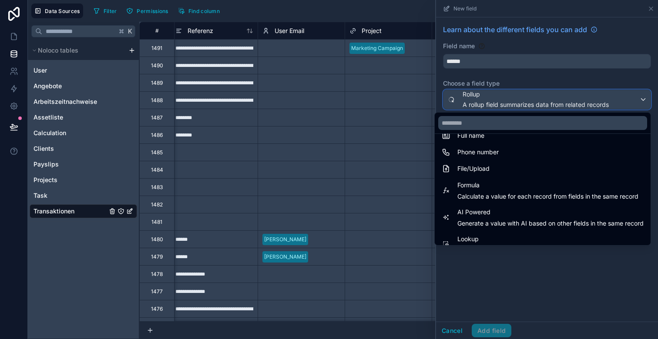
scroll to position [206, 0]
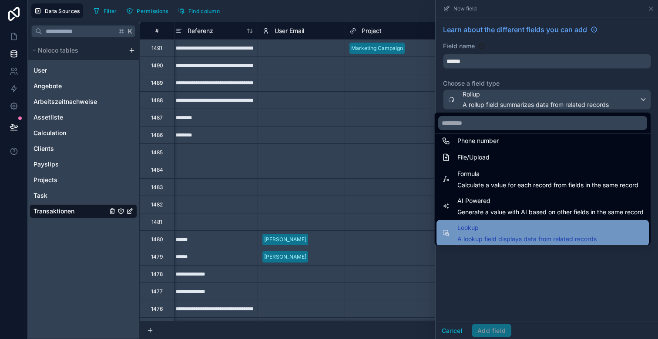
click at [485, 231] on span "Lookup" at bounding box center [526, 228] width 139 height 10
type input "******"
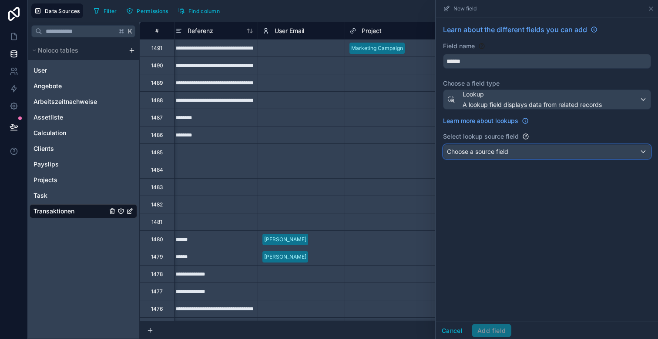
click at [497, 152] on span "Choose a source field" at bounding box center [477, 151] width 61 height 7
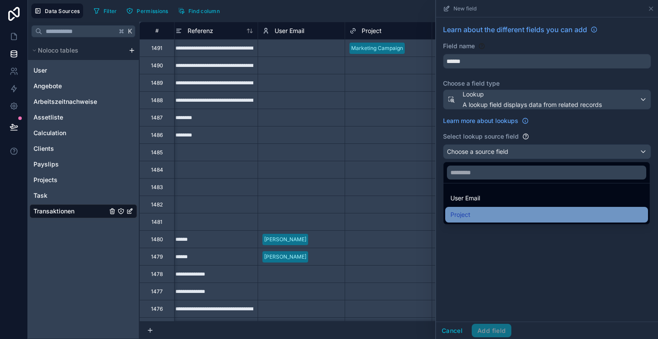
click at [488, 218] on div "Project" at bounding box center [546, 215] width 192 height 10
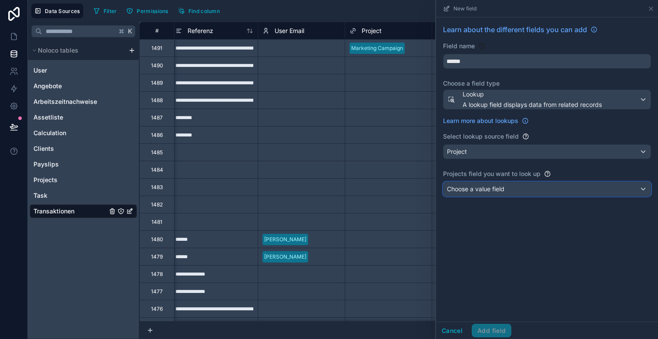
click at [499, 190] on span "Choose a value field" at bounding box center [475, 188] width 57 height 7
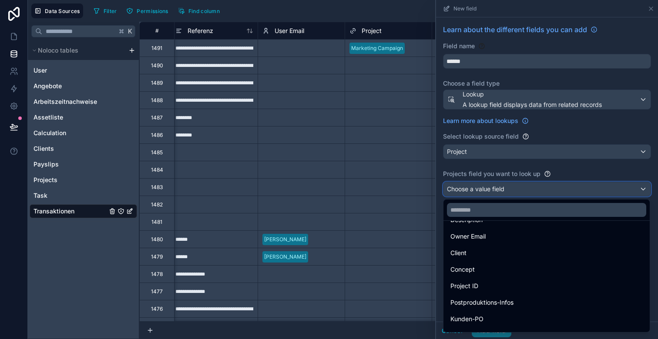
scroll to position [106, 0]
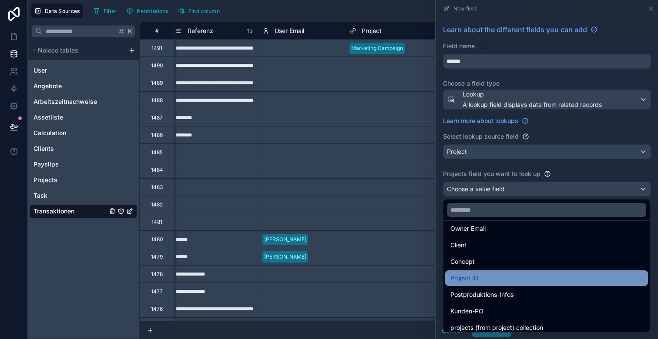
click at [491, 280] on div "Project ID" at bounding box center [546, 278] width 192 height 10
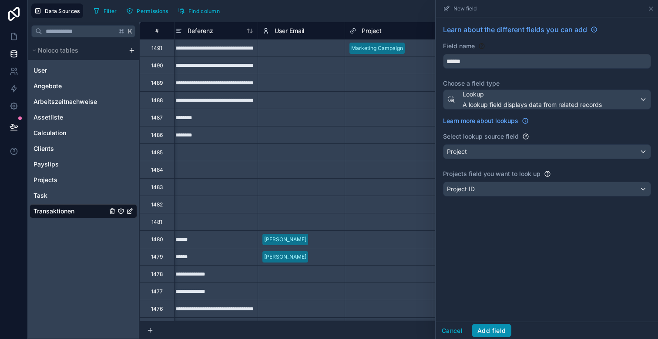
click at [490, 330] on button "Add field" at bounding box center [492, 331] width 40 height 14
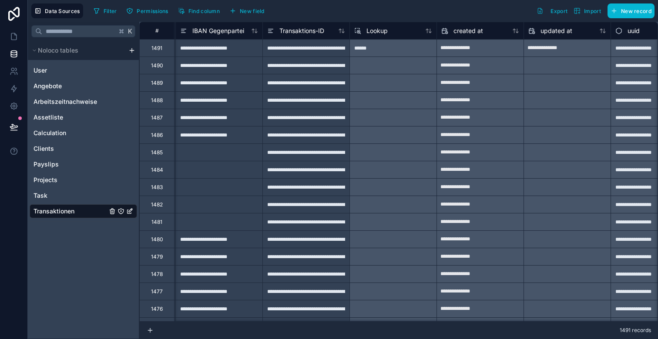
scroll to position [0, 822]
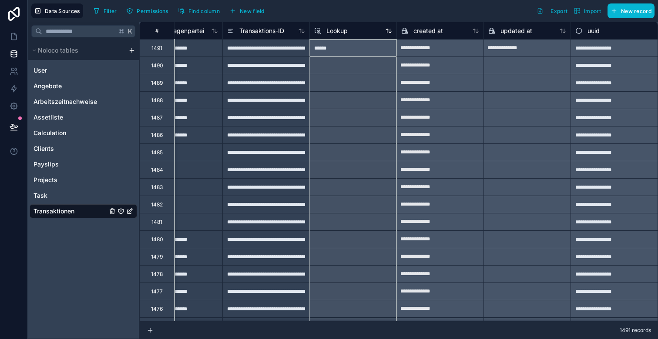
click at [332, 30] on span "Lookup" at bounding box center [336, 31] width 21 height 9
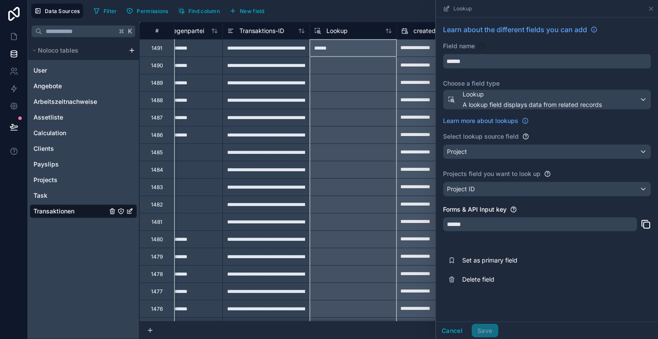
click at [462, 64] on input "******" at bounding box center [546, 61] width 207 height 14
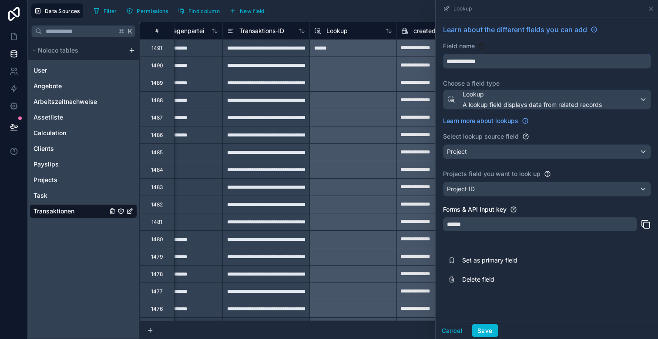
type input "**********"
click at [489, 331] on button "Save" at bounding box center [485, 331] width 26 height 14
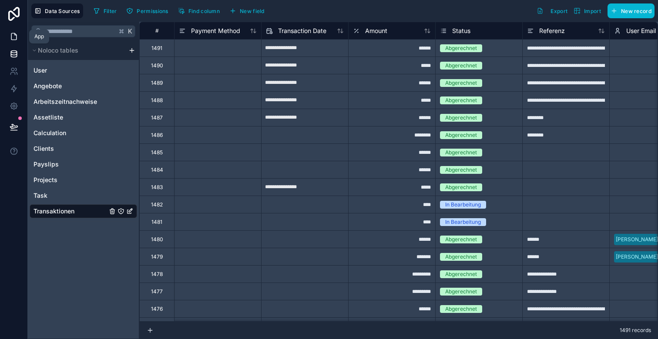
click at [12, 37] on icon at bounding box center [14, 36] width 9 height 9
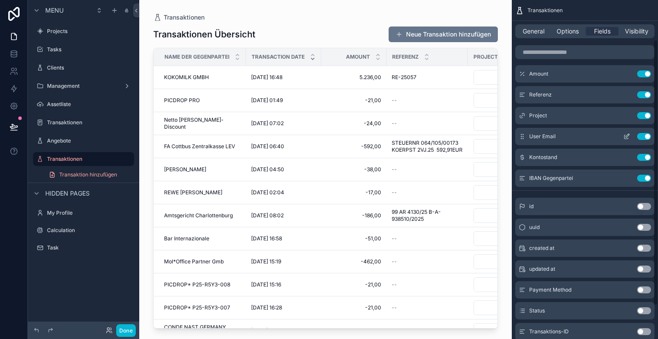
scroll to position [93, 0]
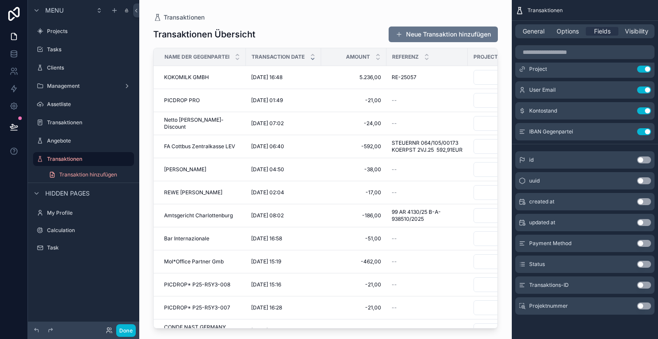
click at [643, 307] on button "Use setting" at bounding box center [644, 306] width 14 height 7
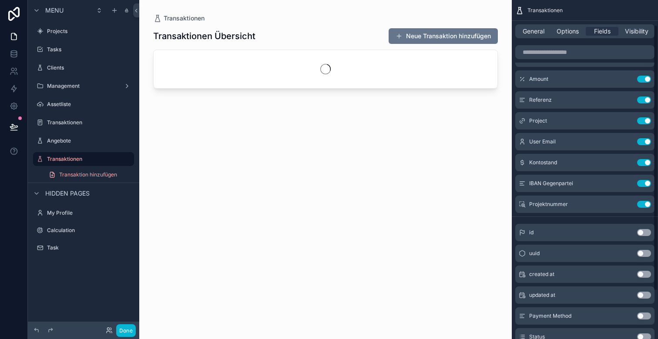
scroll to position [32, 0]
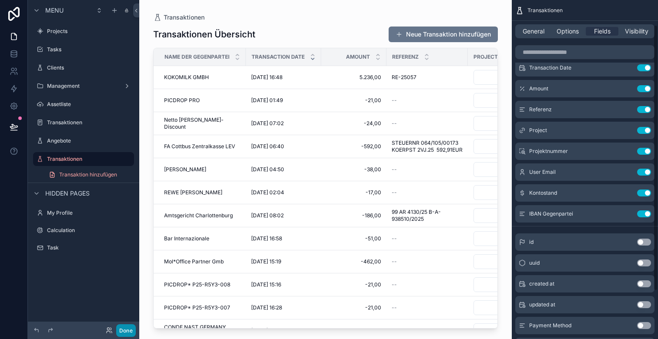
click at [128, 331] on button "Done" at bounding box center [126, 331] width 20 height 13
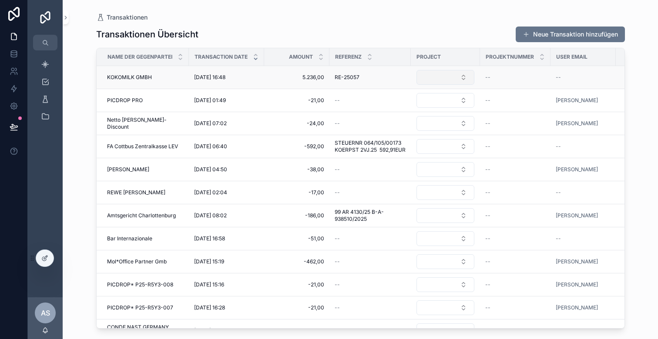
click at [448, 79] on button "Select Button" at bounding box center [445, 77] width 58 height 15
click at [435, 111] on span "Marketing Campaign" at bounding box center [427, 111] width 60 height 9
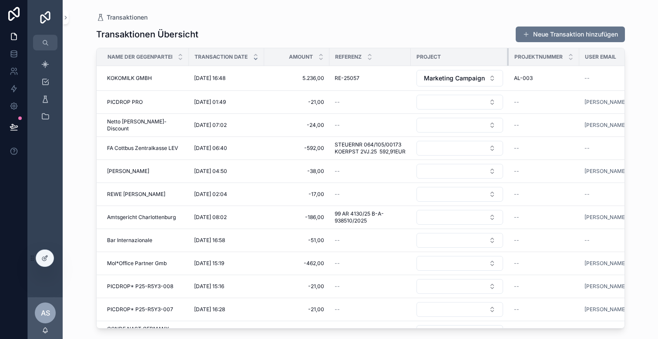
drag, startPoint x: 486, startPoint y: 57, endPoint x: 515, endPoint y: 56, distance: 28.8
click at [515, 56] on tr "Name der Gegenpartei Transaction Date Amount Referenz Project Projektnummer Use…" at bounding box center [436, 57] width 679 height 18
click at [473, 81] on span "Marketing Campaign" at bounding box center [454, 78] width 61 height 9
click at [450, 112] on div "None" at bounding box center [460, 114] width 104 height 14
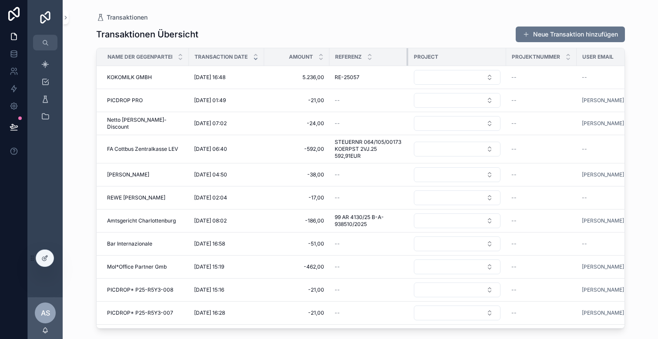
click at [408, 58] on div "scrollable content" at bounding box center [407, 56] width 3 height 17
drag, startPoint x: 329, startPoint y: 59, endPoint x: 325, endPoint y: 57, distance: 4.5
click at [325, 57] on div "scrollable content" at bounding box center [325, 56] width 3 height 17
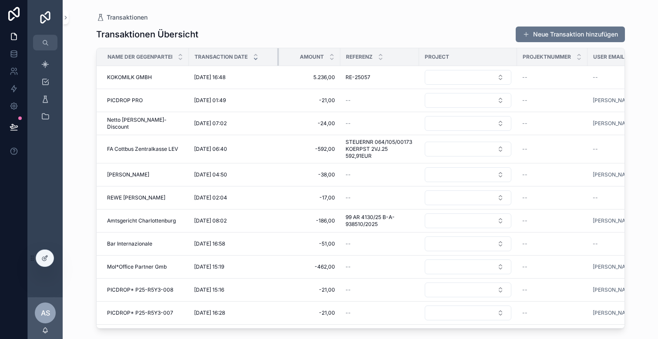
drag, startPoint x: 264, startPoint y: 59, endPoint x: 283, endPoint y: 62, distance: 19.3
click at [283, 62] on tr "Name der Gegenpartei Transaction Date Amount Referenz Project Projektnummer Use…" at bounding box center [441, 57] width 688 height 18
drag, startPoint x: 188, startPoint y: 56, endPoint x: 218, endPoint y: 60, distance: 29.9
click at [218, 60] on tr "Name der Gegenpartei Transaction Date Amount Referenz Project Projektnummer Use…" at bounding box center [440, 57] width 687 height 18
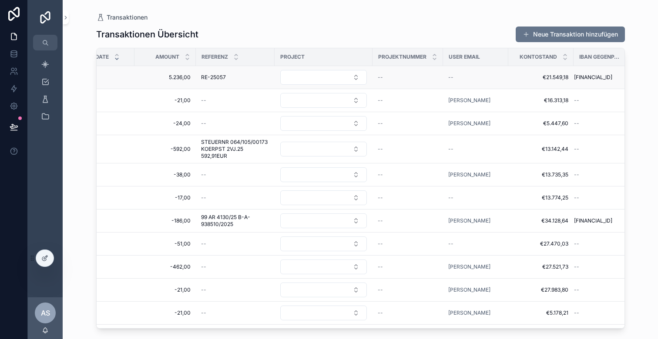
scroll to position [0, 148]
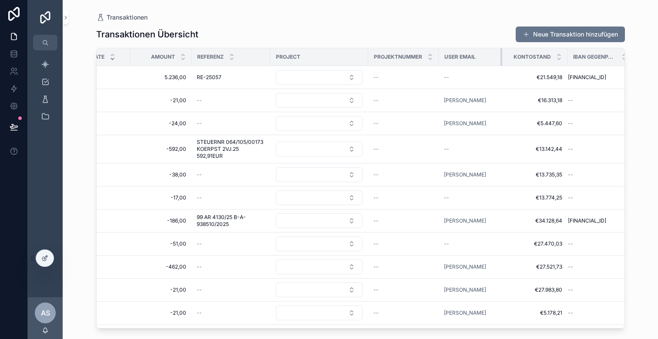
drag, startPoint x: 501, startPoint y: 58, endPoint x: 497, endPoint y: 61, distance: 4.9
click at [500, 61] on div "scrollable content" at bounding box center [501, 56] width 3 height 17
drag, startPoint x: 562, startPoint y: 59, endPoint x: 550, endPoint y: 59, distance: 11.7
click at [550, 59] on th "Kontostand" at bounding box center [530, 57] width 60 height 18
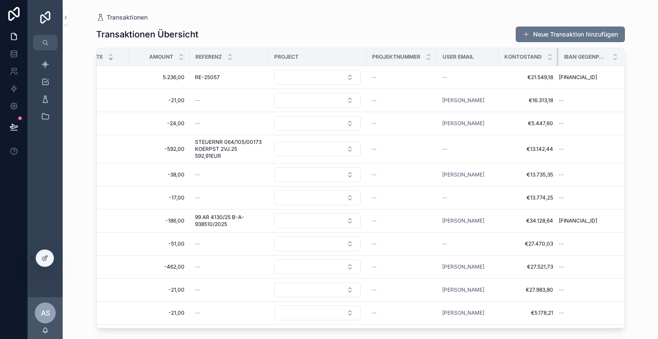
drag, startPoint x: 549, startPoint y: 57, endPoint x: 530, endPoint y: 57, distance: 19.2
click at [530, 57] on th "Kontostand" at bounding box center [529, 57] width 60 height 18
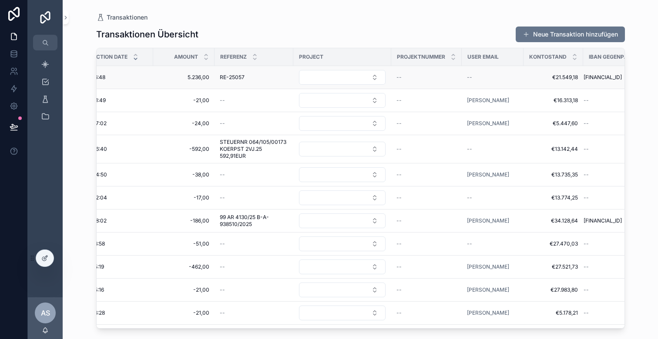
scroll to position [0, 124]
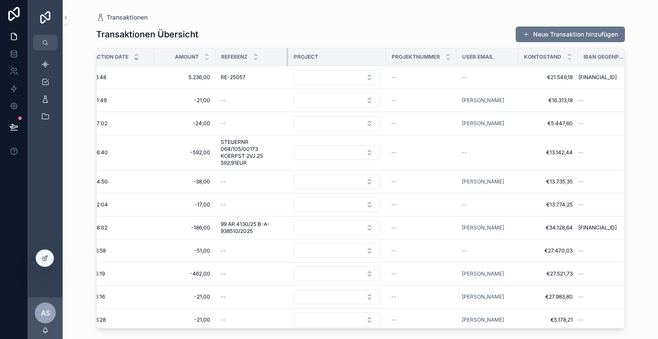
drag, startPoint x: 290, startPoint y: 56, endPoint x: 284, endPoint y: 55, distance: 6.2
click at [286, 55] on div "scrollable content" at bounding box center [287, 56] width 3 height 17
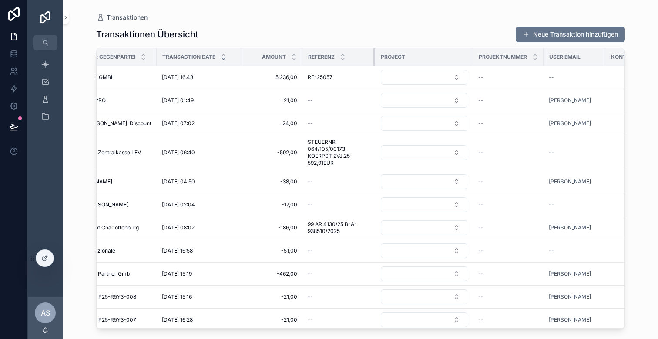
scroll to position [0, 0]
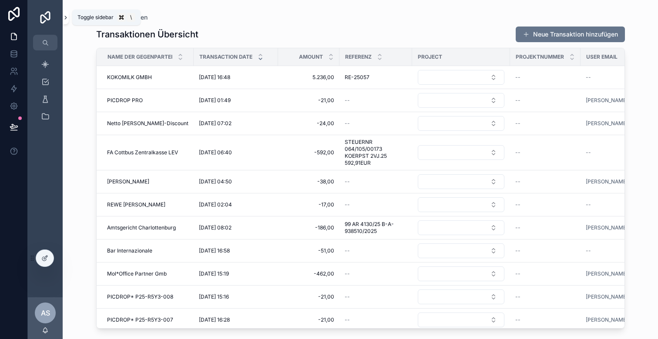
click at [65, 20] on icon "scrollable content" at bounding box center [66, 17] width 6 height 7
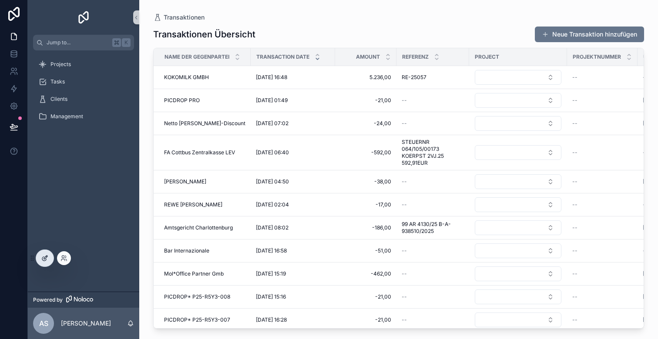
click at [49, 256] on div at bounding box center [44, 258] width 17 height 17
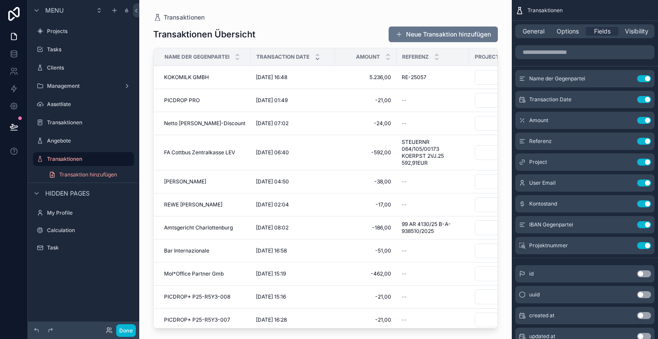
click at [265, 49] on div "Transaction Date" at bounding box center [293, 57] width 84 height 17
click at [300, 43] on div "Transaktionen Übersicht Neue Transaktion hinzufügen Name der Gegenpartei Transa…" at bounding box center [325, 175] width 345 height 308
click at [571, 30] on span "Options" at bounding box center [568, 31] width 22 height 9
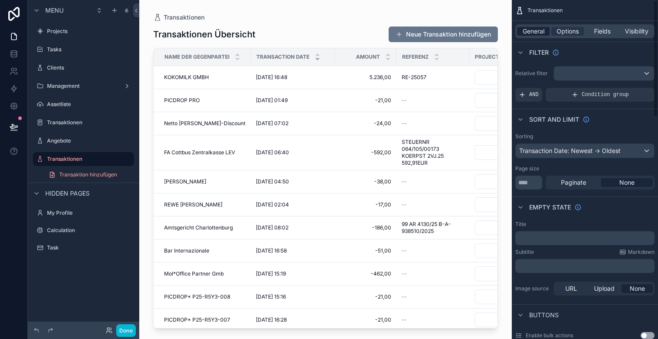
click at [534, 30] on span "General" at bounding box center [534, 31] width 22 height 9
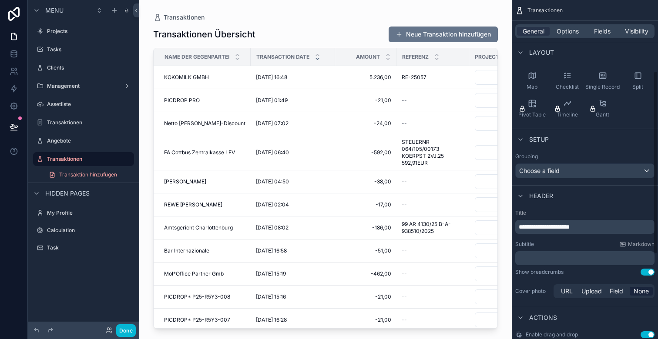
scroll to position [140, 0]
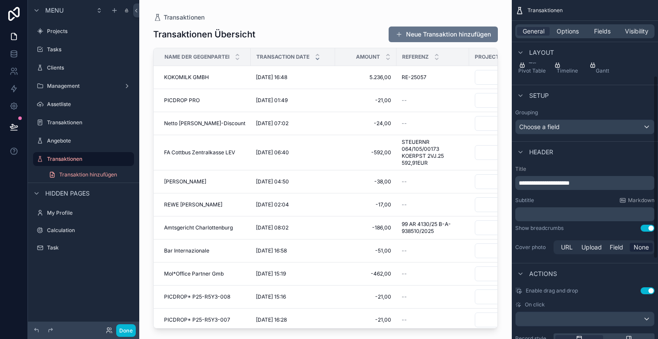
click at [569, 182] on span "**********" at bounding box center [544, 183] width 51 height 6
click at [131, 335] on button "Done" at bounding box center [126, 331] width 20 height 13
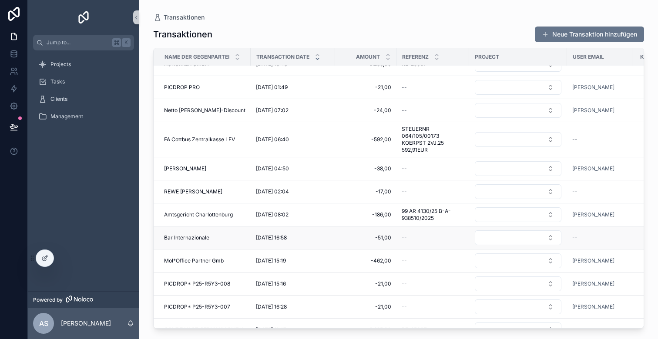
scroll to position [0, 0]
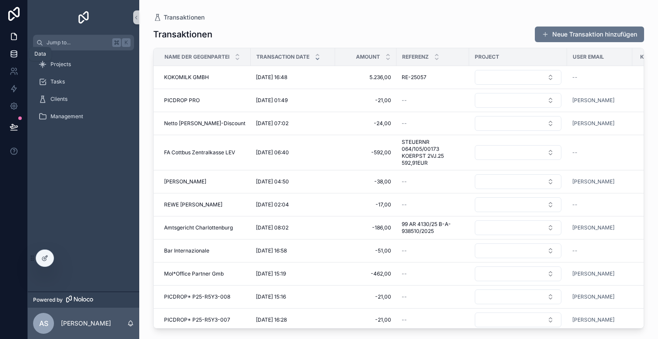
click at [14, 53] on icon at bounding box center [14, 52] width 6 height 2
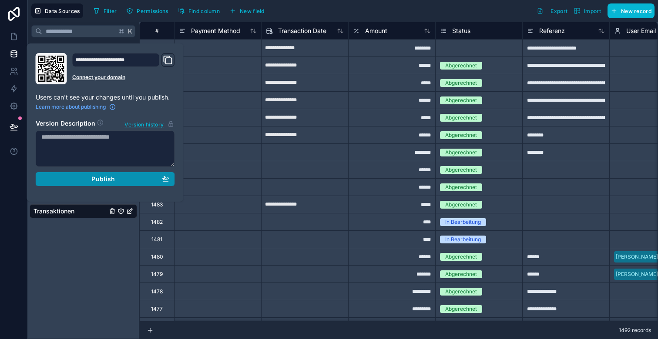
click at [56, 174] on button "Publish" at bounding box center [105, 179] width 139 height 14
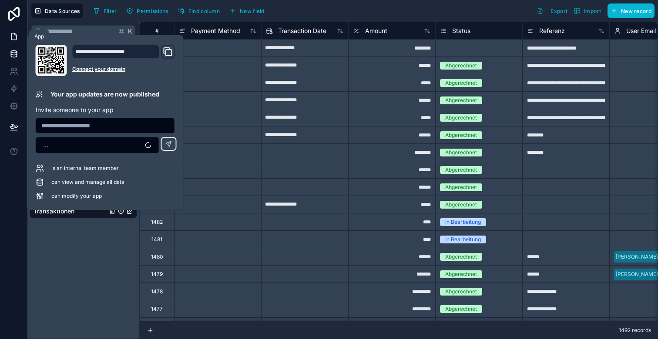
click at [6, 33] on link at bounding box center [13, 36] width 27 height 17
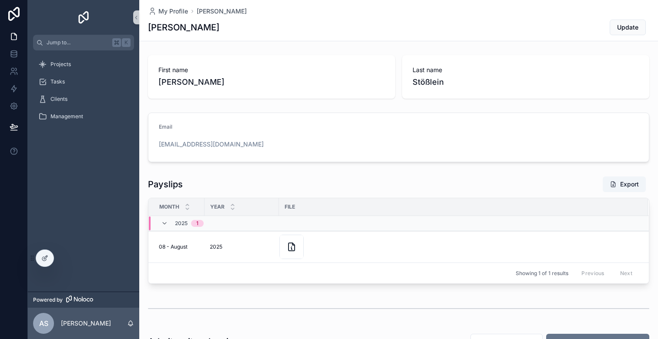
click at [39, 267] on div "Projects Tasks Clients Management" at bounding box center [83, 171] width 111 height 242
click at [44, 260] on icon at bounding box center [44, 258] width 7 height 7
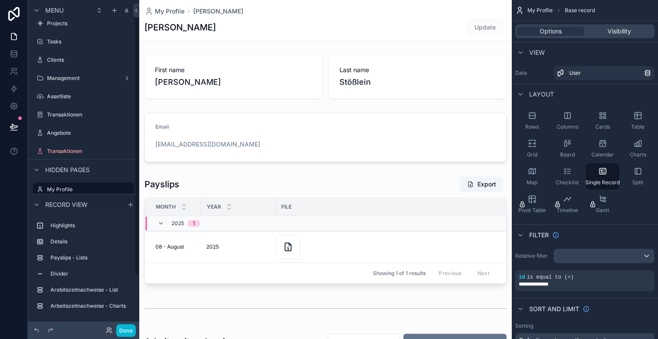
scroll to position [2, 0]
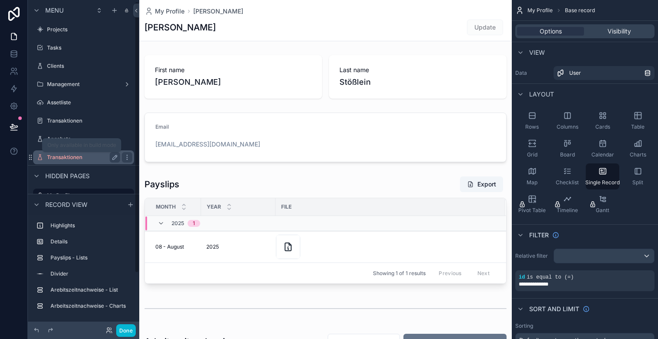
click at [73, 156] on label "Transaktionen" at bounding box center [82, 157] width 70 height 7
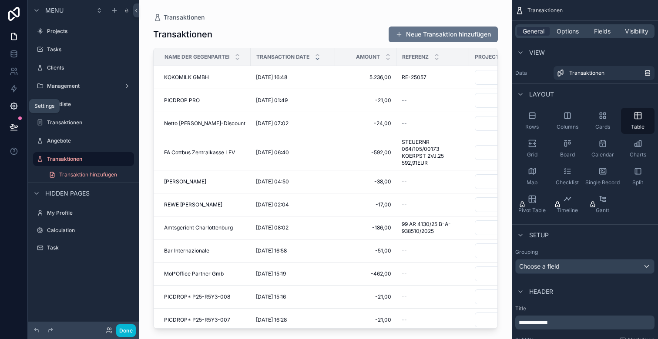
click at [12, 104] on icon at bounding box center [13, 106] width 7 height 7
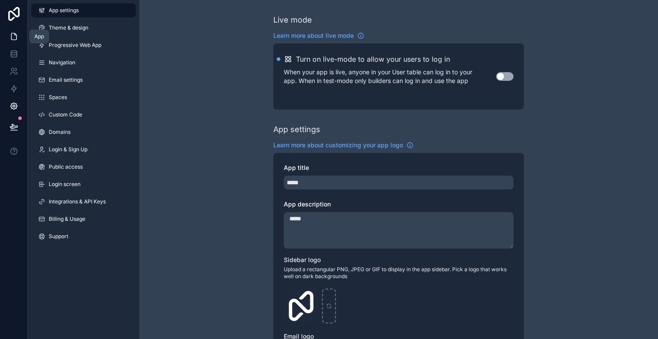
click at [13, 37] on icon at bounding box center [14, 36] width 9 height 9
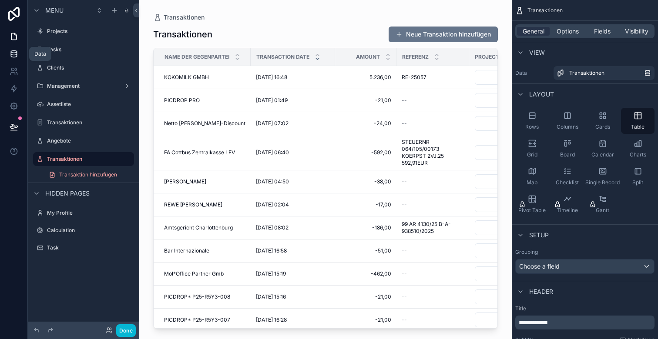
click at [10, 53] on icon at bounding box center [14, 54] width 9 height 9
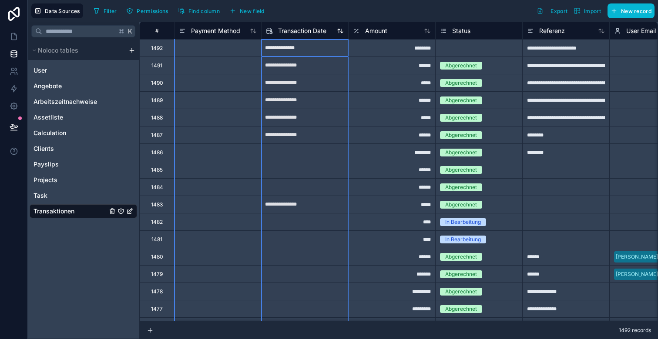
click at [301, 34] on span "Transaction Date" at bounding box center [302, 31] width 48 height 9
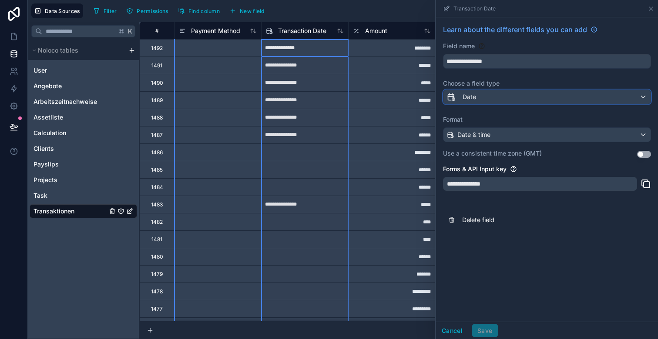
click at [525, 97] on div "Date" at bounding box center [546, 97] width 207 height 14
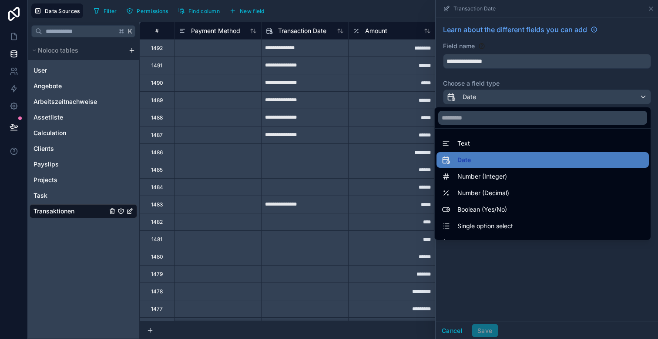
click at [500, 97] on div at bounding box center [547, 169] width 222 height 339
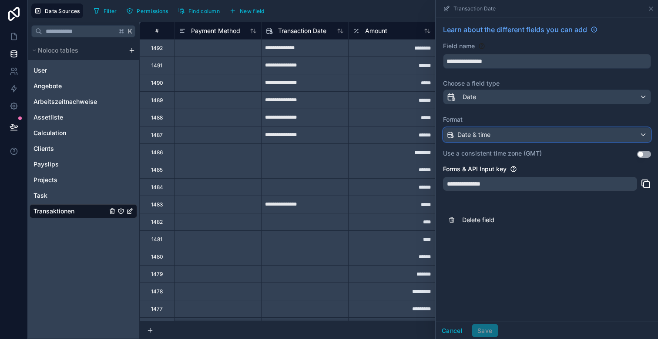
click at [499, 134] on div "Date & time" at bounding box center [546, 135] width 207 height 14
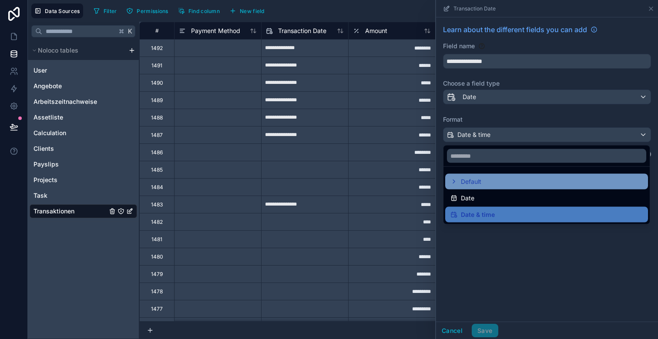
click at [457, 180] on div "Default" at bounding box center [465, 182] width 31 height 10
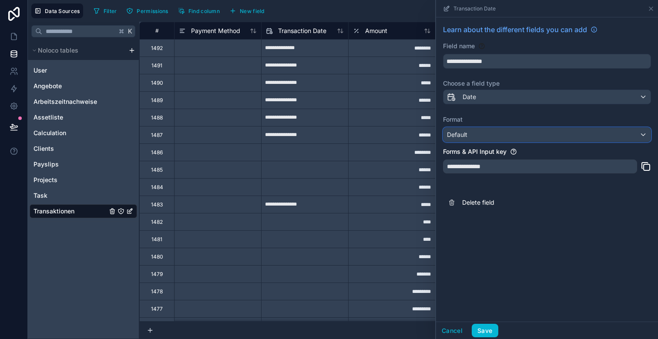
click at [479, 140] on div "Default" at bounding box center [546, 135] width 207 height 14
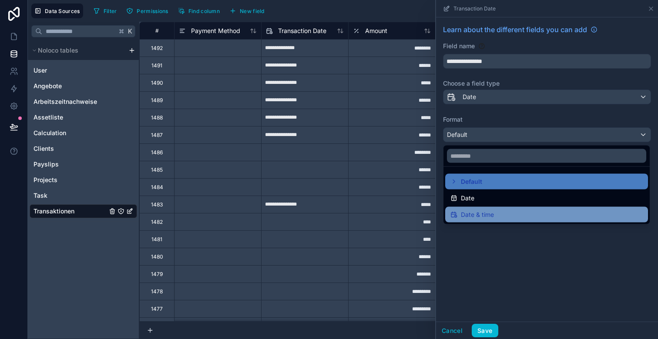
click at [471, 216] on span "Date & time" at bounding box center [477, 215] width 33 height 10
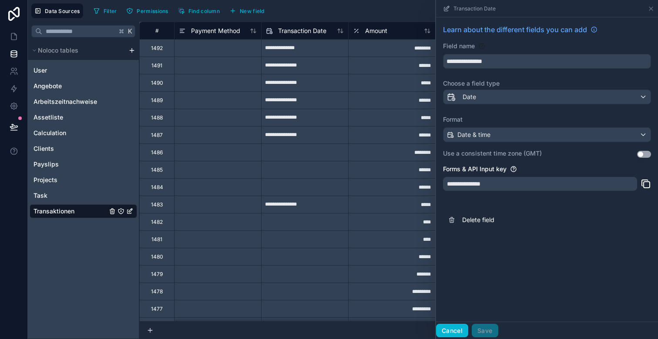
click at [458, 327] on button "Cancel" at bounding box center [452, 331] width 32 height 14
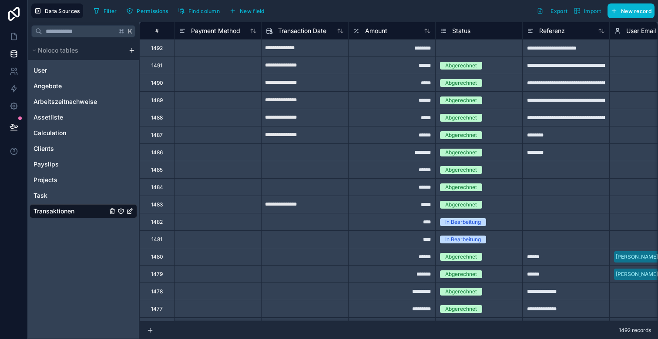
click at [283, 46] on input "**********" at bounding box center [305, 48] width 87 height 14
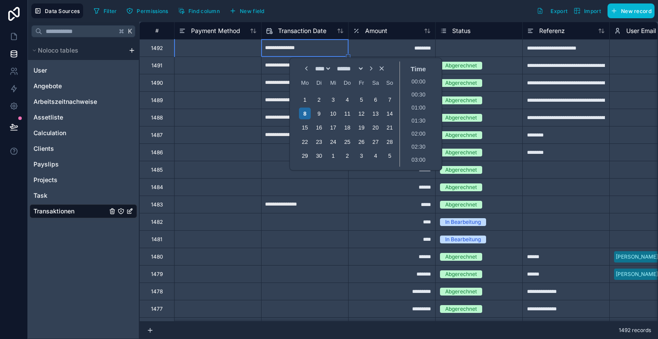
click at [283, 46] on input "**********" at bounding box center [305, 48] width 87 height 14
select select "****"
select select "*"
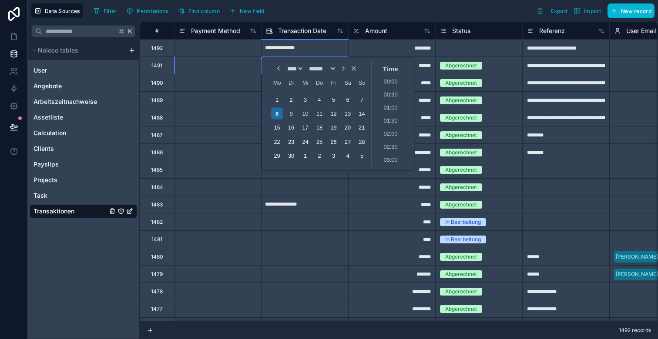
scroll to position [288, 0]
click at [293, 30] on span "Transaction Date" at bounding box center [302, 31] width 48 height 9
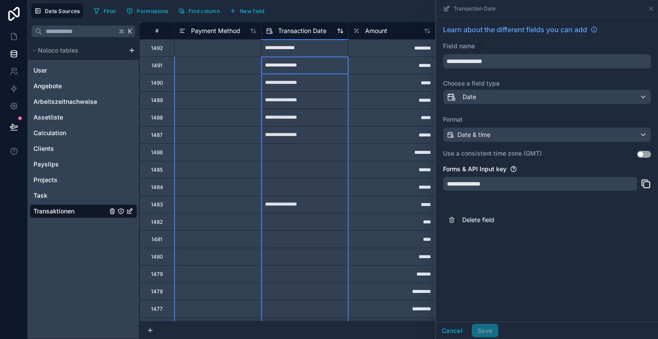
click at [269, 27] on icon at bounding box center [269, 31] width 7 height 10
click at [655, 4] on div "Transaction Date" at bounding box center [547, 8] width 222 height 17
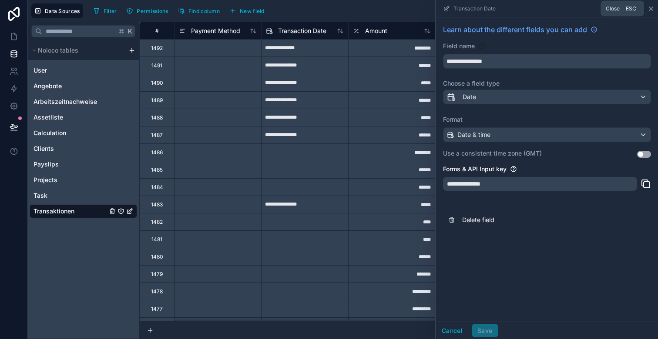
click at [649, 7] on icon at bounding box center [651, 8] width 7 height 7
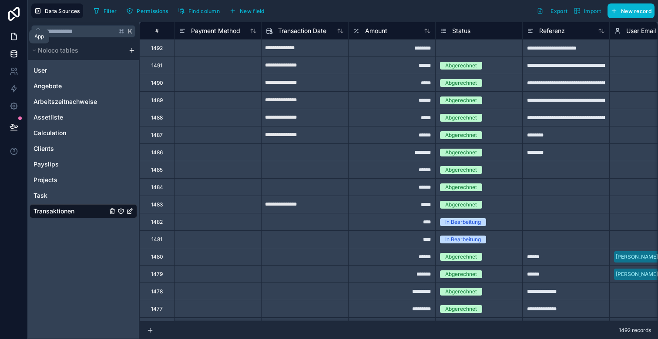
click at [14, 38] on icon at bounding box center [14, 36] width 9 height 9
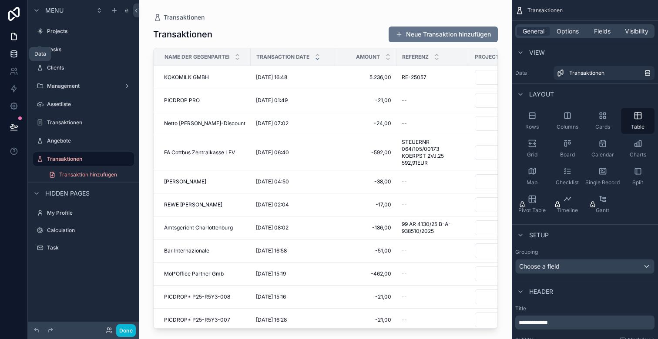
click at [11, 54] on icon at bounding box center [14, 53] width 6 height 3
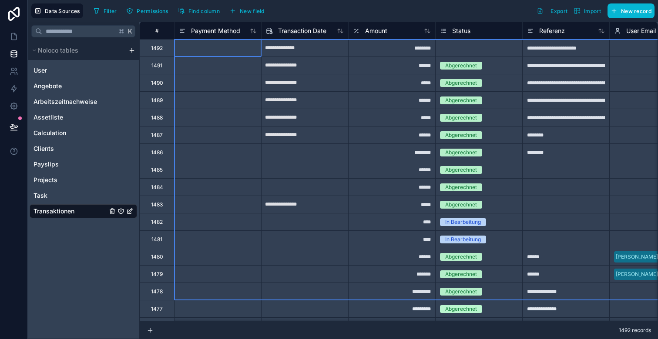
drag, startPoint x: 156, startPoint y: 49, endPoint x: 166, endPoint y: 294, distance: 245.6
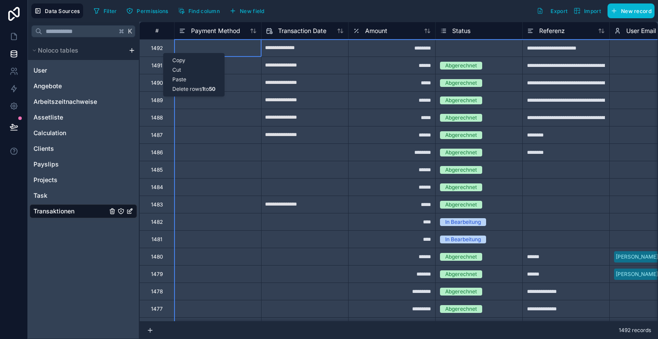
click at [183, 90] on div "Delete rows 1 to 50" at bounding box center [194, 89] width 60 height 10
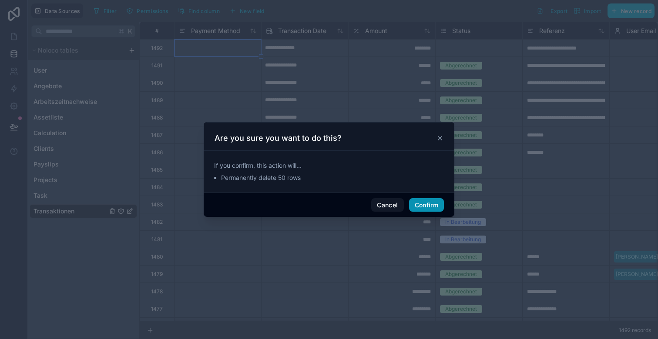
click at [432, 204] on button "Confirm" at bounding box center [426, 205] width 35 height 14
type input "**********"
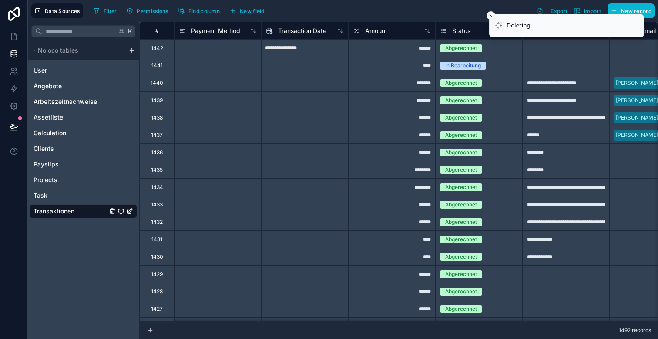
click at [180, 105] on div at bounding box center [217, 99] width 87 height 17
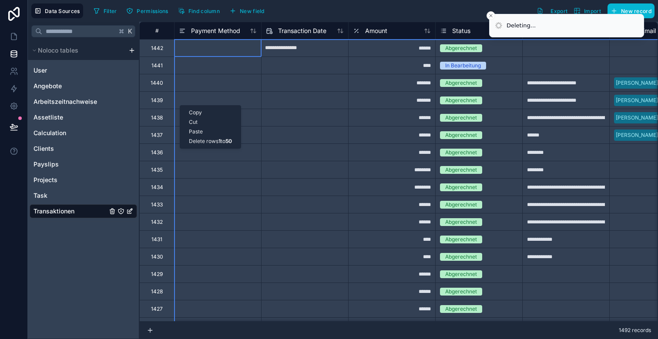
click at [209, 141] on div "Delete rows 1 to 50" at bounding box center [210, 142] width 60 height 10
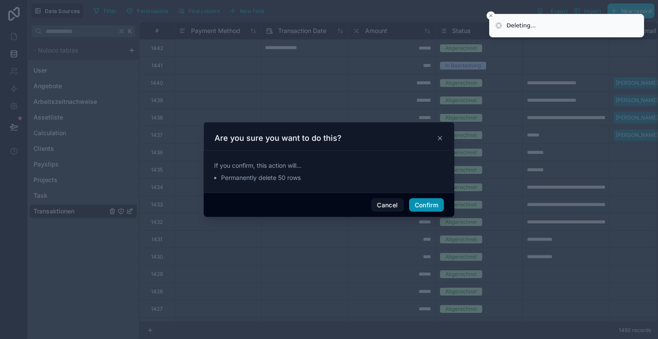
click at [423, 205] on button "Confirm" at bounding box center [426, 205] width 35 height 14
